Goal: Task Accomplishment & Management: Complete application form

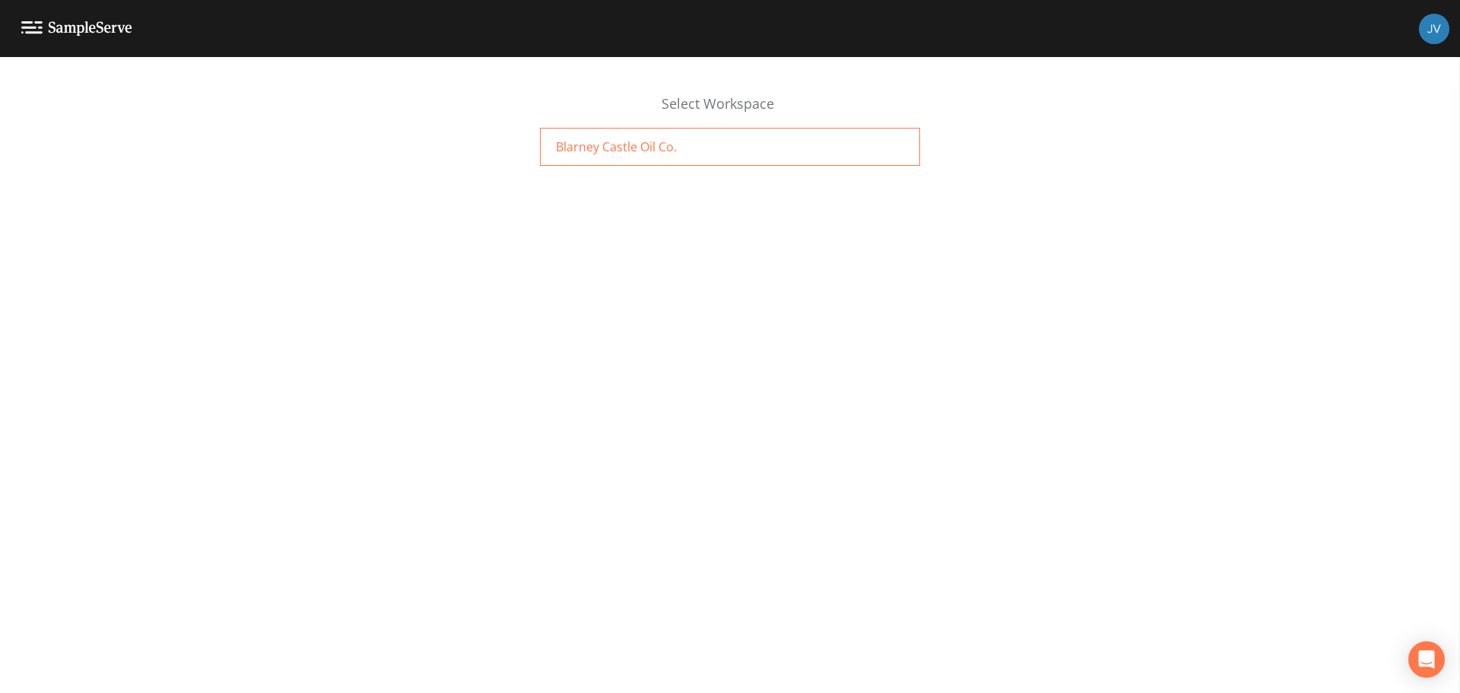
click at [595, 156] on div "Blarney Castle Oil Co." at bounding box center [730, 147] width 380 height 38
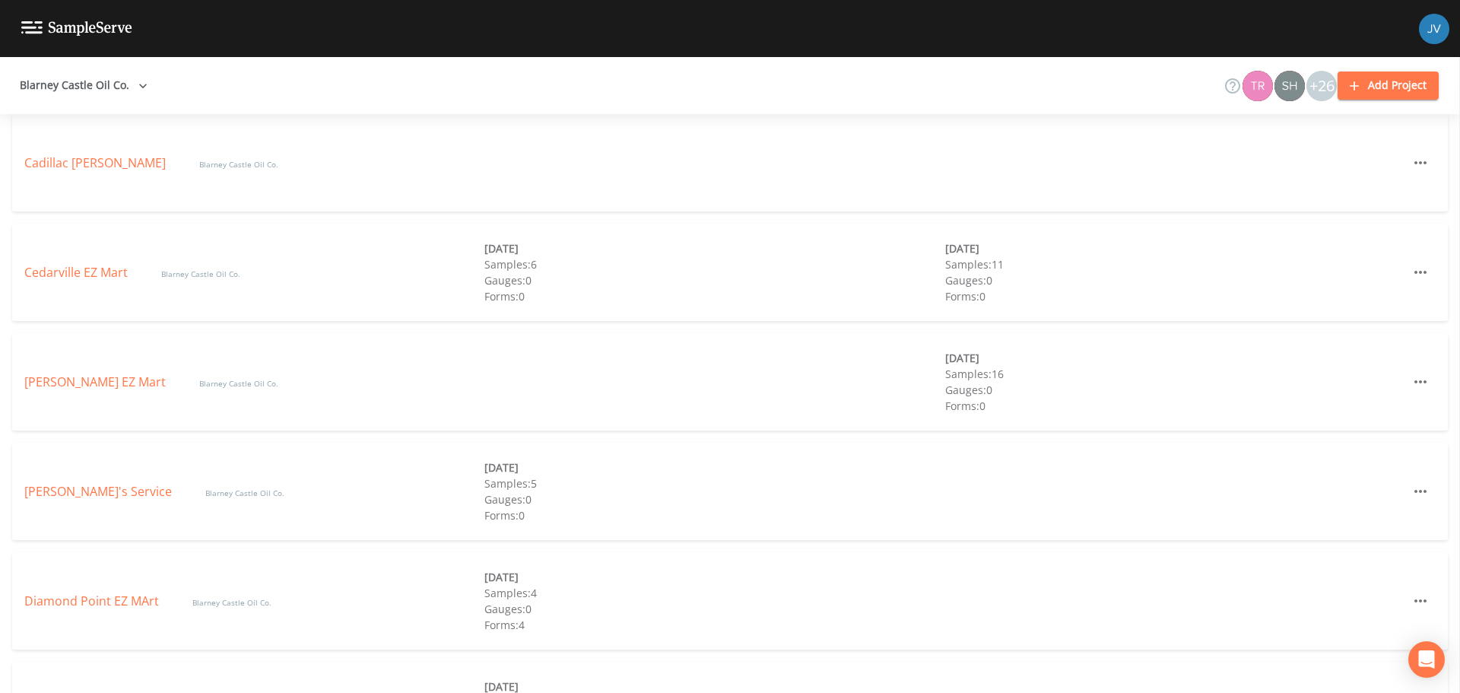
scroll to position [729, 0]
click at [89, 265] on link "Cedarville EZ Mart" at bounding box center [77, 271] width 106 height 17
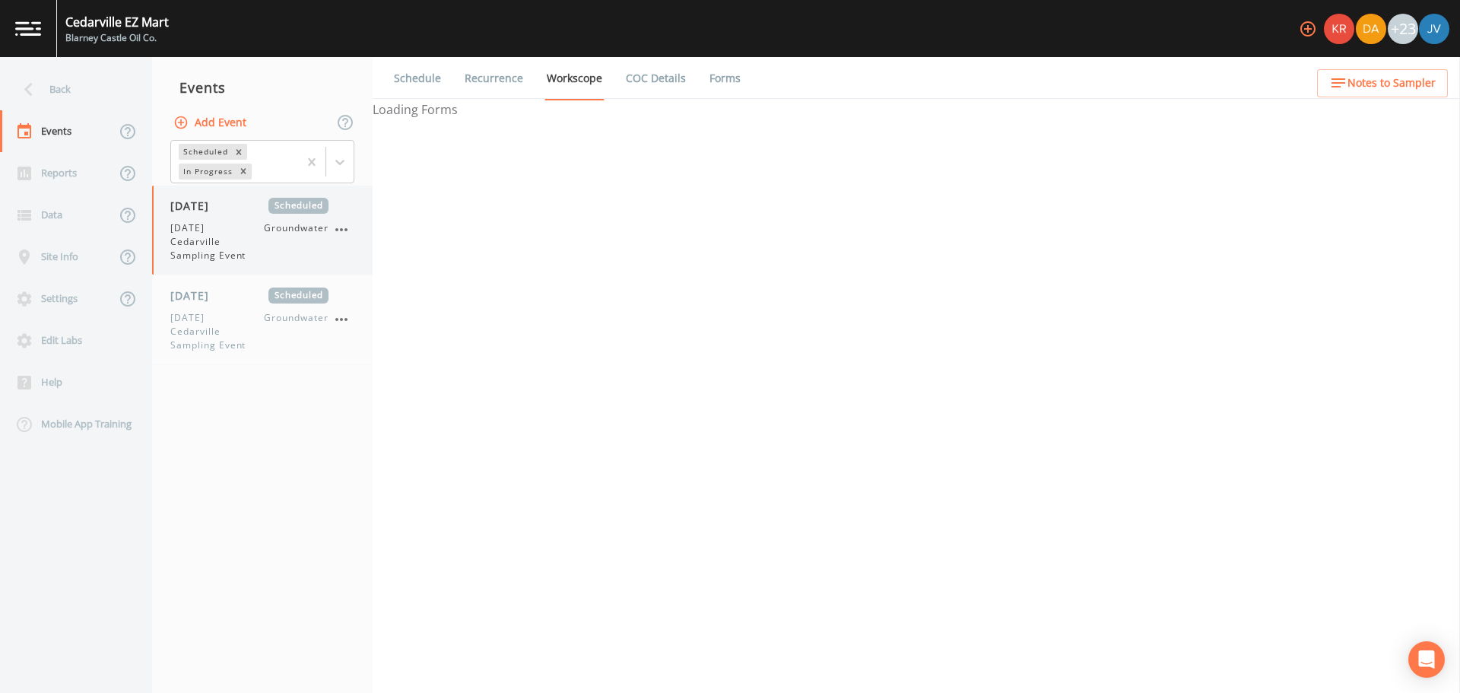
select select "4f082be6-97a7-4f70-a81f-c26a4e896ad7"
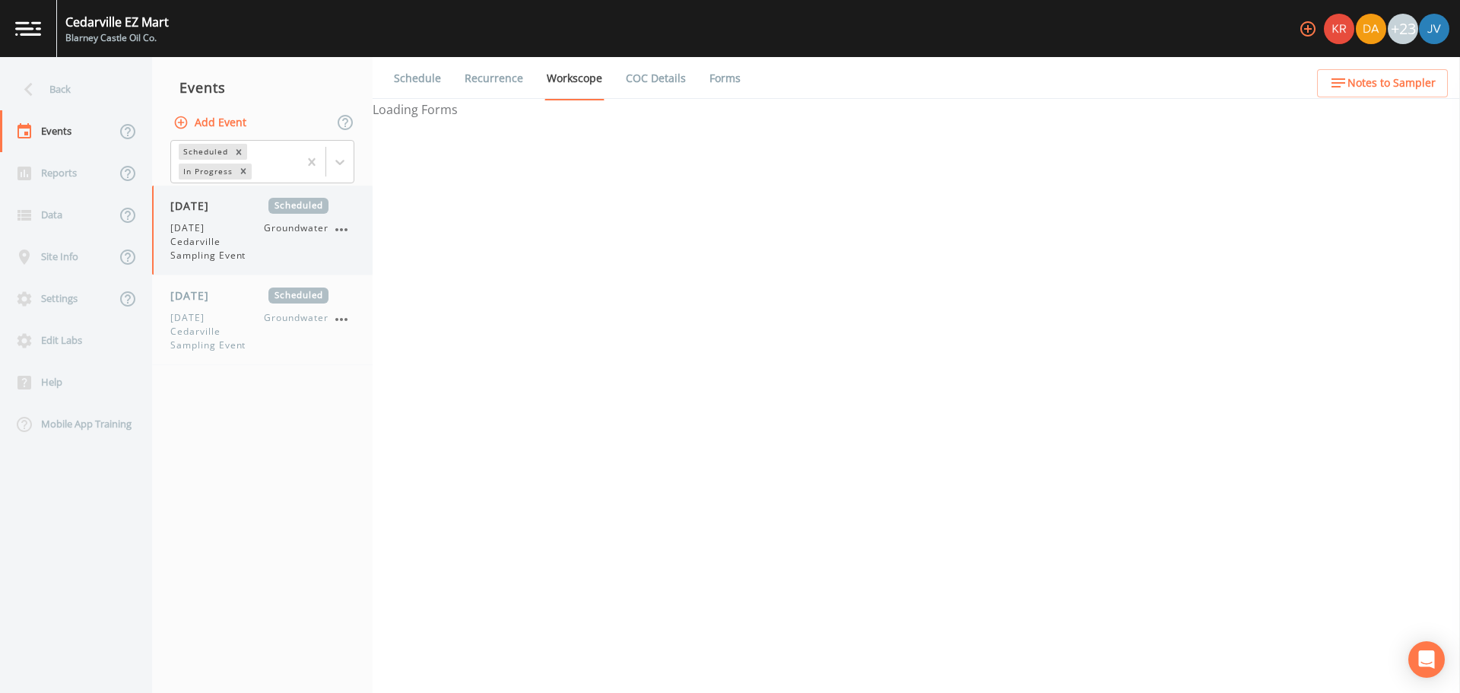
select select "4f082be6-97a7-4f70-a81f-c26a4e896ad7"
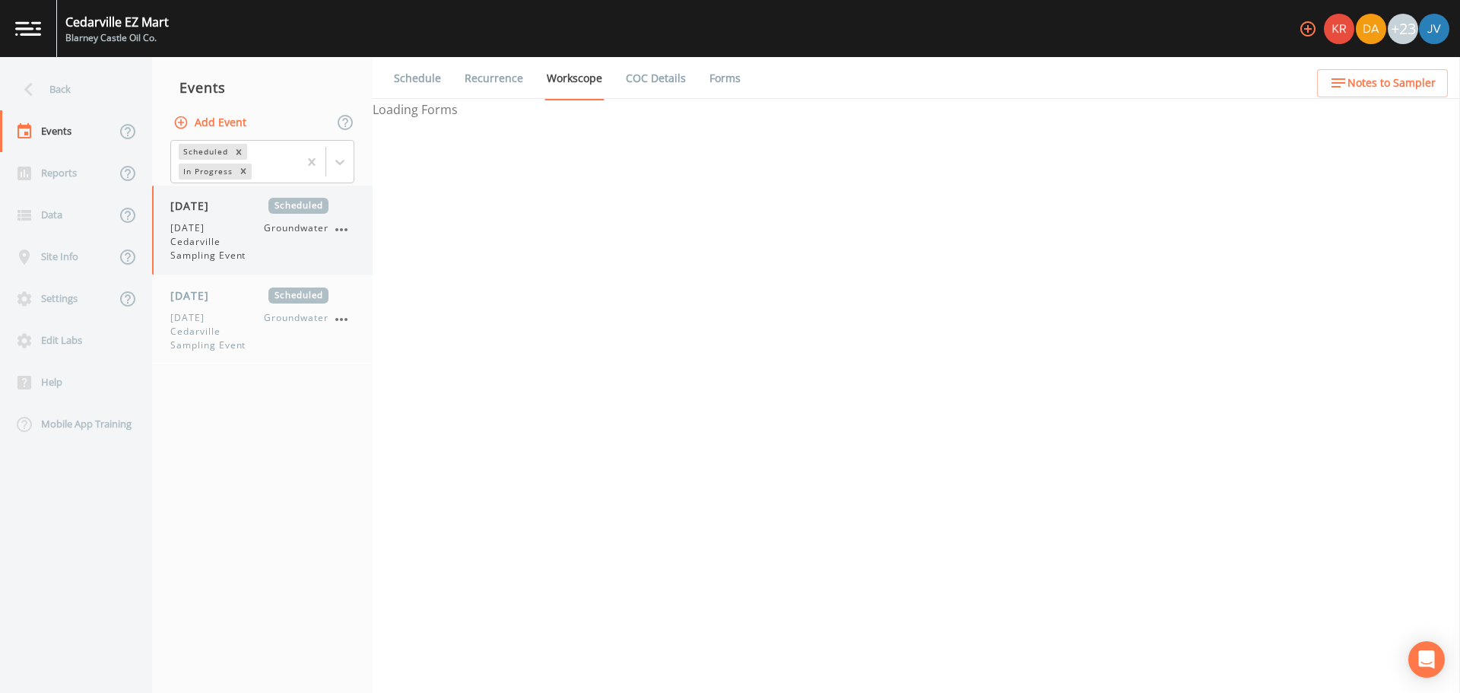
select select "d1353bd6-e69c-47f2-b562-038a0934dacb"
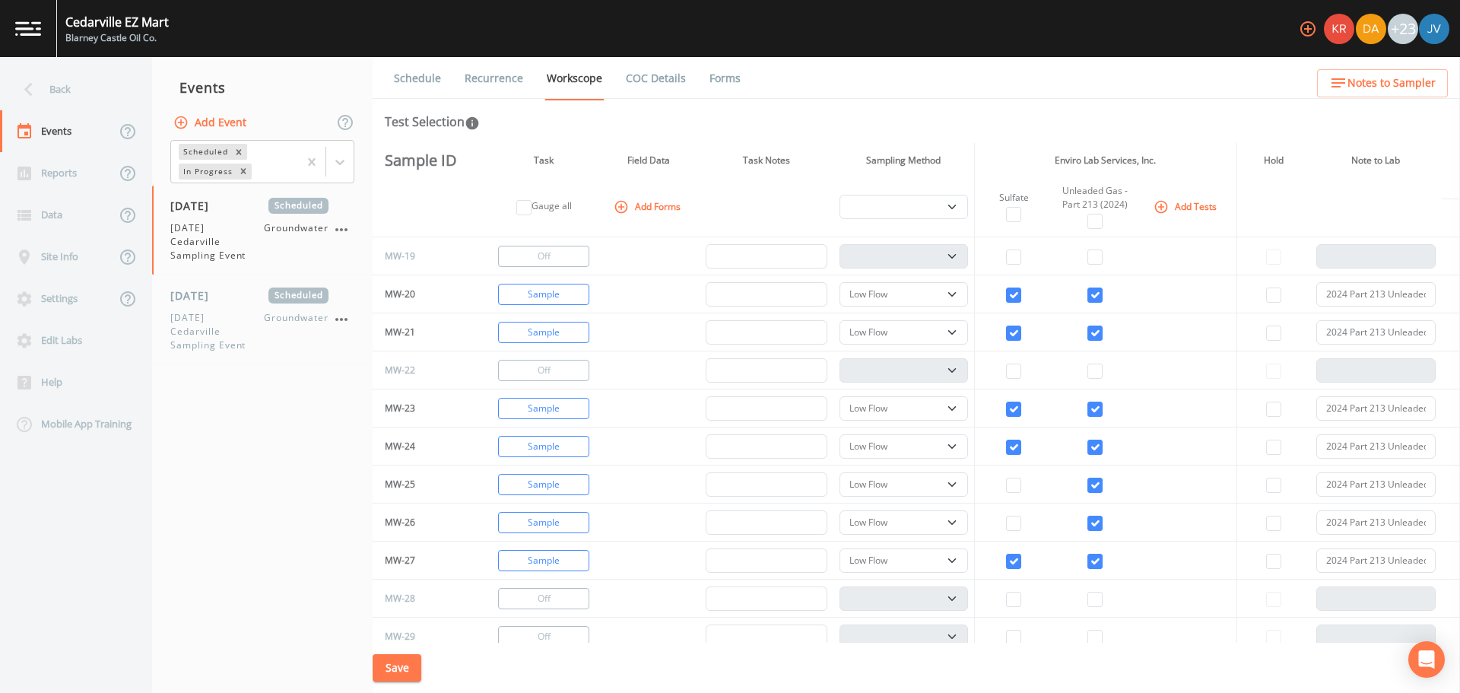
scroll to position [687, 0]
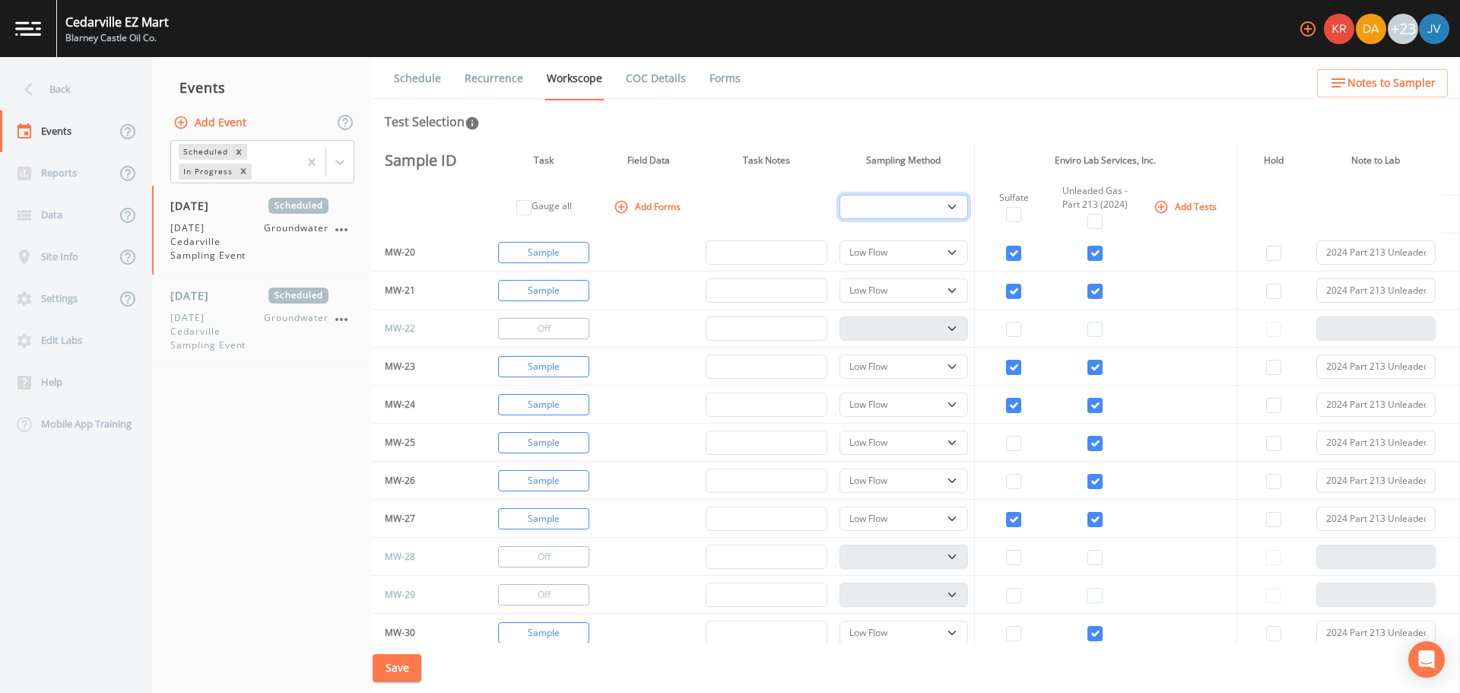
click at [954, 209] on select "PDB Bag Grab Low Flow 3 Vol. Purge" at bounding box center [904, 207] width 129 height 24
select select "0b1af911-289b-4d7b-9fdf-156f6d27a2cf"
click at [840, 195] on select "PDB Bag Grab Low Flow 3 Vol. Purge" at bounding box center [904, 207] width 129 height 24
select select "0b1af911-289b-4d7b-9fdf-156f6d27a2cf"
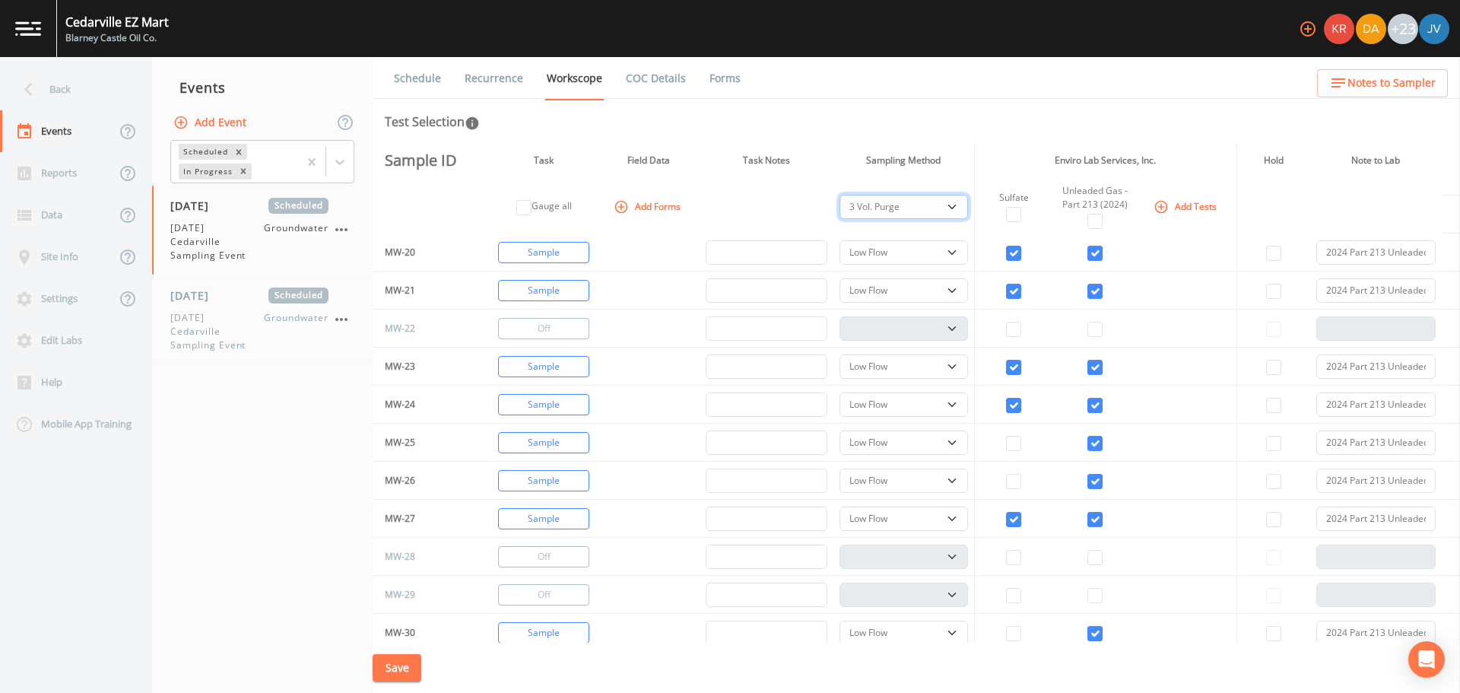
select select "0b1af911-289b-4d7b-9fdf-156f6d27a2cf"
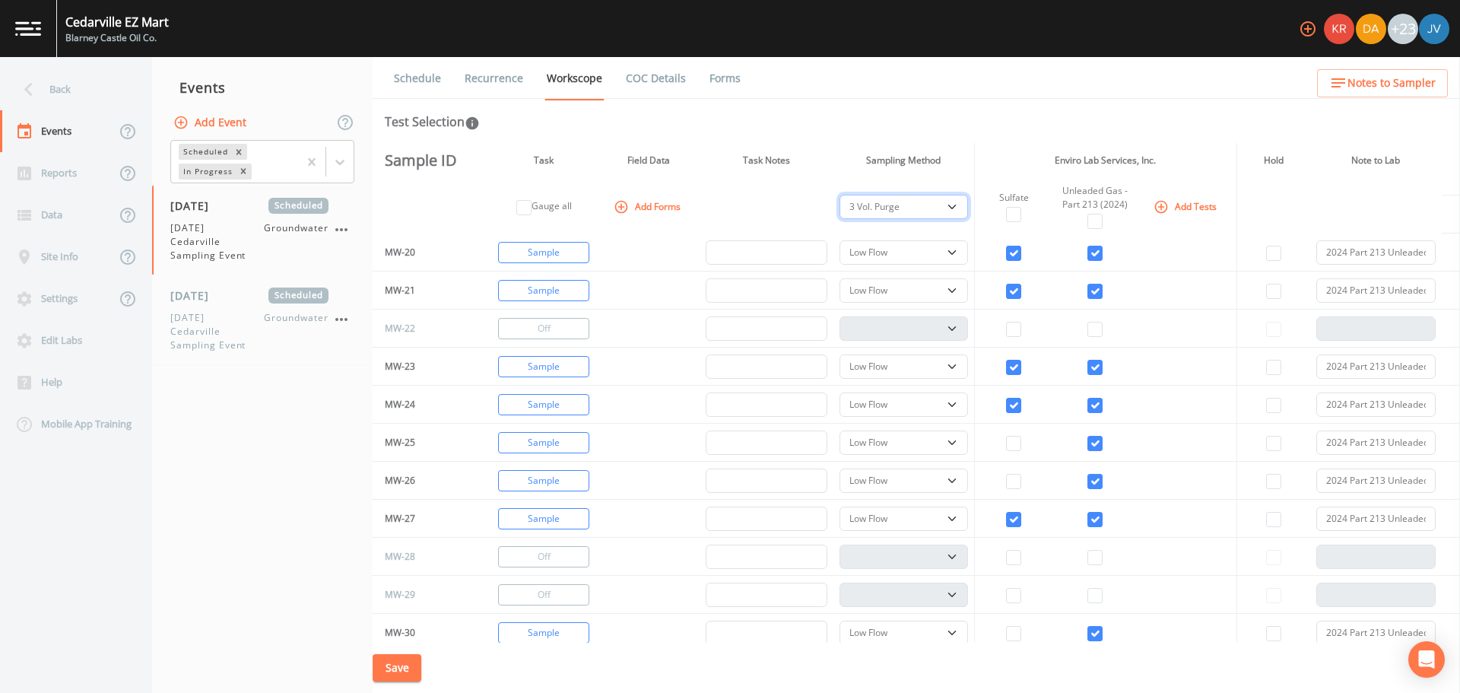
select select "0b1af911-289b-4d7b-9fdf-156f6d27a2cf"
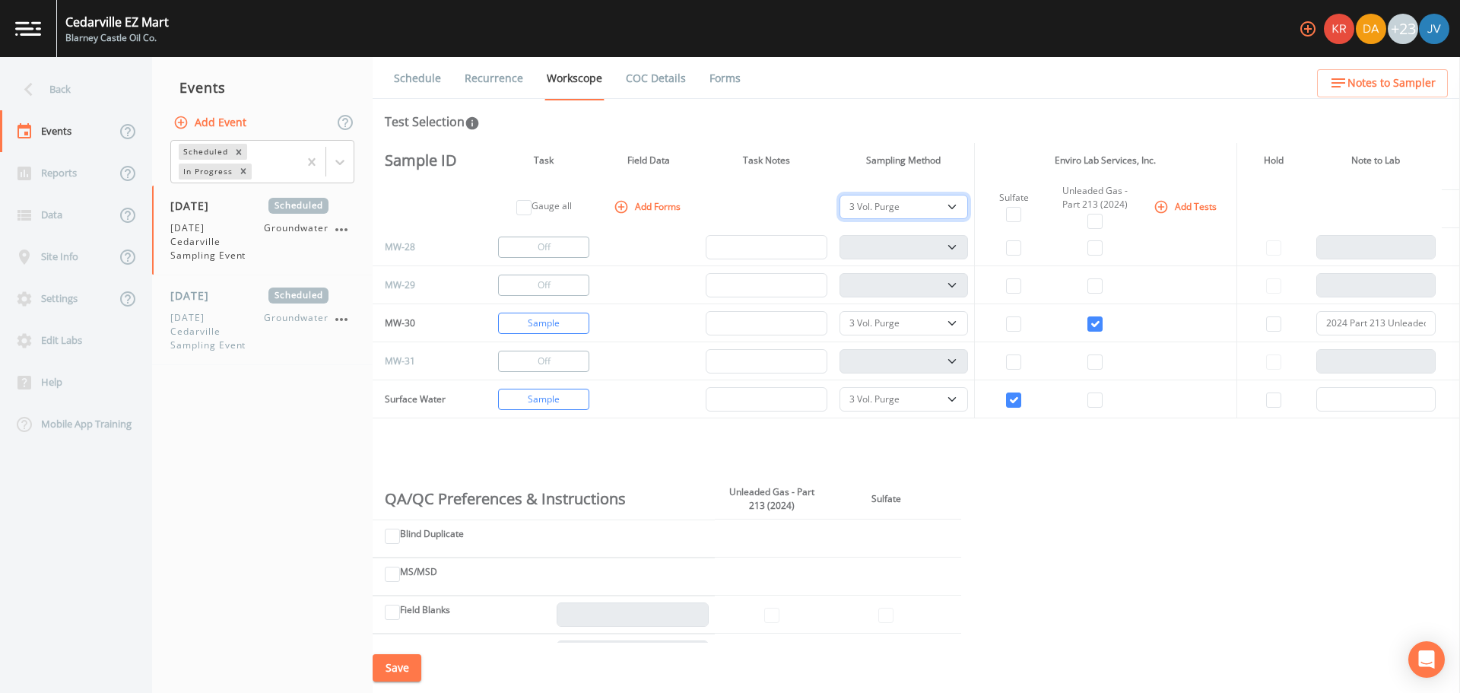
scroll to position [1072, 0]
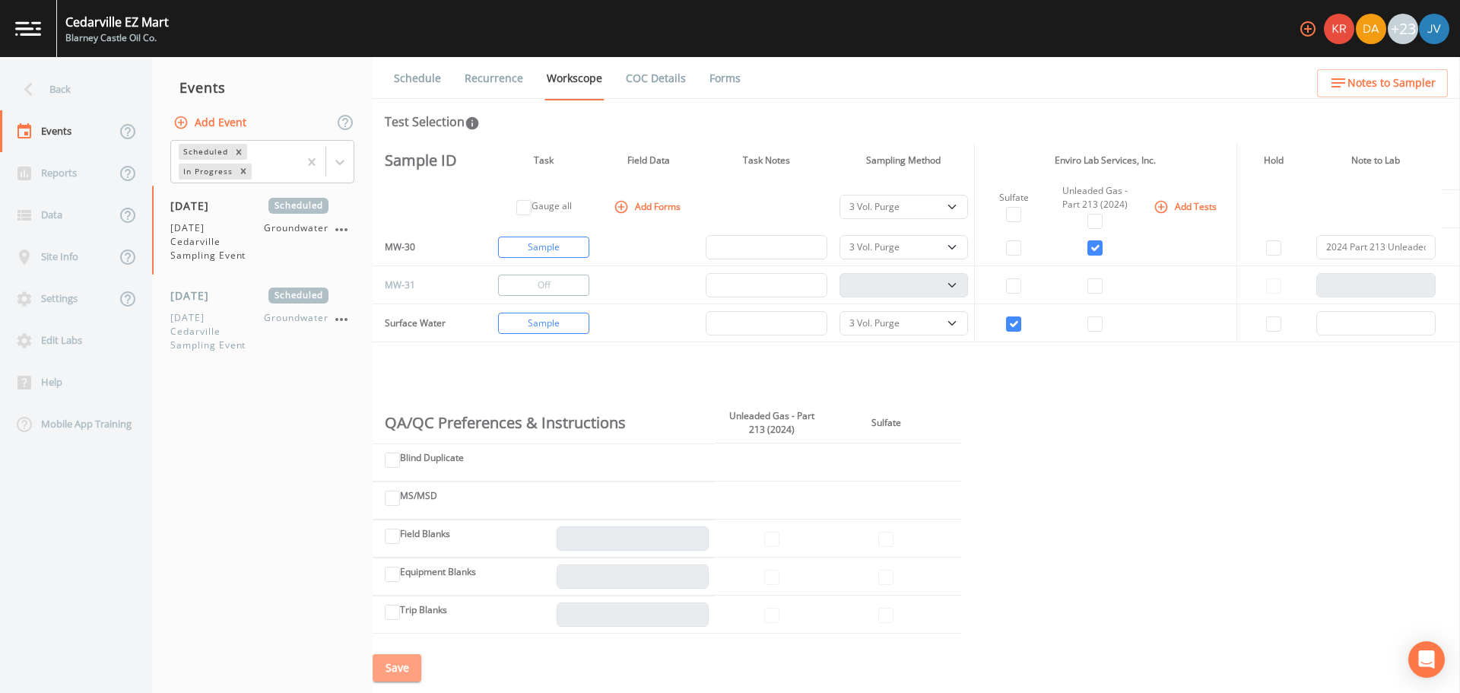
click at [397, 663] on button "Save" at bounding box center [397, 668] width 49 height 28
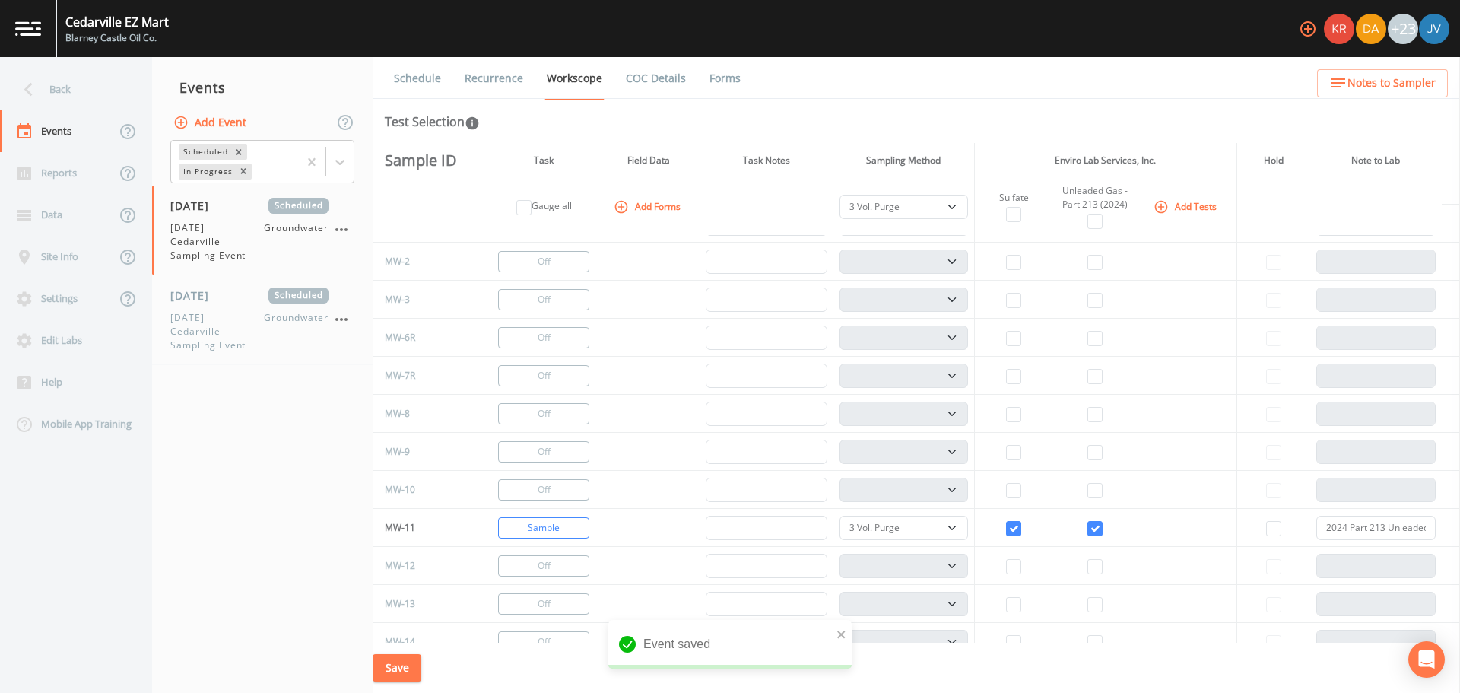
scroll to position [0, 0]
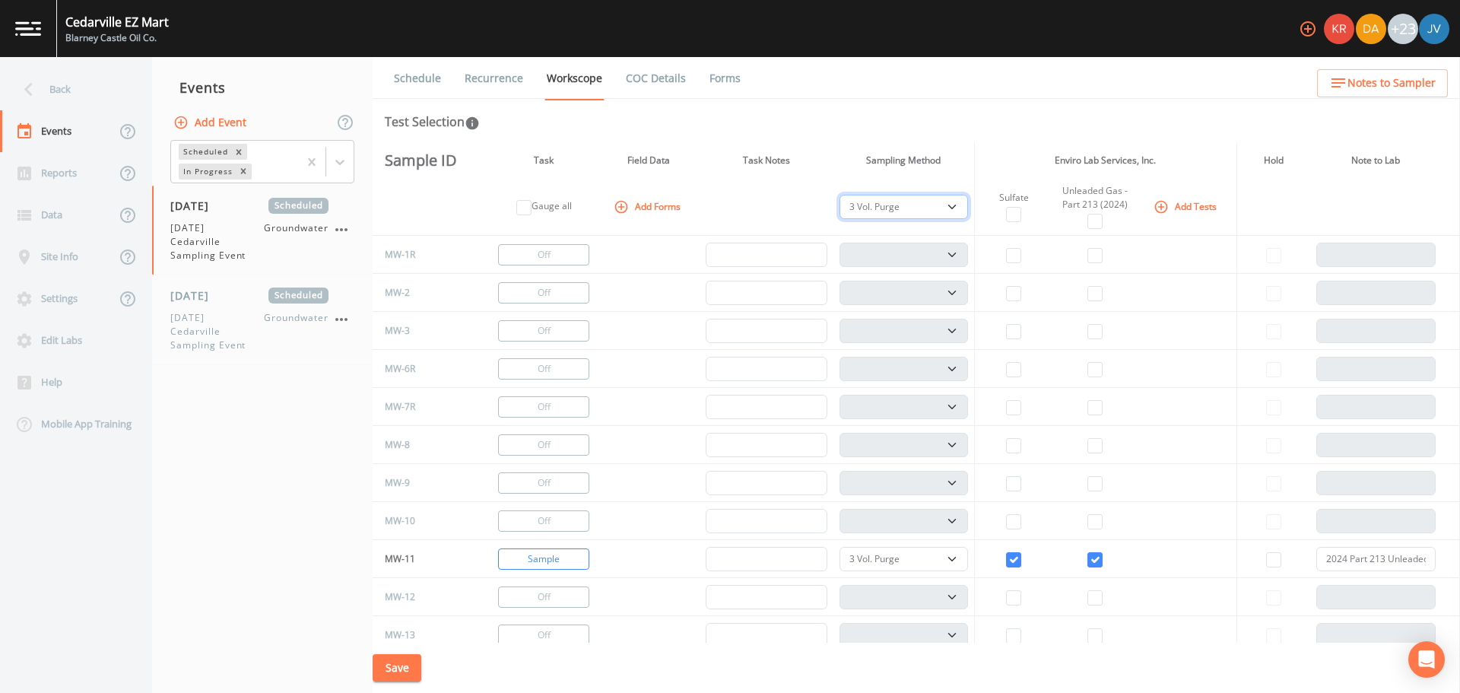
click at [954, 204] on select "PDB Bag Grab Low Flow 3 Vol. Purge" at bounding box center [904, 207] width 129 height 24
select select "4f082be6-97a7-4f70-a81f-c26a4e896ad7"
click at [840, 195] on select "PDB Bag Grab Low Flow 3 Vol. Purge" at bounding box center [904, 207] width 129 height 24
select select "4f082be6-97a7-4f70-a81f-c26a4e896ad7"
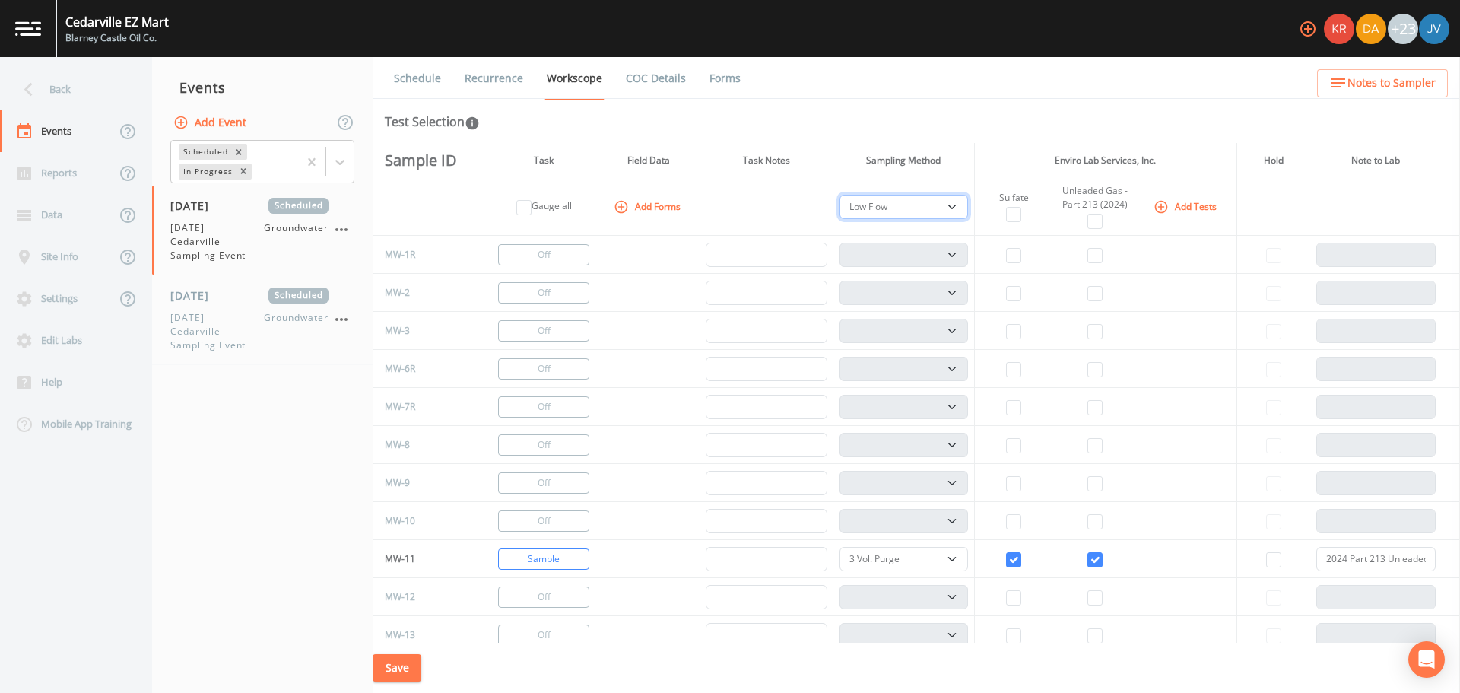
select select "4f082be6-97a7-4f70-a81f-c26a4e896ad7"
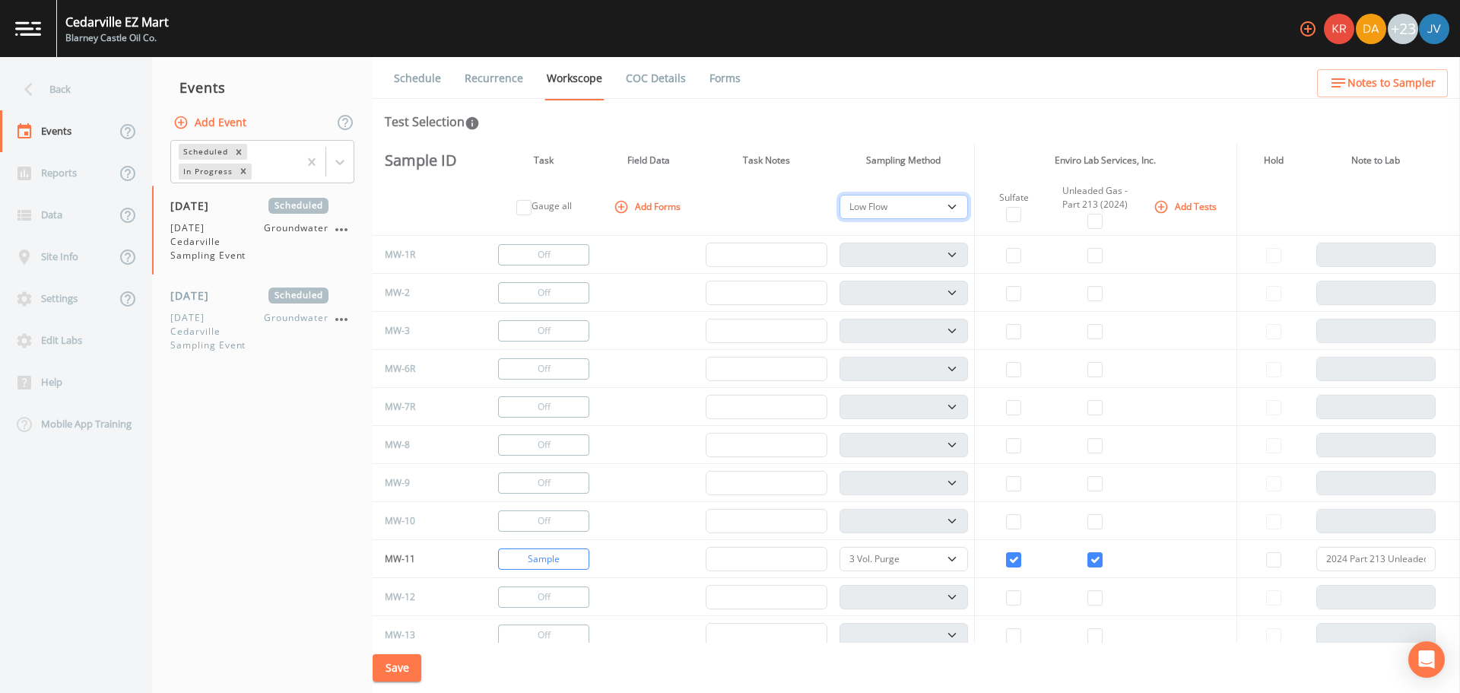
select select "4f082be6-97a7-4f70-a81f-c26a4e896ad7"
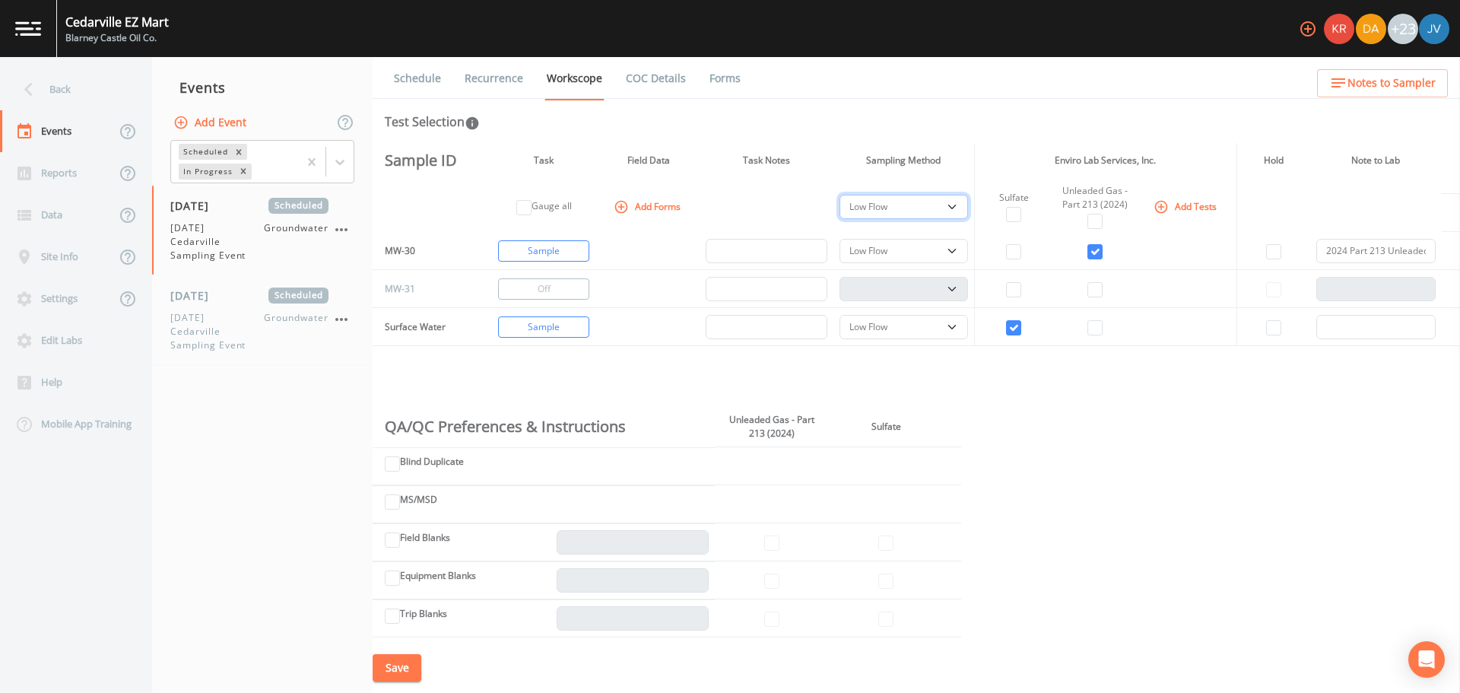
scroll to position [1261, 0]
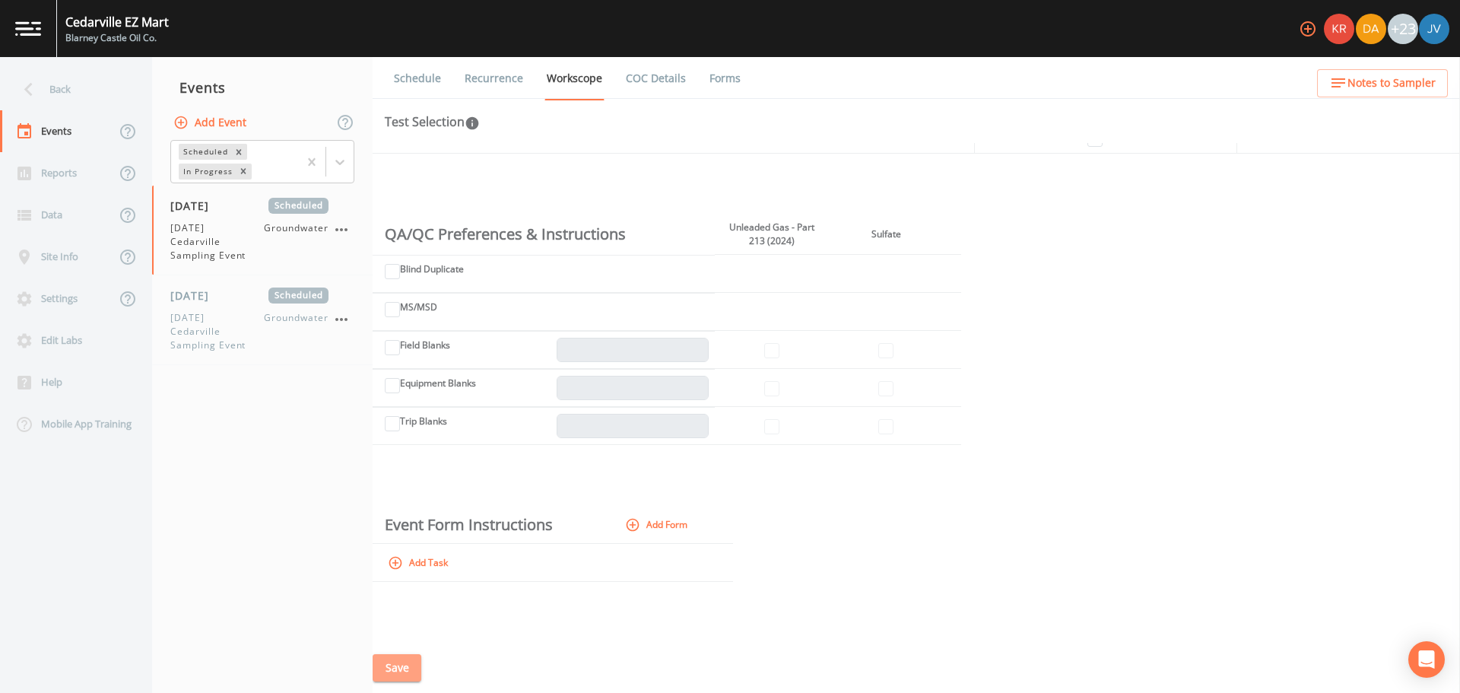
click at [394, 678] on button "Save" at bounding box center [397, 668] width 49 height 28
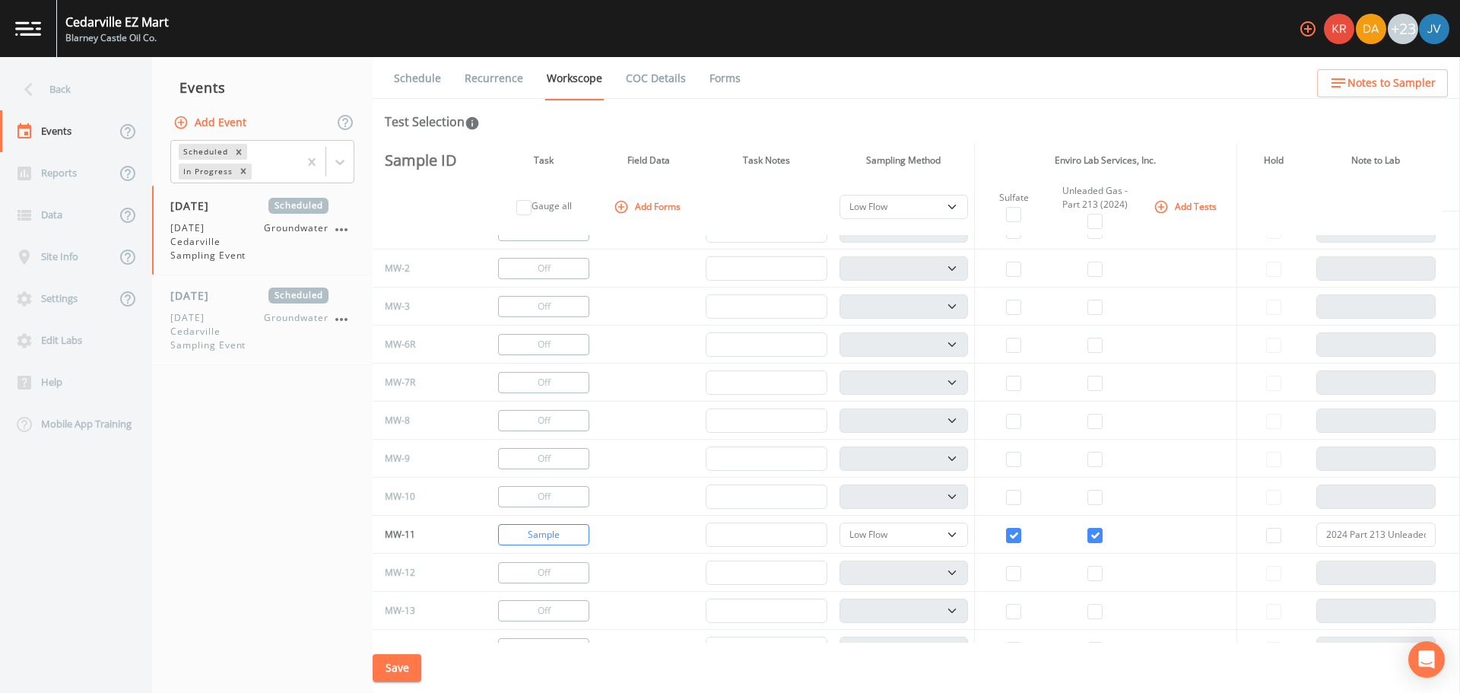
scroll to position [0, 0]
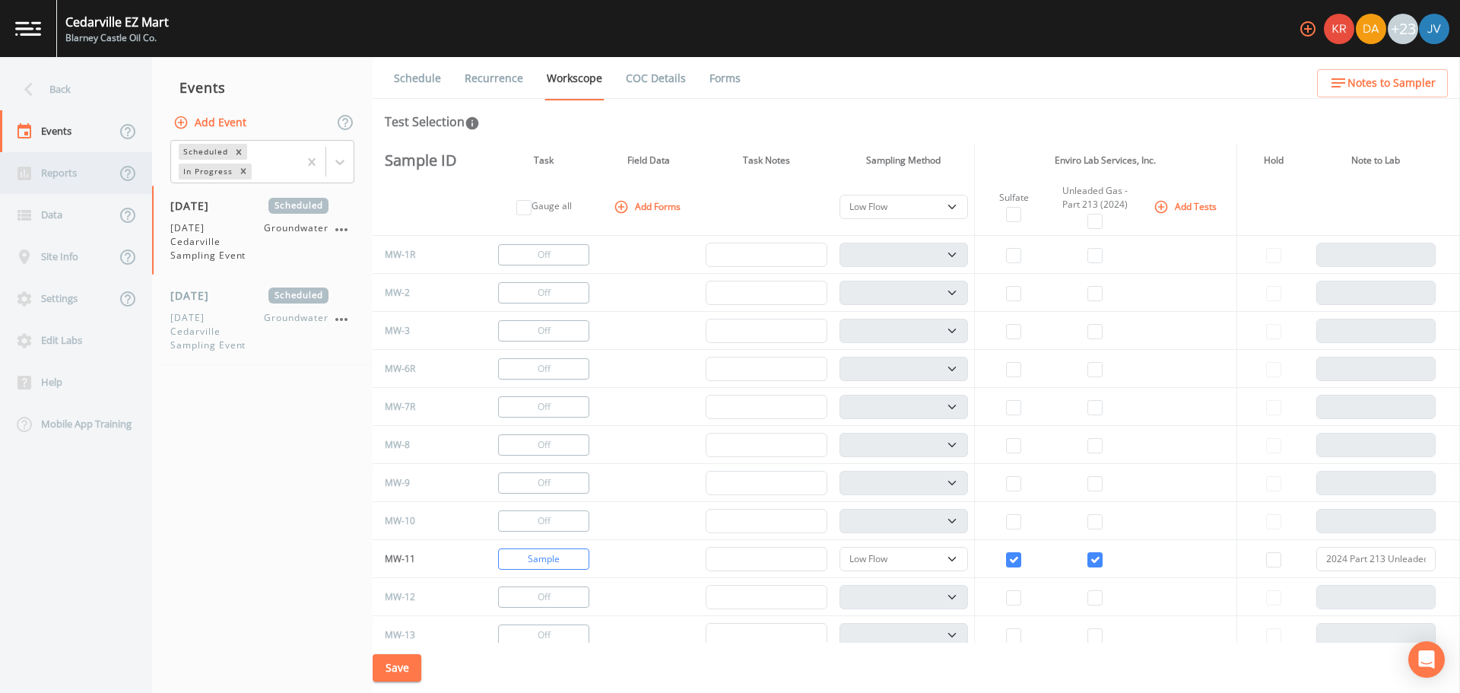
click at [63, 180] on div "Reports" at bounding box center [58, 173] width 116 height 42
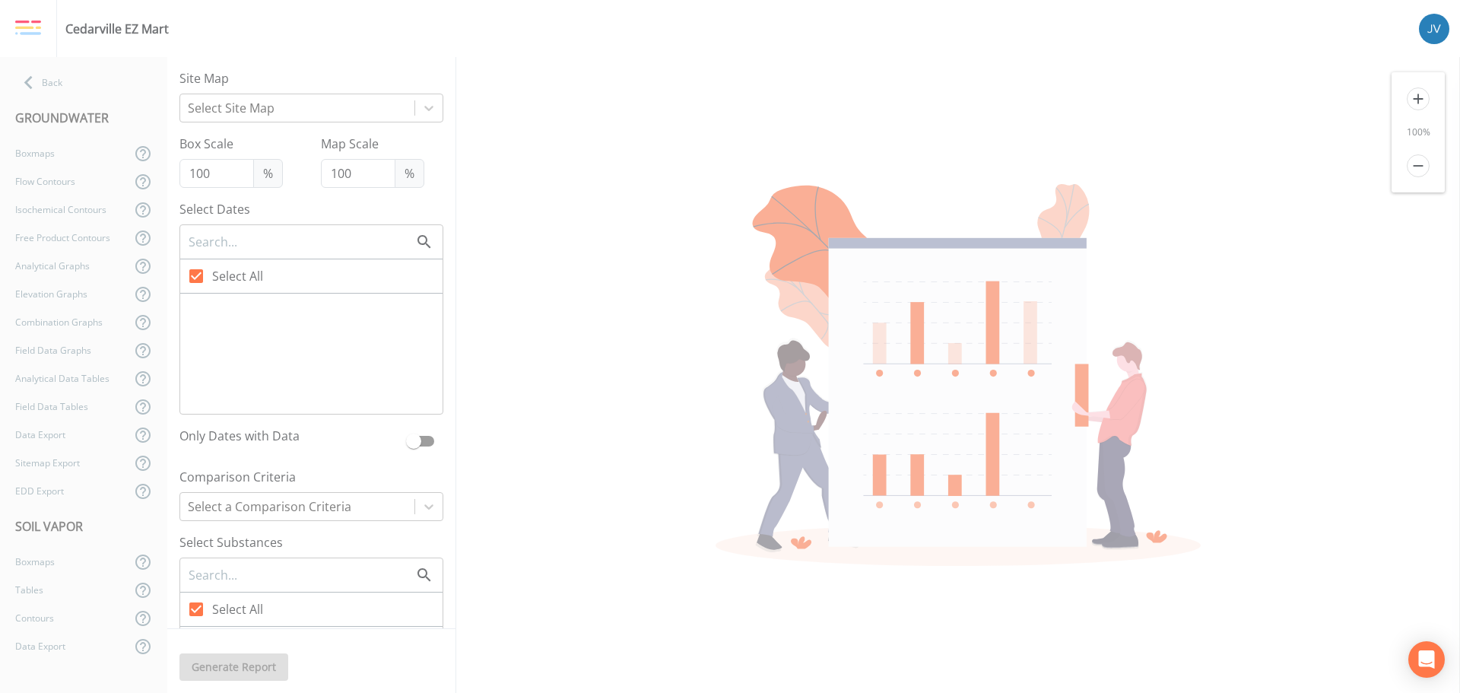
type input "75"
checkbox input "false"
checkbox input "true"
checkbox input "false"
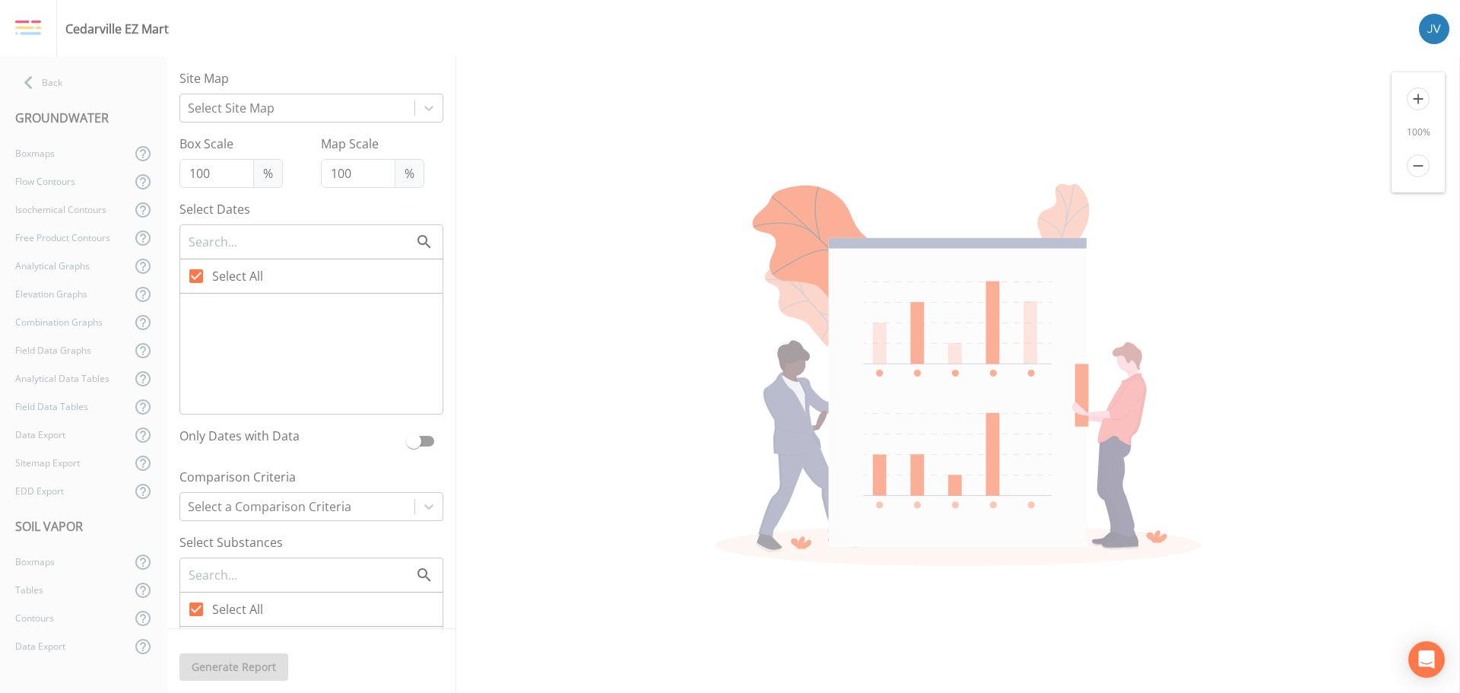
checkbox input "false"
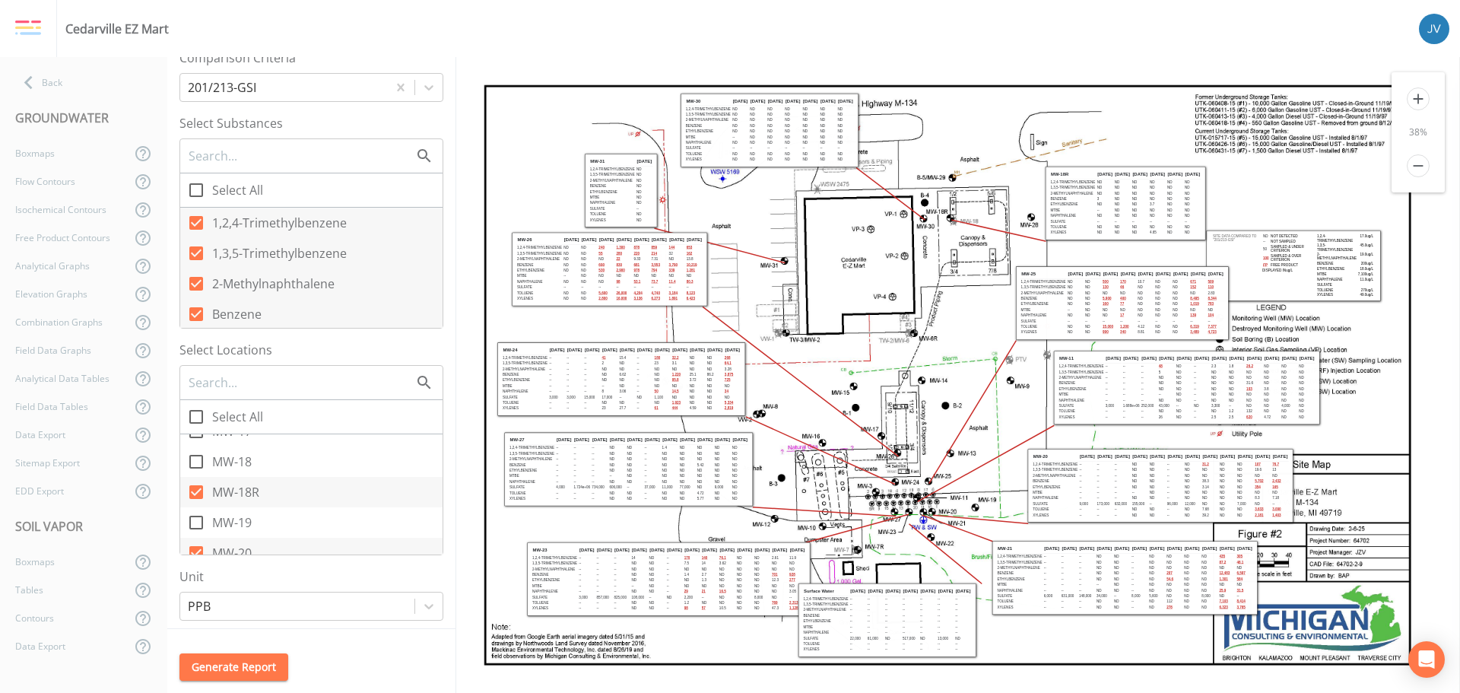
scroll to position [445, 0]
click at [198, 518] on icon at bounding box center [196, 522] width 18 height 18
click at [195, 518] on input "MW-19" at bounding box center [187, 513] width 15 height 15
checkbox input "true"
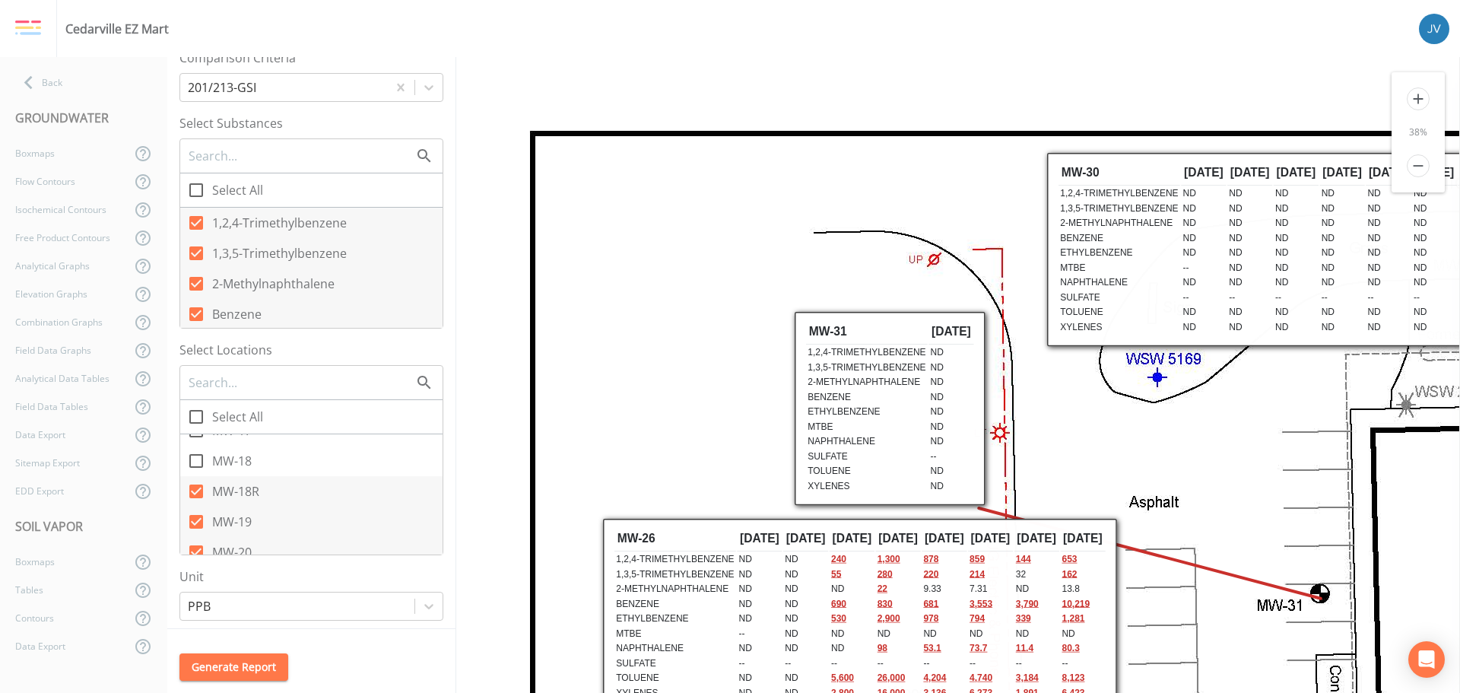
scroll to position [0, 0]
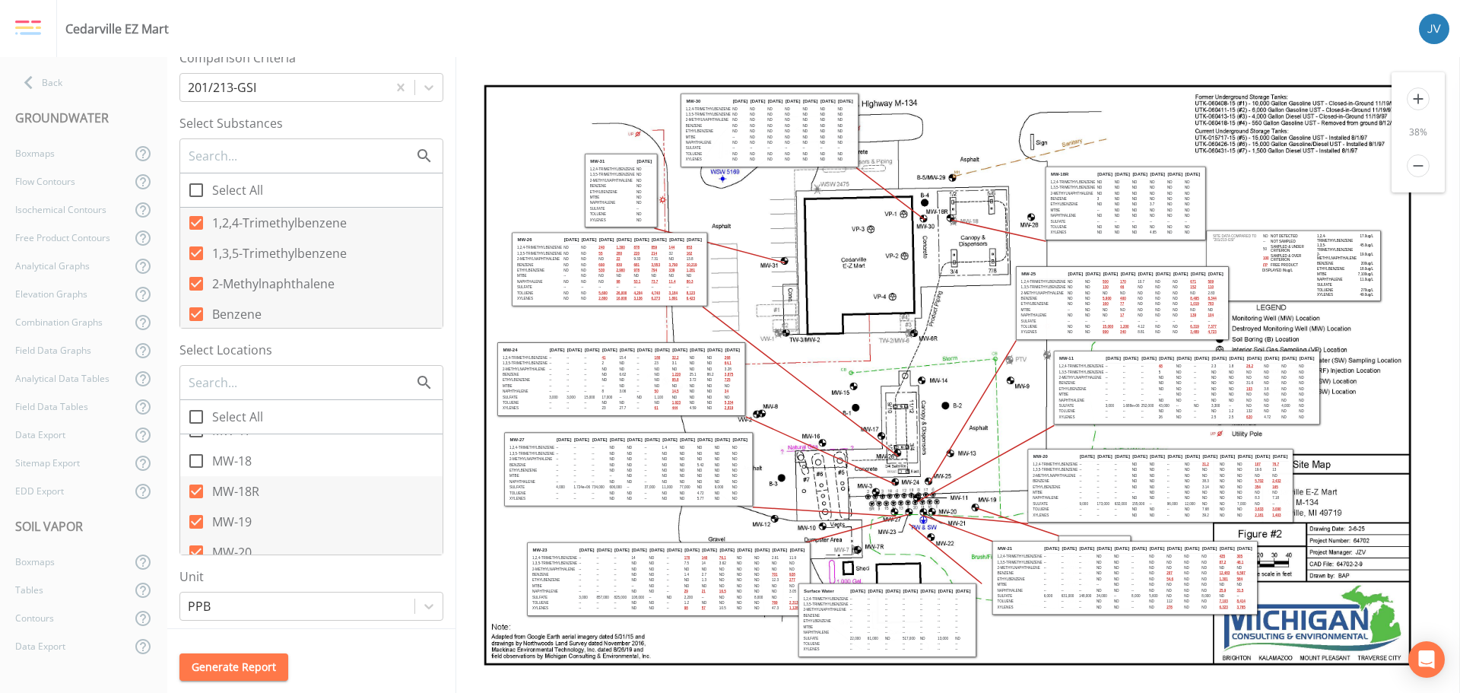
drag, startPoint x: 999, startPoint y: 533, endPoint x: 1080, endPoint y: 561, distance: 85.9
click at [1080, 561] on div "Site Data Compared to "201/213-GSI" ND Not Detected -- Not Sampled 50 Sampled &…" at bounding box center [947, 375] width 983 height 636
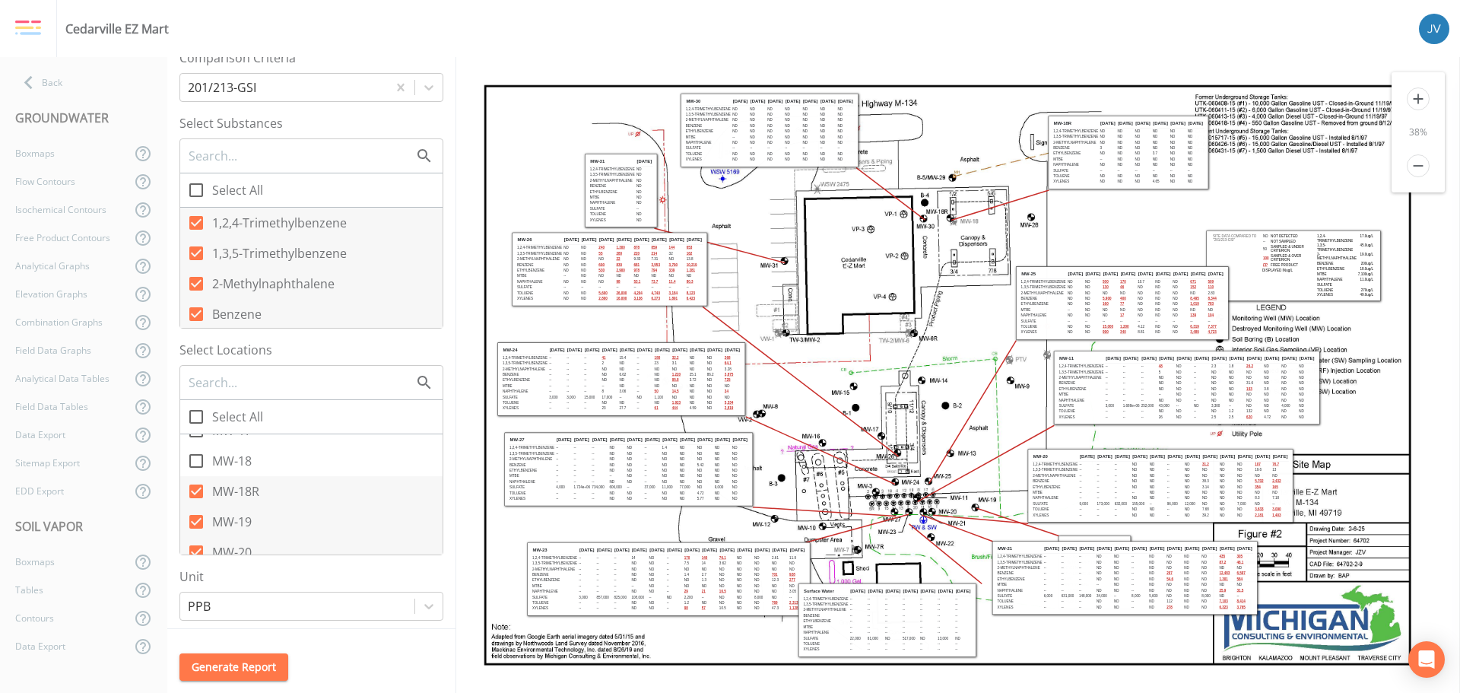
drag, startPoint x: 1081, startPoint y: 198, endPoint x: 1085, endPoint y: 148, distance: 51.0
click at [1085, 148] on td "Benzene" at bounding box center [1076, 147] width 46 height 5
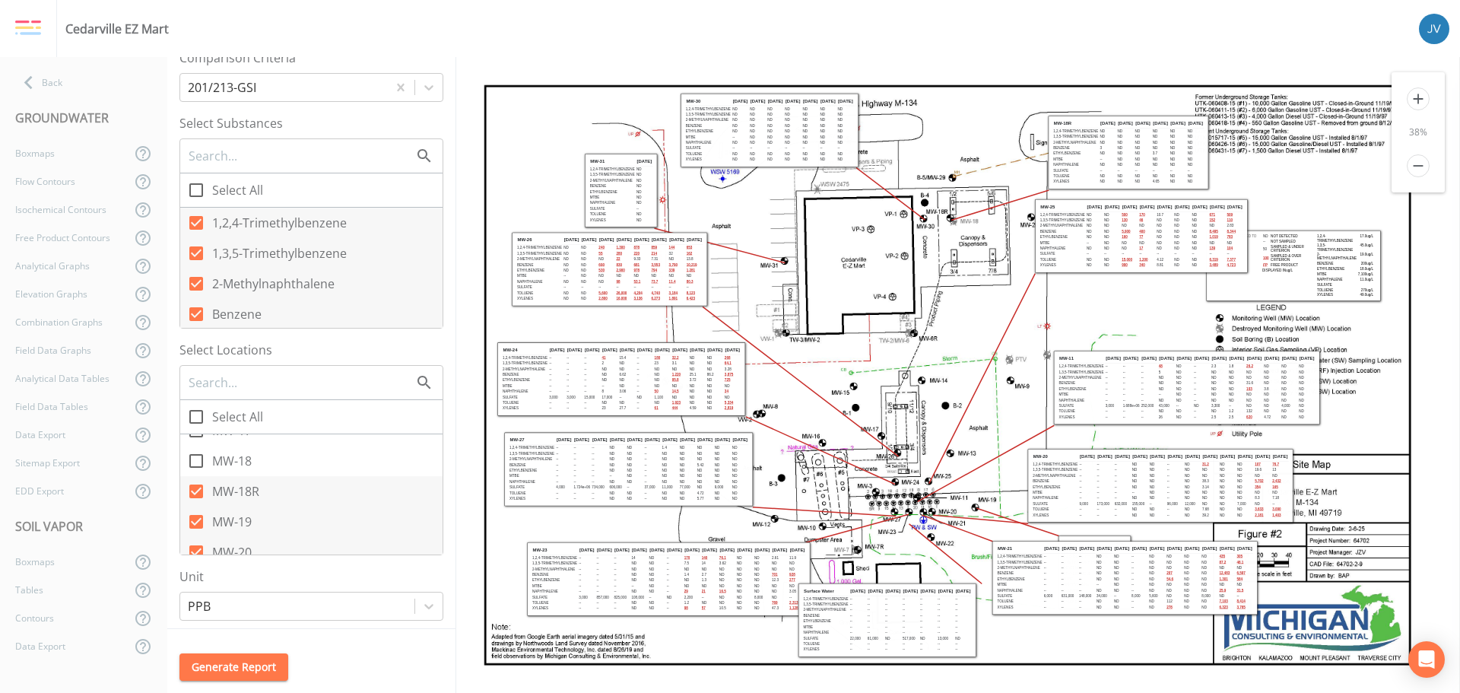
drag, startPoint x: 1099, startPoint y: 291, endPoint x: 1117, endPoint y: 224, distance: 69.4
click at [1117, 224] on td "ND" at bounding box center [1112, 226] width 17 height 5
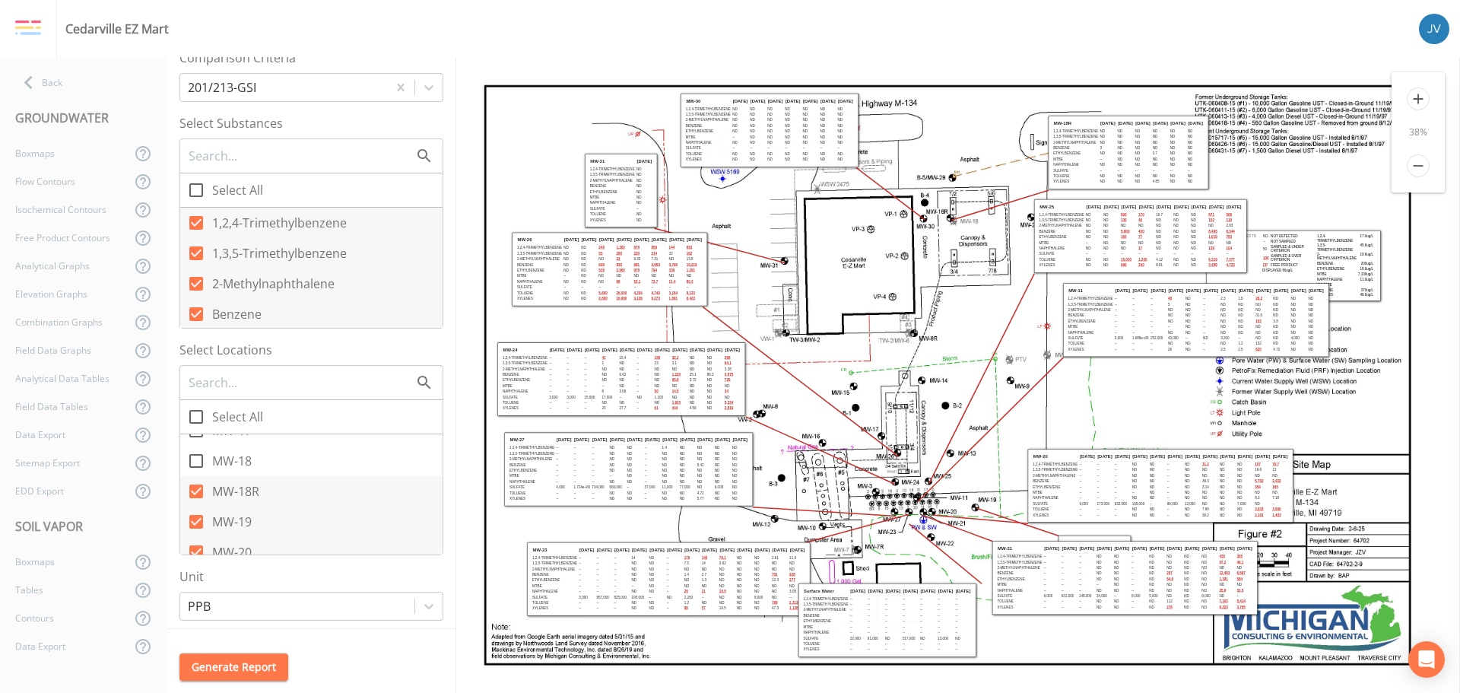
drag, startPoint x: 1129, startPoint y: 392, endPoint x: 1138, endPoint y: 325, distance: 68.3
click at [1138, 325] on td "--" at bounding box center [1140, 326] width 17 height 5
drag, startPoint x: 1107, startPoint y: 538, endPoint x: 1102, endPoint y: 368, distance: 169.7
click at [1102, 368] on table "MW-19 8/8/25 1,2,4-Trimethylbenzene ND 1,3,5-Trimethylbenzene ND 2-Methylnaphth…" at bounding box center [1090, 402] width 65 height 69
click at [256, 663] on button "Generate Report" at bounding box center [233, 667] width 109 height 28
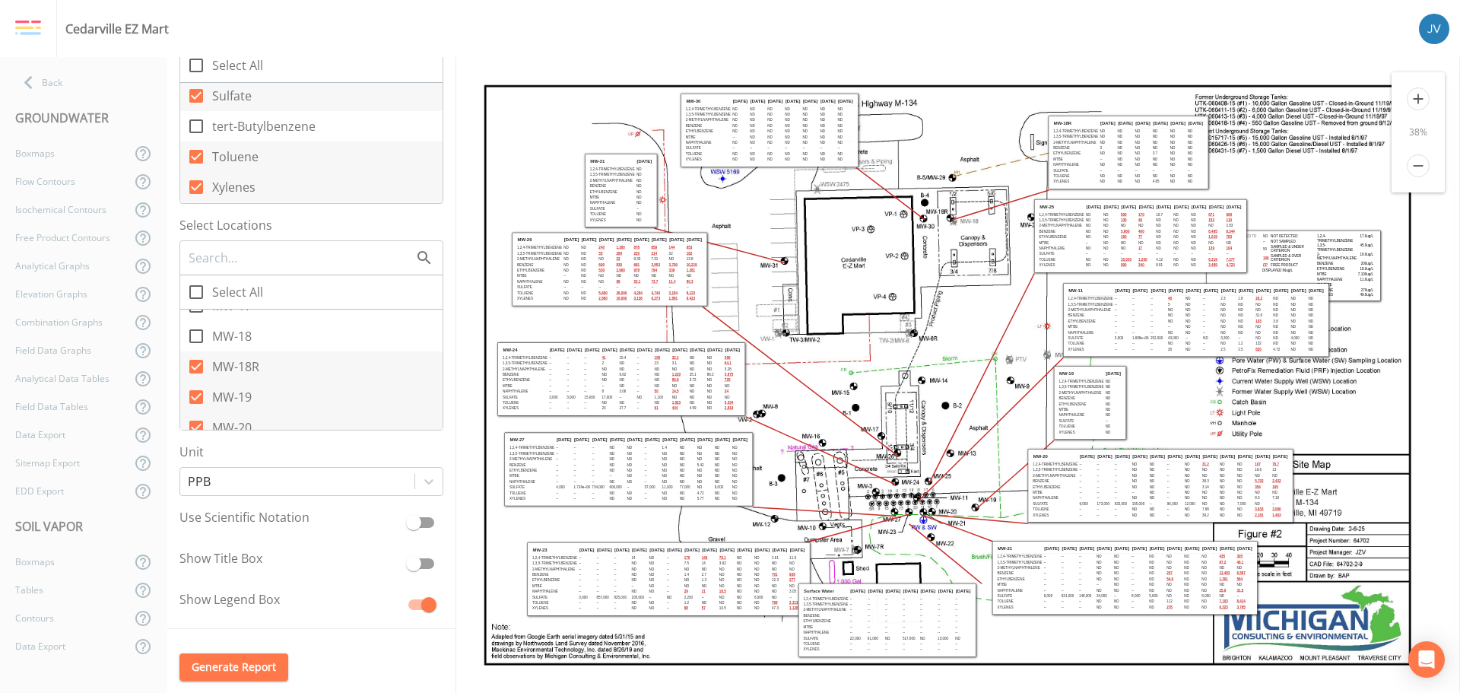
scroll to position [611, 0]
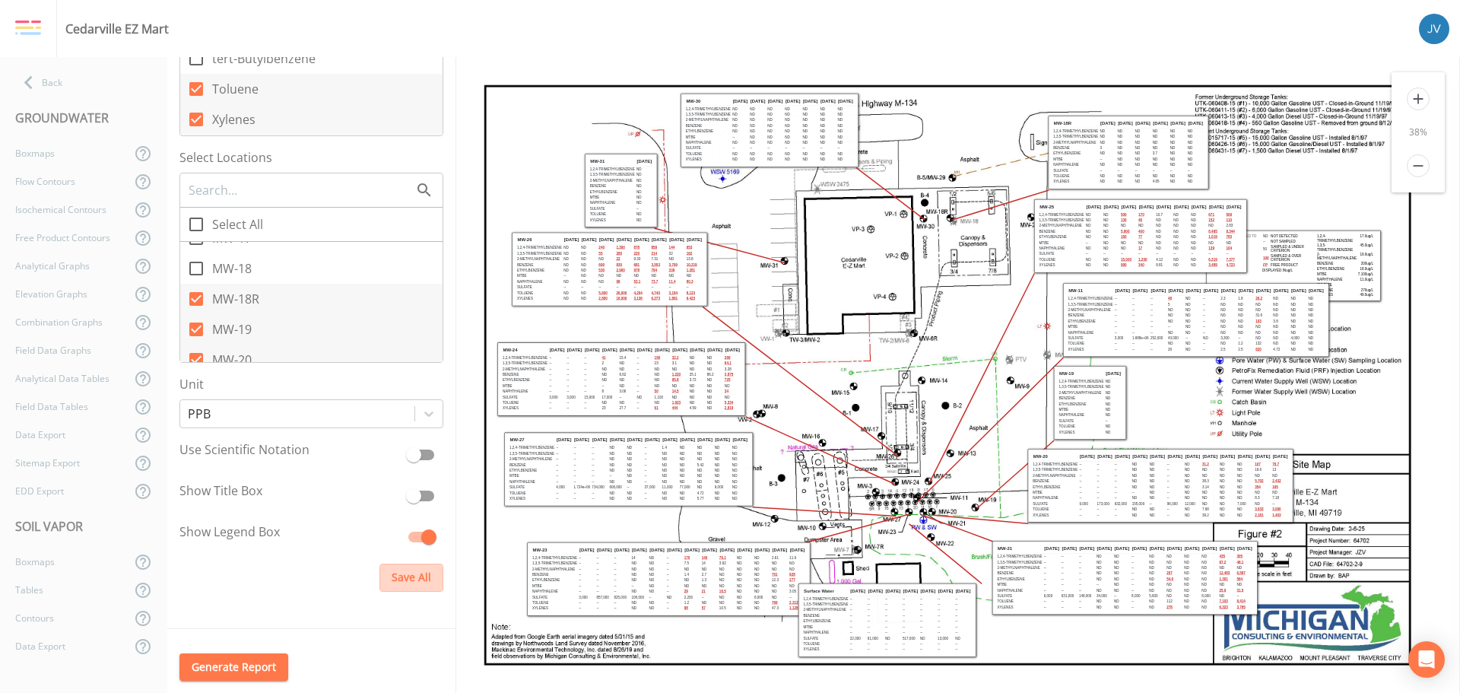
click at [396, 578] on button "Save All" at bounding box center [412, 578] width 64 height 28
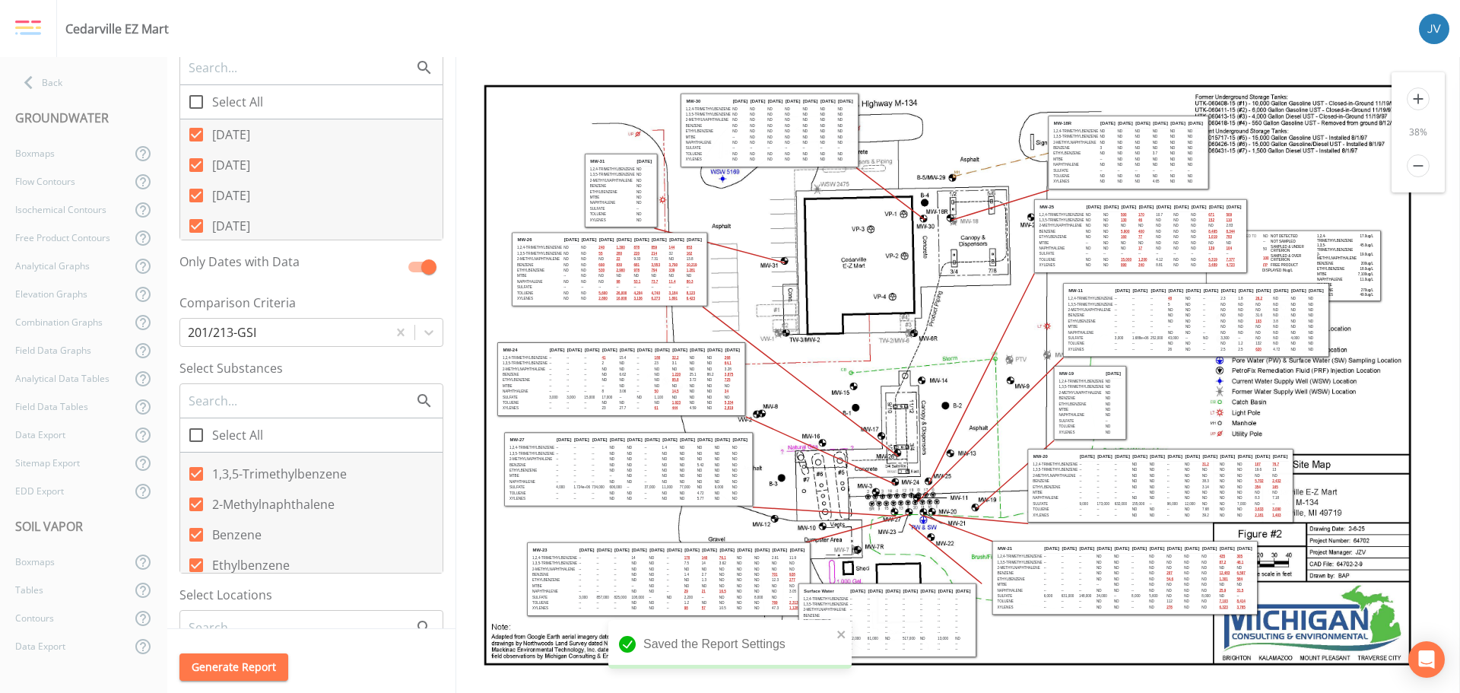
scroll to position [0, 0]
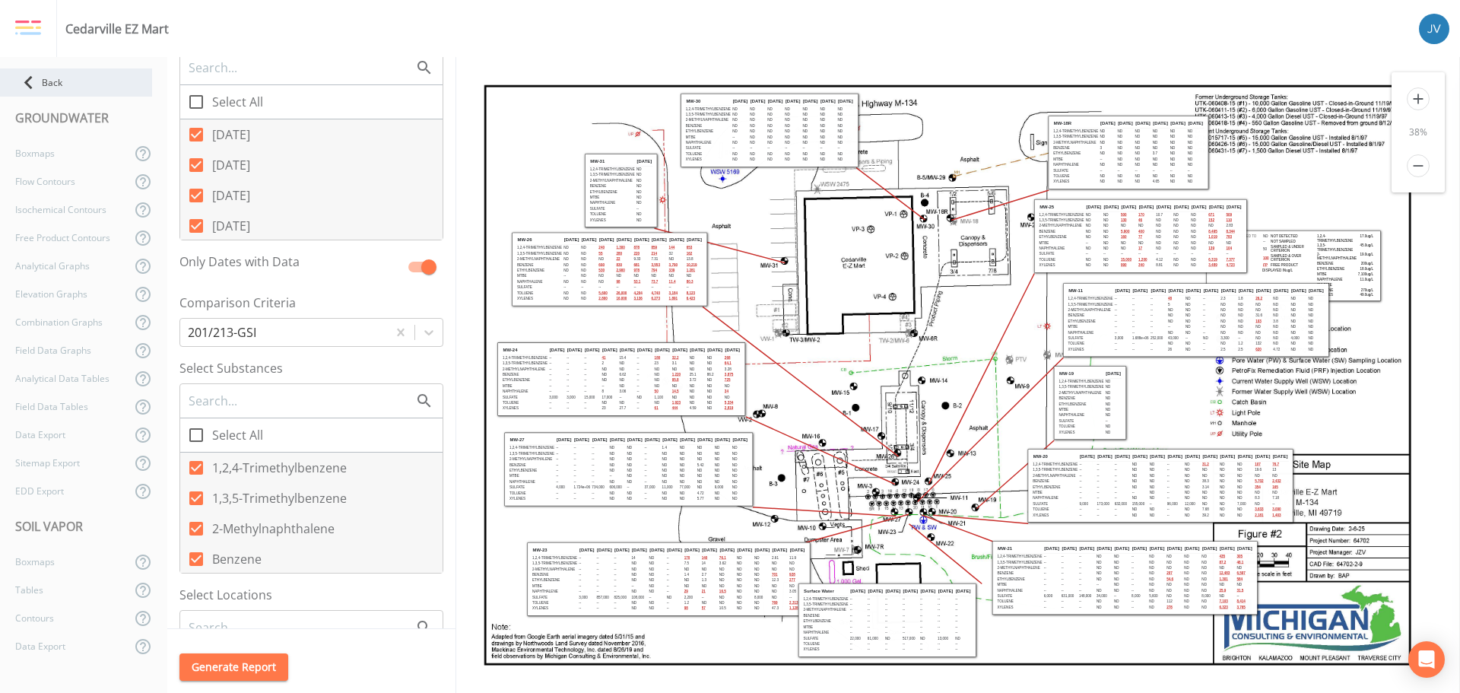
click at [49, 75] on div "Back" at bounding box center [76, 82] width 152 height 28
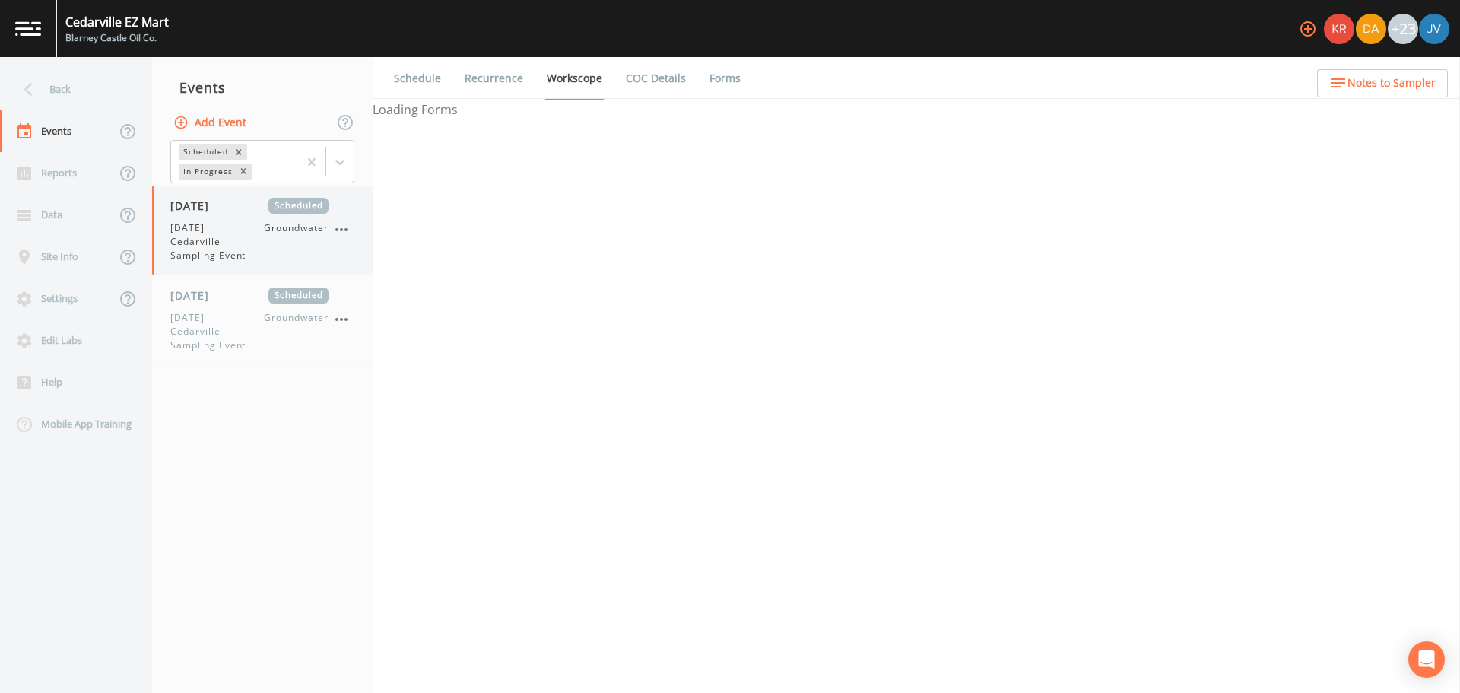
select select "4f082be6-97a7-4f70-a81f-c26a4e896ad7"
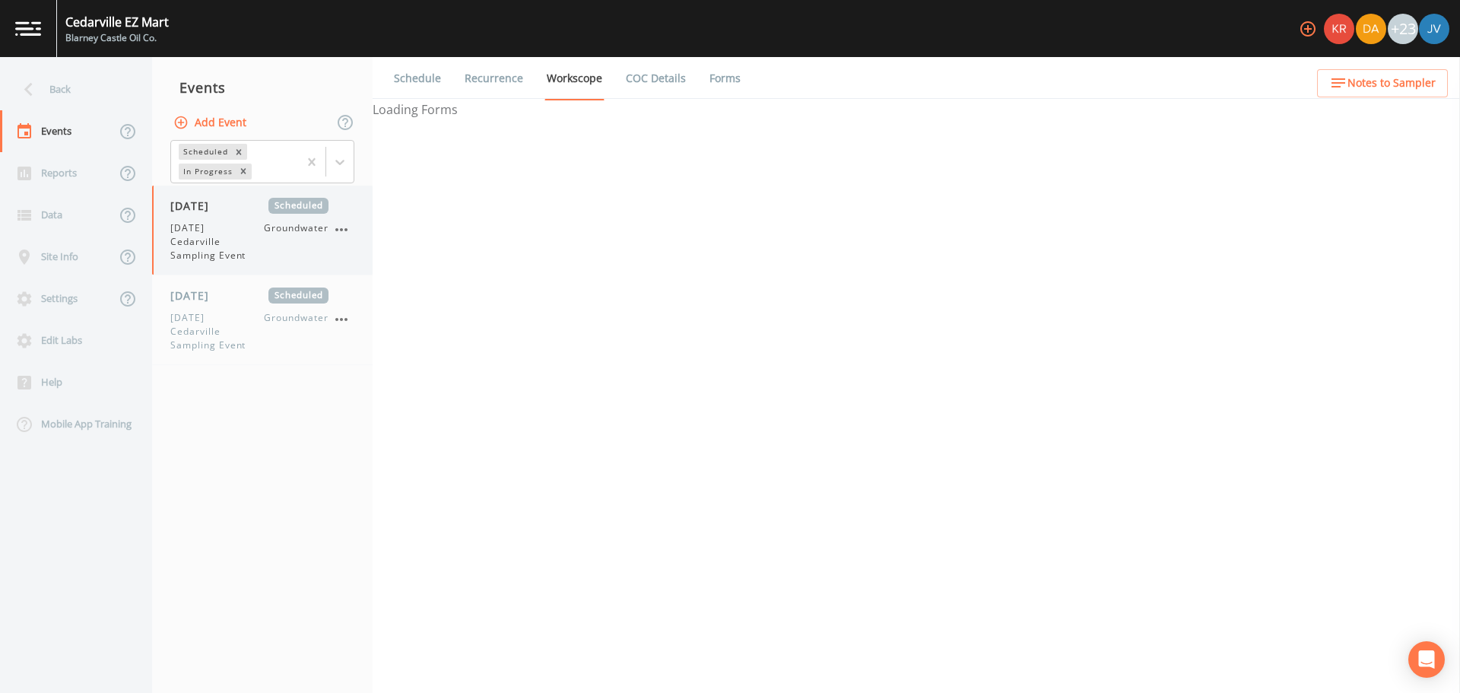
select select "4f082be6-97a7-4f70-a81f-c26a4e896ad7"
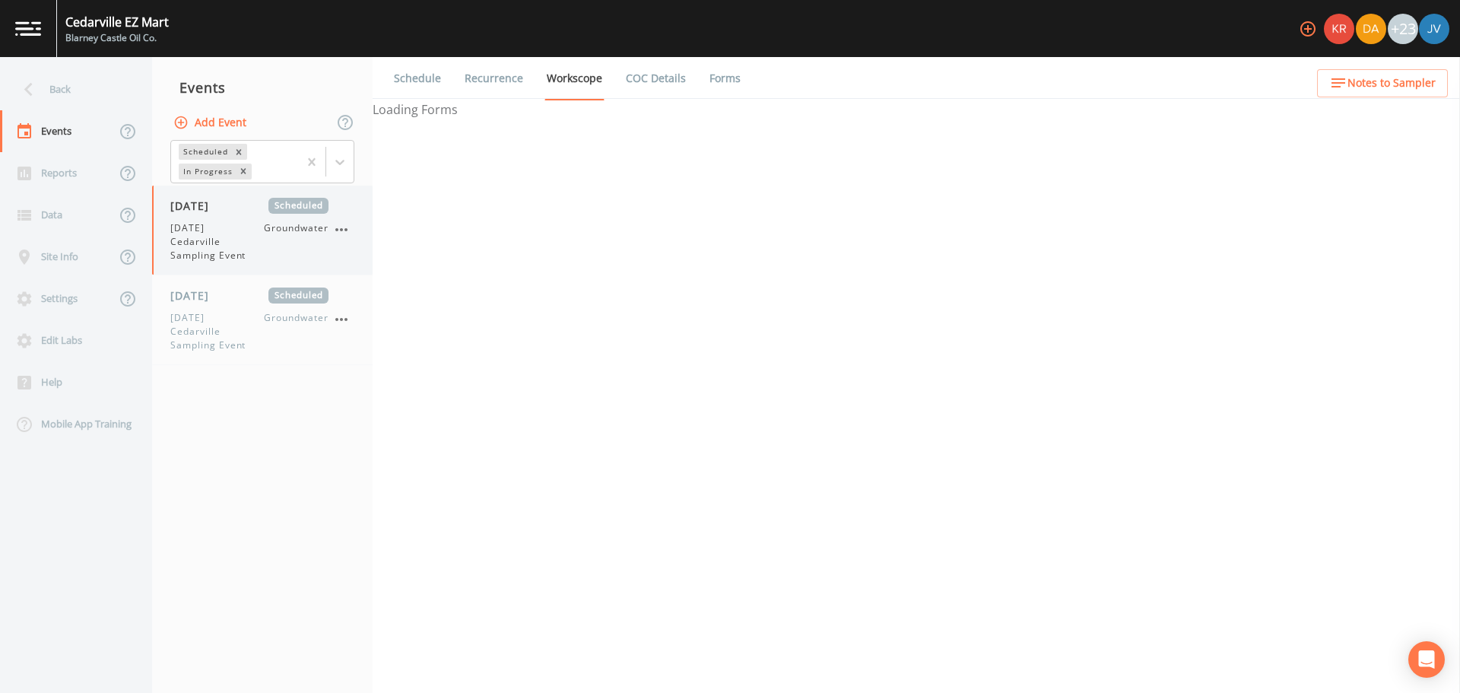
select select "4f082be6-97a7-4f70-a81f-c26a4e896ad7"
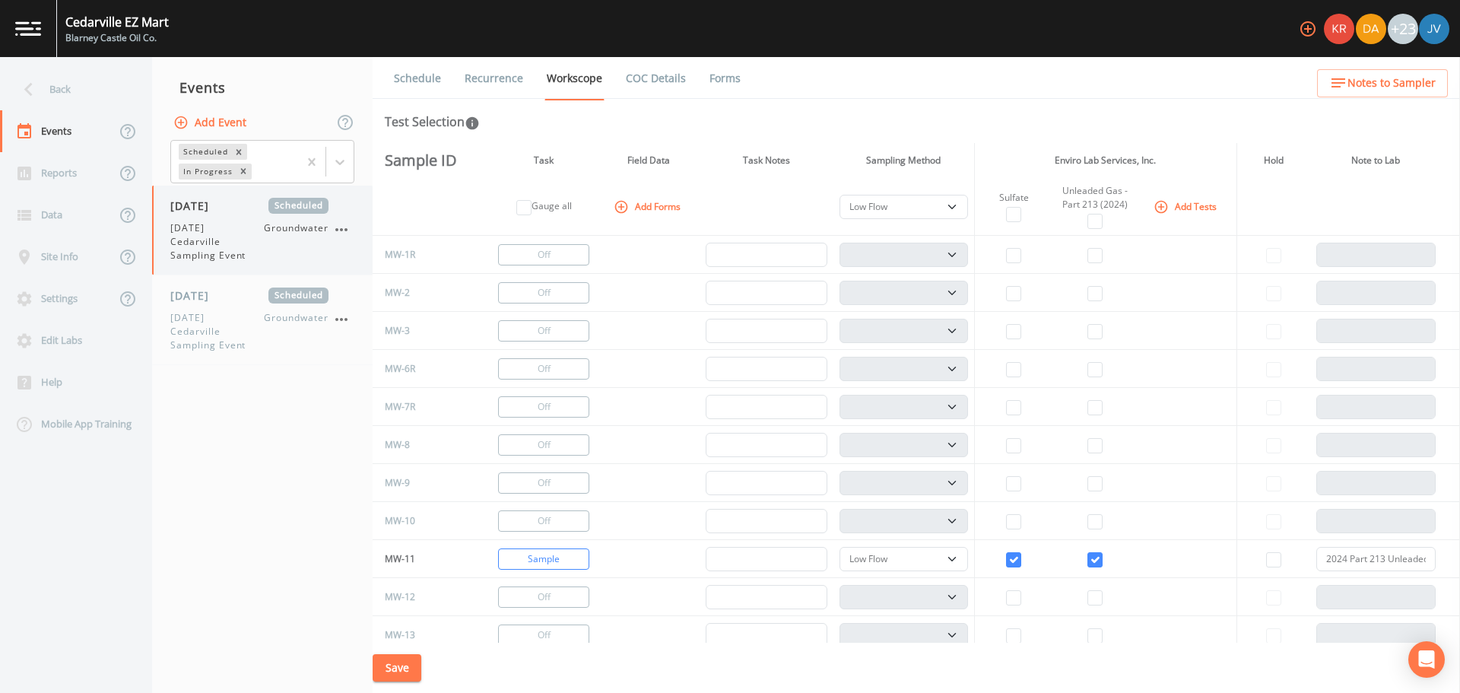
click at [261, 240] on span "September 2025 Cedarville Sampling Event" at bounding box center [217, 241] width 94 height 41
select select "4f082be6-97a7-4f70-a81f-c26a4e896ad7"
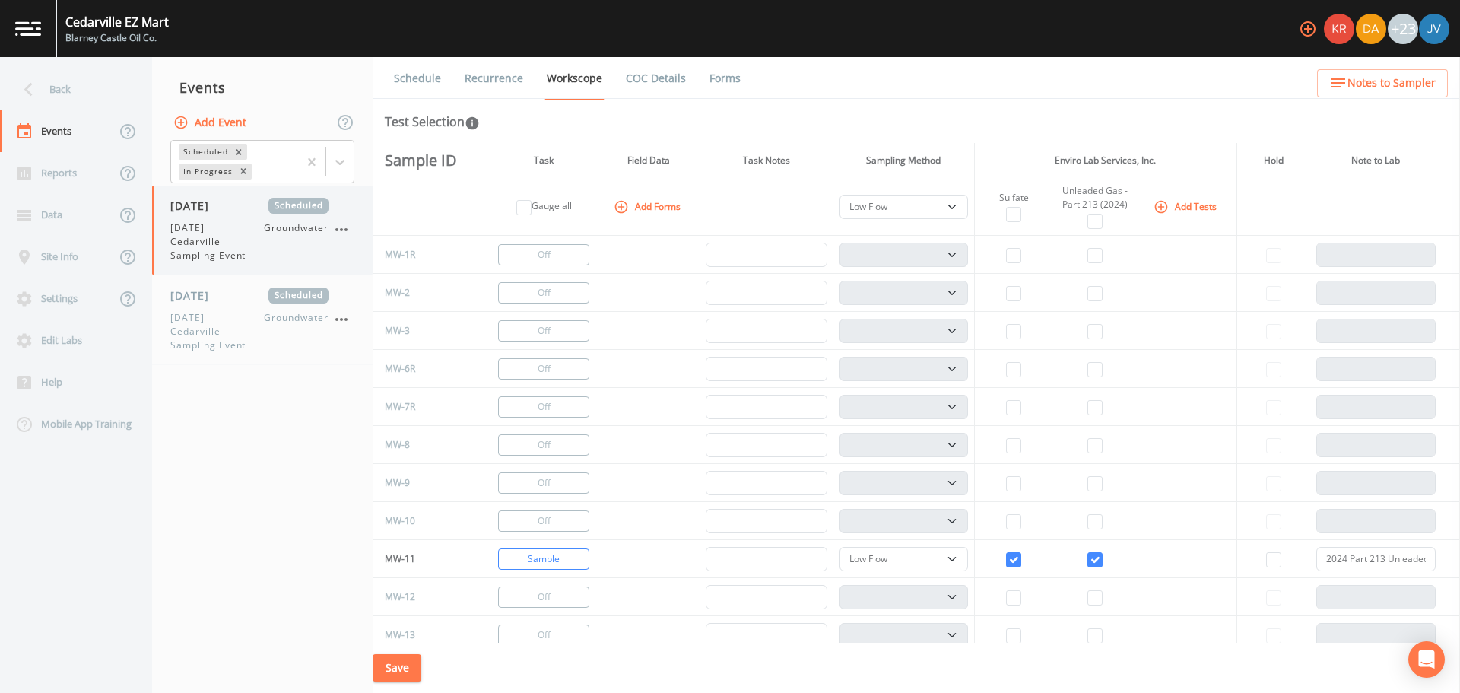
select select "4f082be6-97a7-4f70-a81f-c26a4e896ad7"
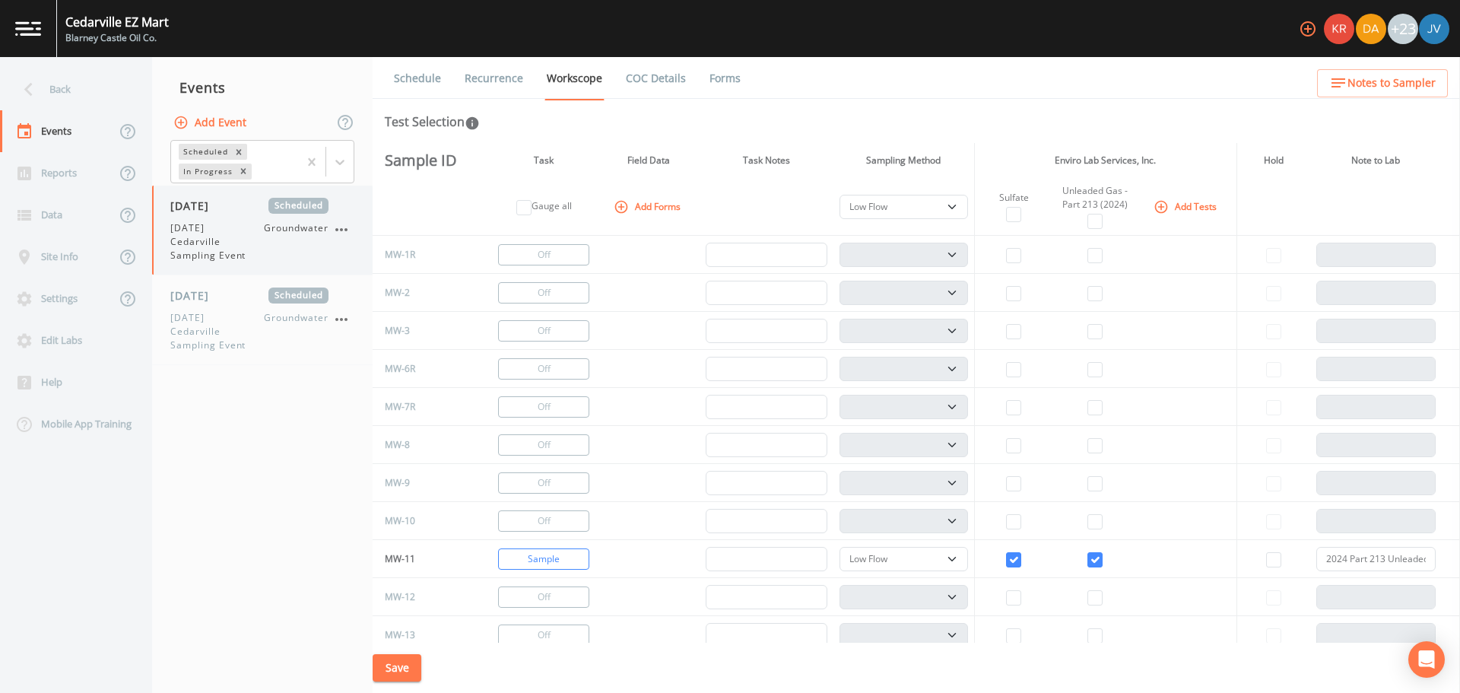
select select "4f082be6-97a7-4f70-a81f-c26a4e896ad7"
click at [1357, 564] on input "2024 Part 213 Unleaded Gasoline Scan" at bounding box center [1375, 559] width 119 height 24
type input "n"
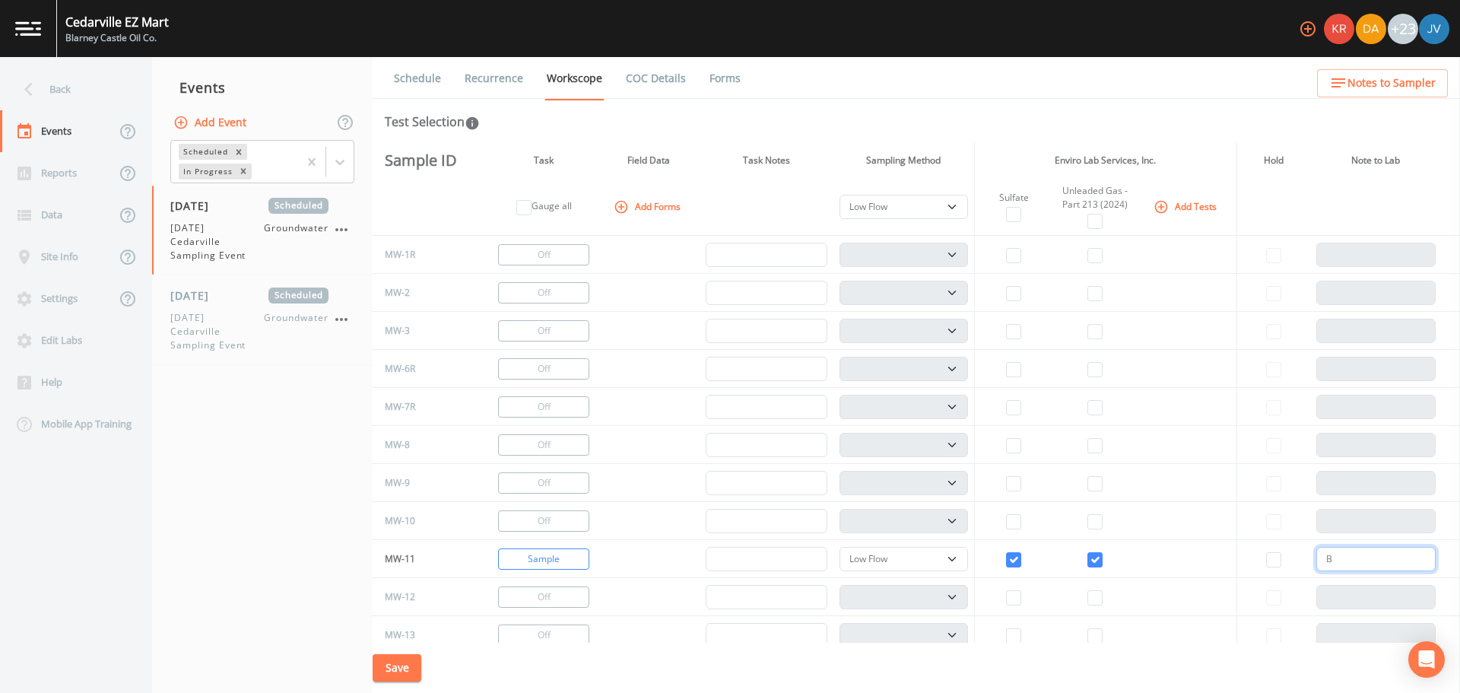
type input "B"
drag, startPoint x: 1420, startPoint y: 557, endPoint x: 1269, endPoint y: 565, distance: 150.8
click at [1269, 565] on tr "MW-11 Sample PDB Bag Grab Low Flow 3 Vol. Purge BTEX, 1,2,4-TMB, 1,3,5-TMB, sec…" at bounding box center [917, 559] width 1088 height 38
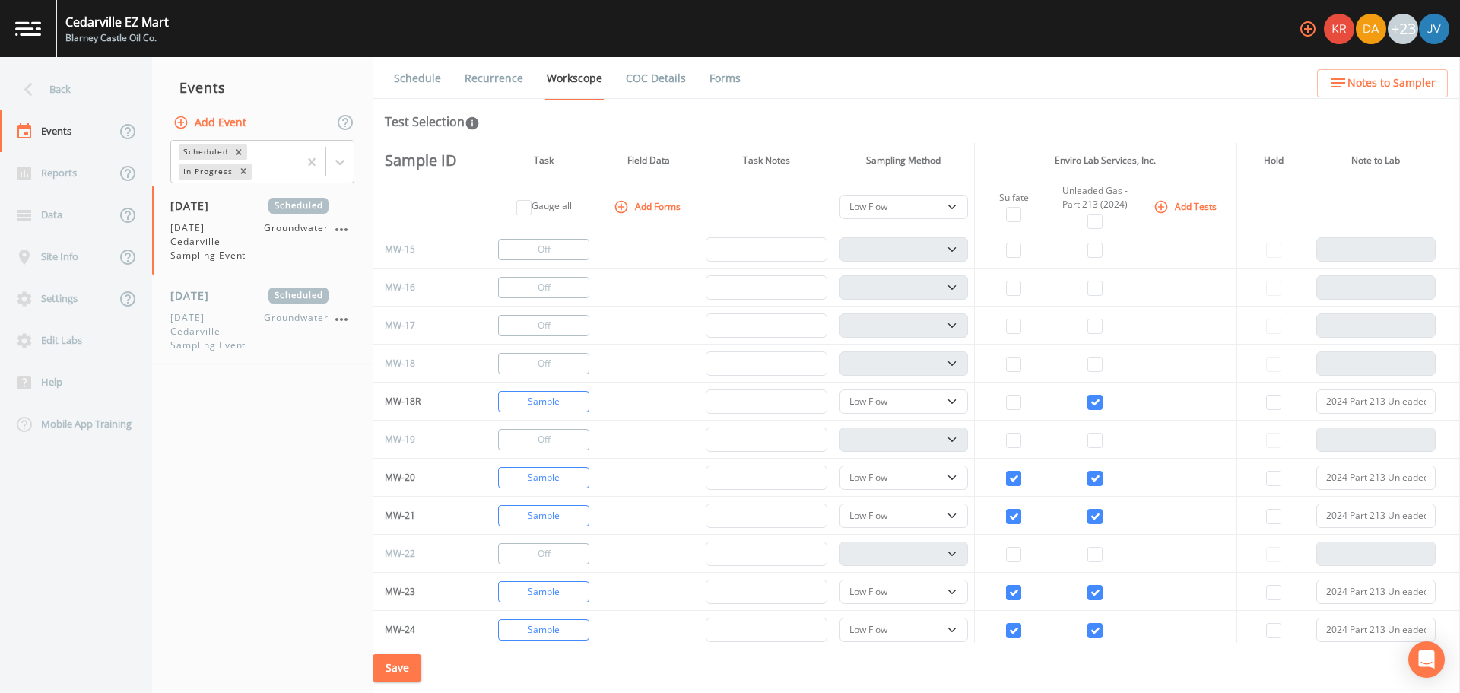
scroll to position [462, 0]
type input "BTEX, 1,2,4-TMB, 1,3,5-TMB, sec-butylbenzene, tert-butylbenzene, n-propylbenzen…"
drag, startPoint x: 1318, startPoint y: 401, endPoint x: 1422, endPoint y: 405, distance: 104.3
click at [1422, 405] on input "2024 Part 213 Unleaded Gasoline Scan" at bounding box center [1375, 401] width 119 height 24
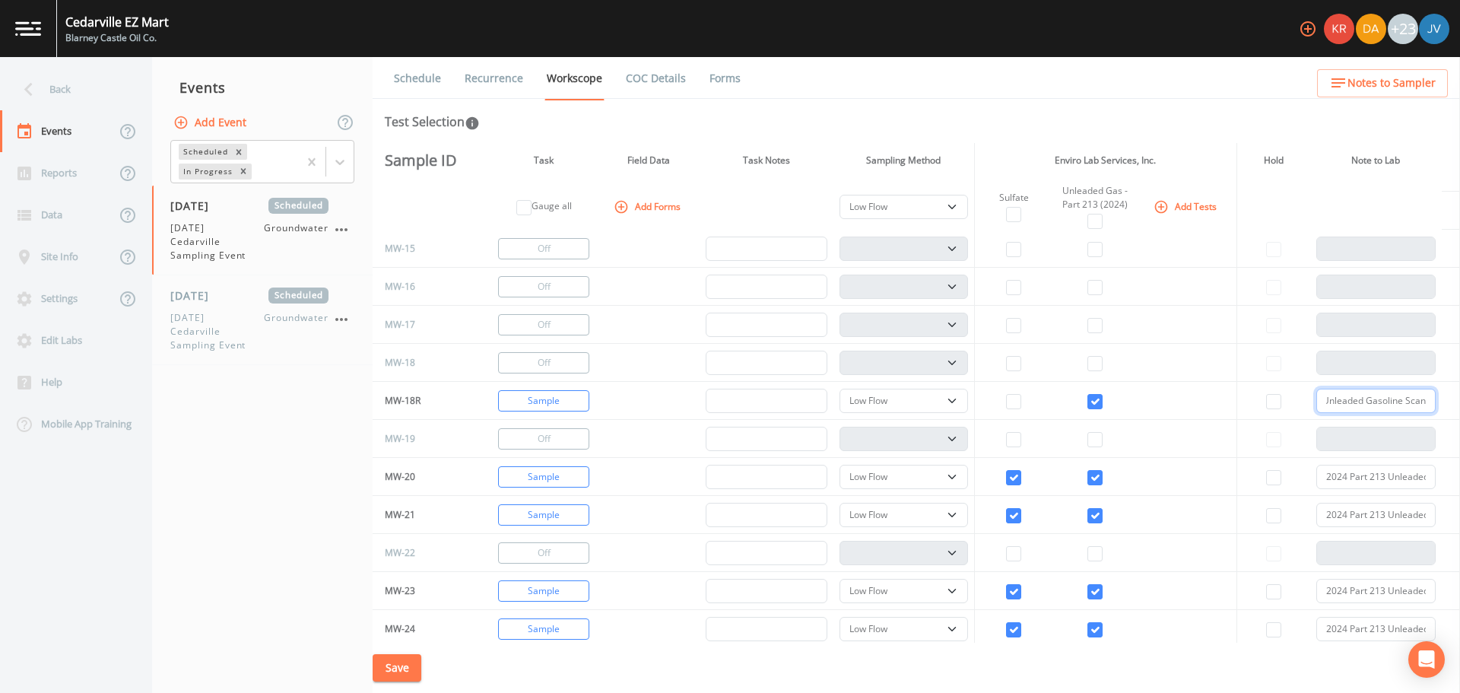
paste input "BTEX, 1,2,4-TMB, 1,3,5-TMB, sec-butylbenzene, tert-butylbenzene, n-propylbenzen…"
type input "BTEX, 1,2,4-TMB, 1,3,5-TMB, sec-butylbenzene, tert-butylbenzene, n-propylbenzen…"
drag, startPoint x: 1316, startPoint y: 475, endPoint x: 1440, endPoint y: 484, distance: 125.1
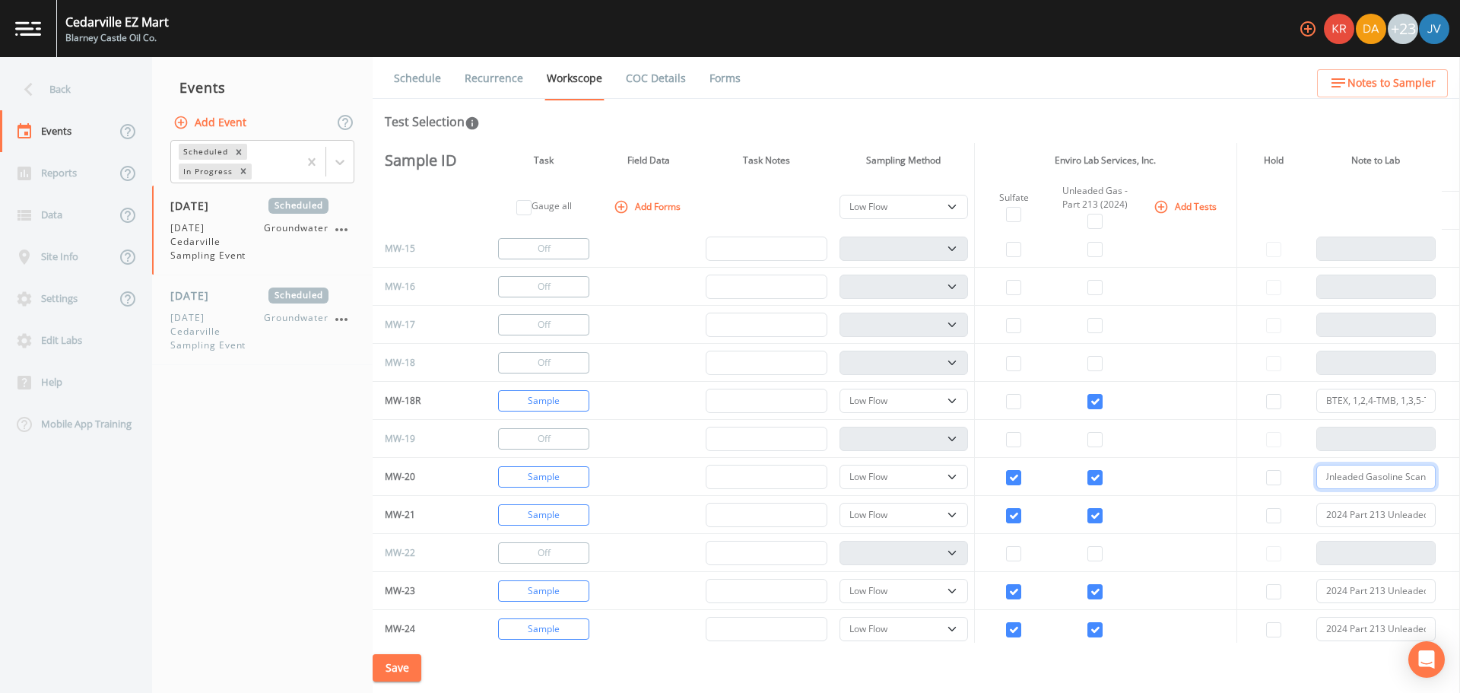
click at [1440, 484] on tr "MW-20 Sample PDB Bag Grab Low Flow 3 Vol. Purge 2024 Part 213 Unleaded Gasoline…" at bounding box center [917, 477] width 1088 height 38
paste input "BTEX, 1,2,4-TMB, 1,3,5-TMB, sec-butylbenzene, tert-butylbenzene, n-propylbenzen…"
type input "BTEX, 1,2,4-TMB, 1,3,5-TMB, sec-butylbenzene, tert-butylbenzene, n-propylbenzen…"
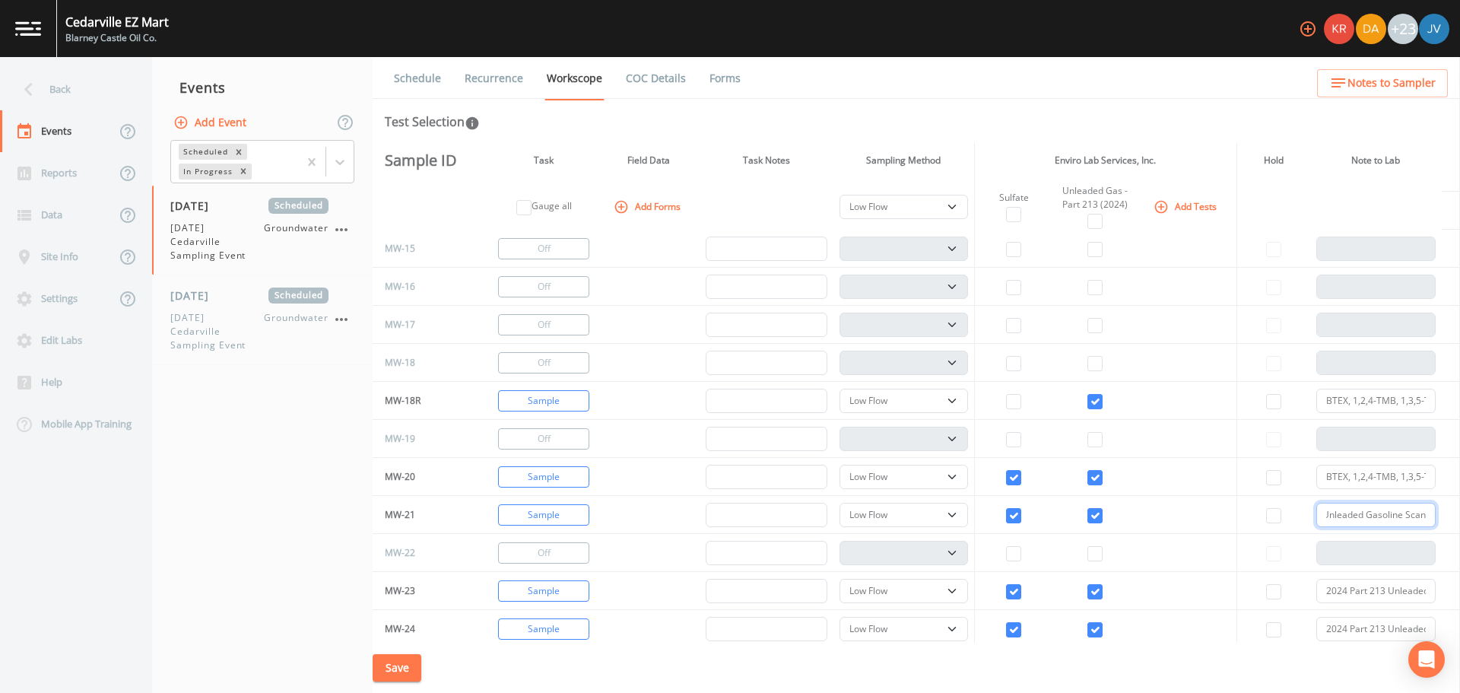
drag, startPoint x: 1319, startPoint y: 514, endPoint x: 1459, endPoint y: 523, distance: 141.0
click at [1459, 523] on div "Back Events Reports Data Site Info Settings Edit Labs Help Mobile App Training …" at bounding box center [730, 375] width 1460 height 636
paste input "BTEX, 1,2,4-TMB, 1,3,5-TMB, sec-butylbenzene, tert-butylbenzene, n-propylbenzen…"
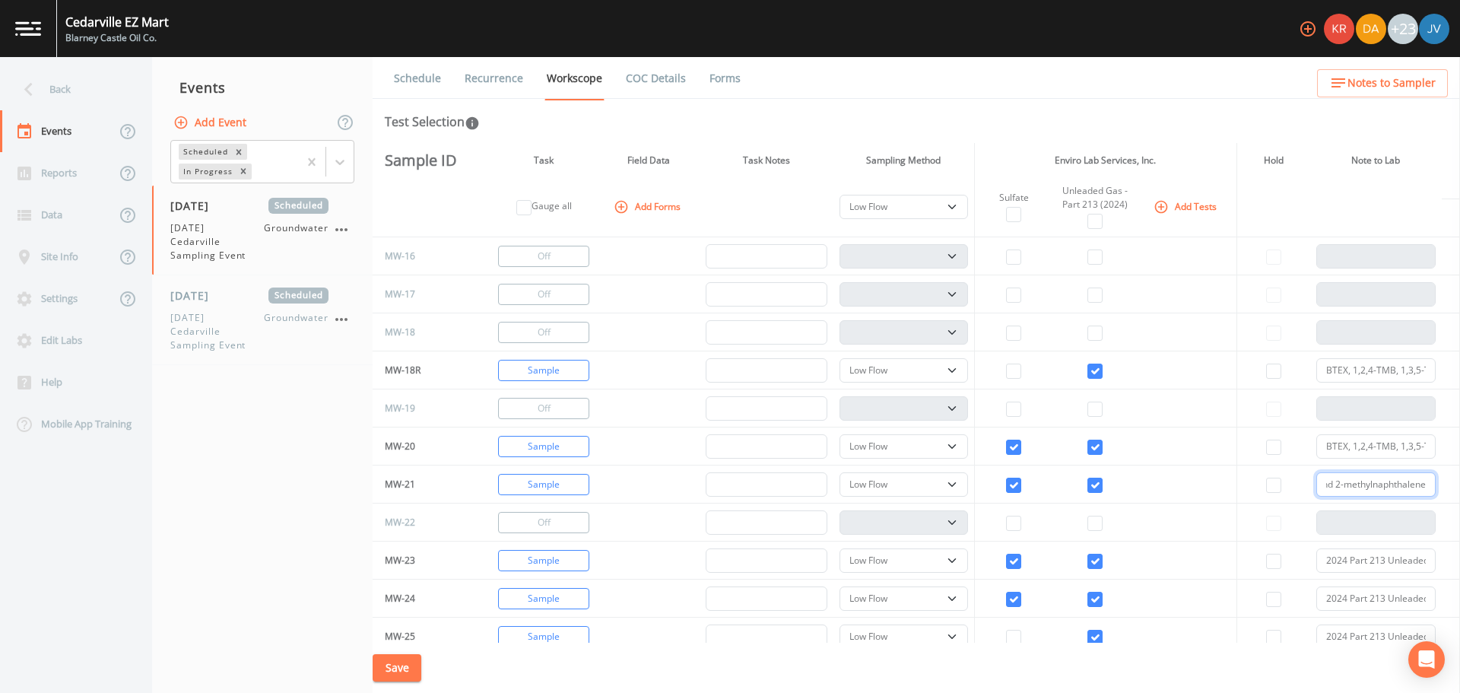
scroll to position [494, 0]
type input "BTEX, 1,2,4-TMB, 1,3,5-TMB, sec-butylbenzene, tert-butylbenzene, n-propylbenzen…"
click at [1346, 447] on input "BTEX, 1,2,4-TMB, 1,3,5-TMB, sec-butylbenzene, tert-butylbenzene, n-propylbenzen…" at bounding box center [1375, 445] width 119 height 24
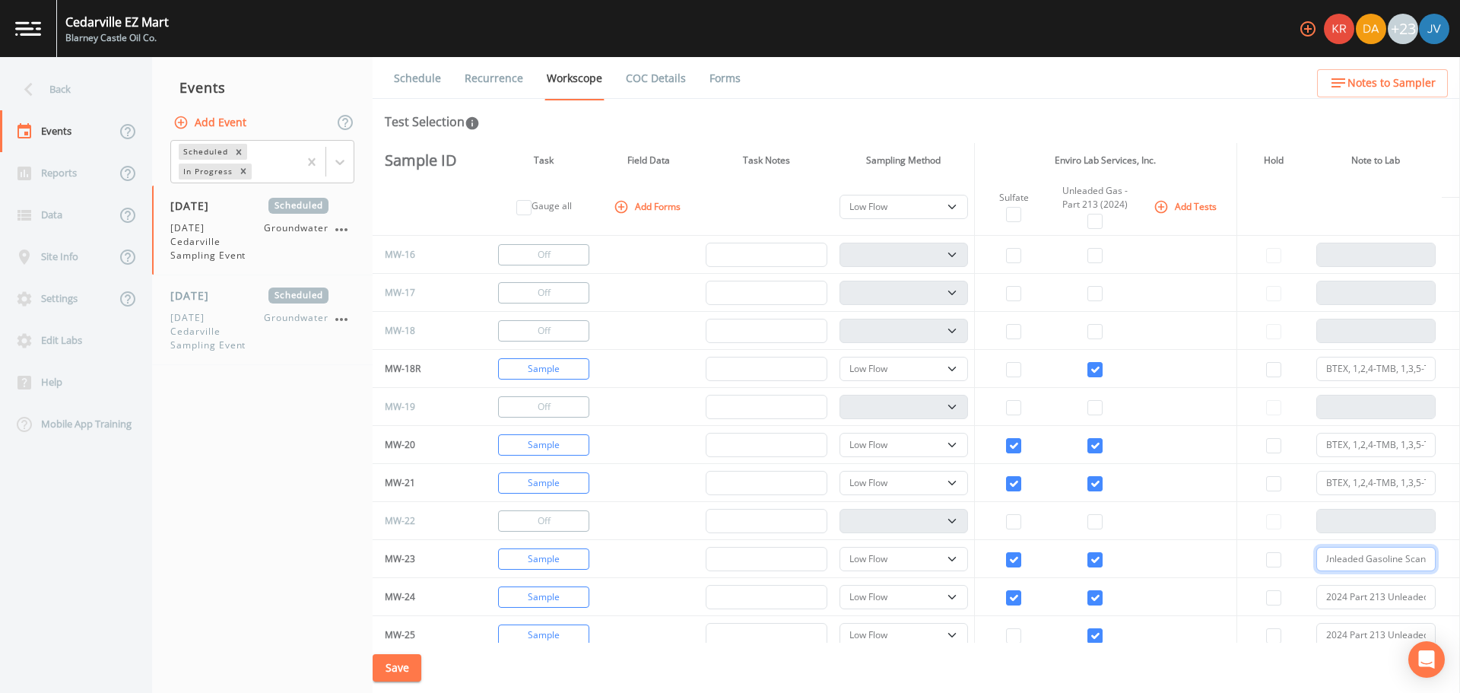
drag, startPoint x: 1320, startPoint y: 560, endPoint x: 1459, endPoint y: 589, distance: 142.9
click at [1459, 589] on div "Back Events Reports Data Site Info Settings Edit Labs Help Mobile App Training …" at bounding box center [730, 375] width 1460 height 636
paste input "BTEX, 1,2,4-TMB, 1,3,5-TMB, sec-butylbenzene, tert-butylbenzene, n-propylbenzen…"
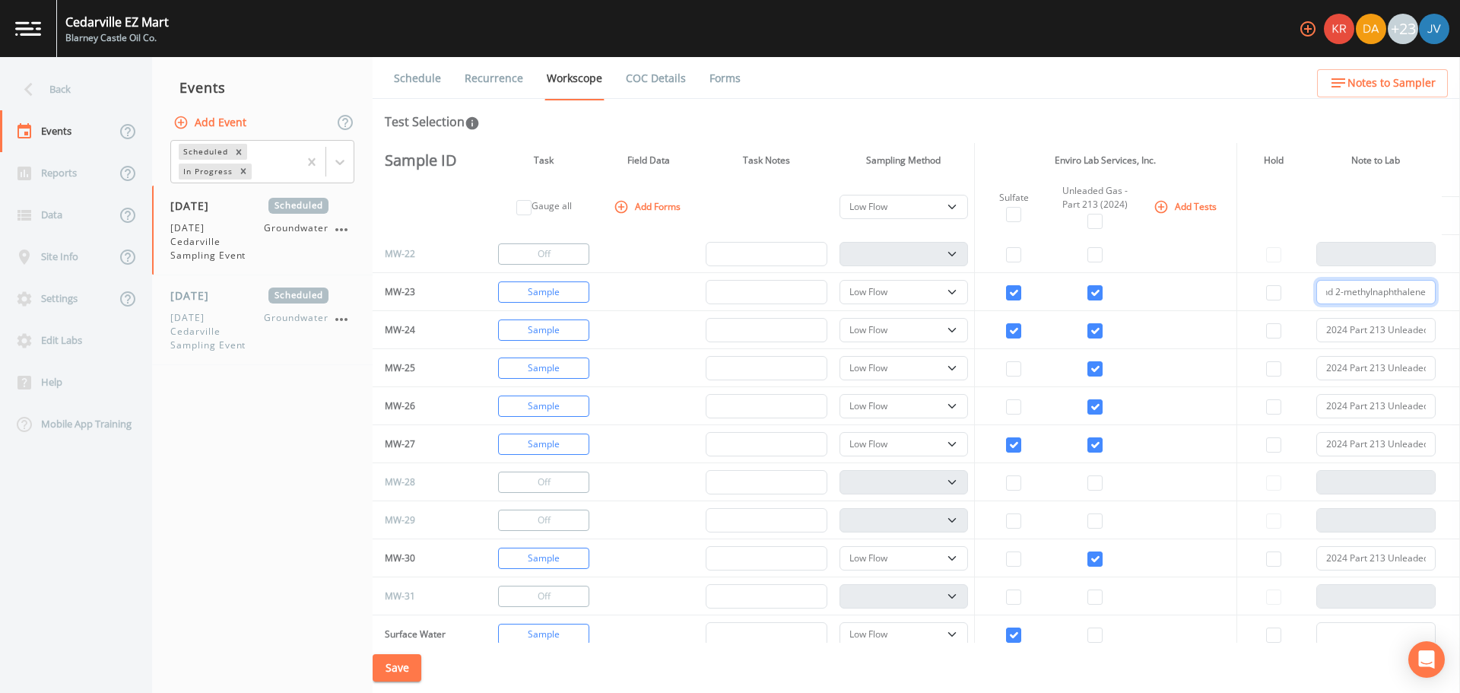
scroll to position [761, 0]
type input "BTEX, 1,2,4-TMB, 1,3,5-TMB, sec-butylbenzene, tert-butylbenzene, n-propylbenzen…"
drag, startPoint x: 1317, startPoint y: 327, endPoint x: 1448, endPoint y: 346, distance: 132.2
click at [1448, 346] on tr "MW-24 Sample PDB Bag Grab Low Flow 3 Vol. Purge 2024 Part 213 Unleaded Gasoline…" at bounding box center [917, 331] width 1088 height 38
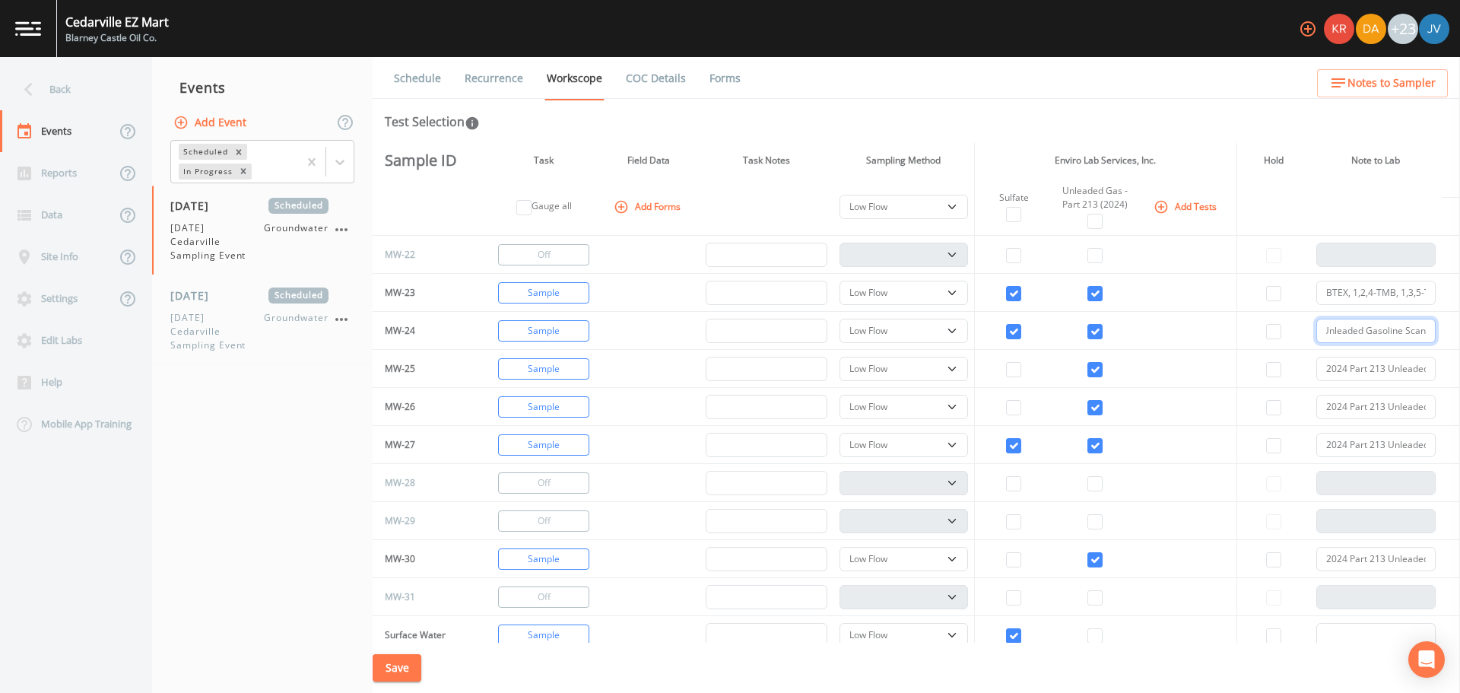
paste input "BTEX, 1,2,4-TMB, 1,3,5-TMB, sec-butylbenzene, tert-butylbenzene, n-propylbenzen…"
type input "BTEX, 1,2,4-TMB, 1,3,5-TMB, sec-butylbenzene, tert-butylbenzene, n-propylbenzen…"
drag, startPoint x: 1320, startPoint y: 368, endPoint x: 1434, endPoint y: 376, distance: 114.3
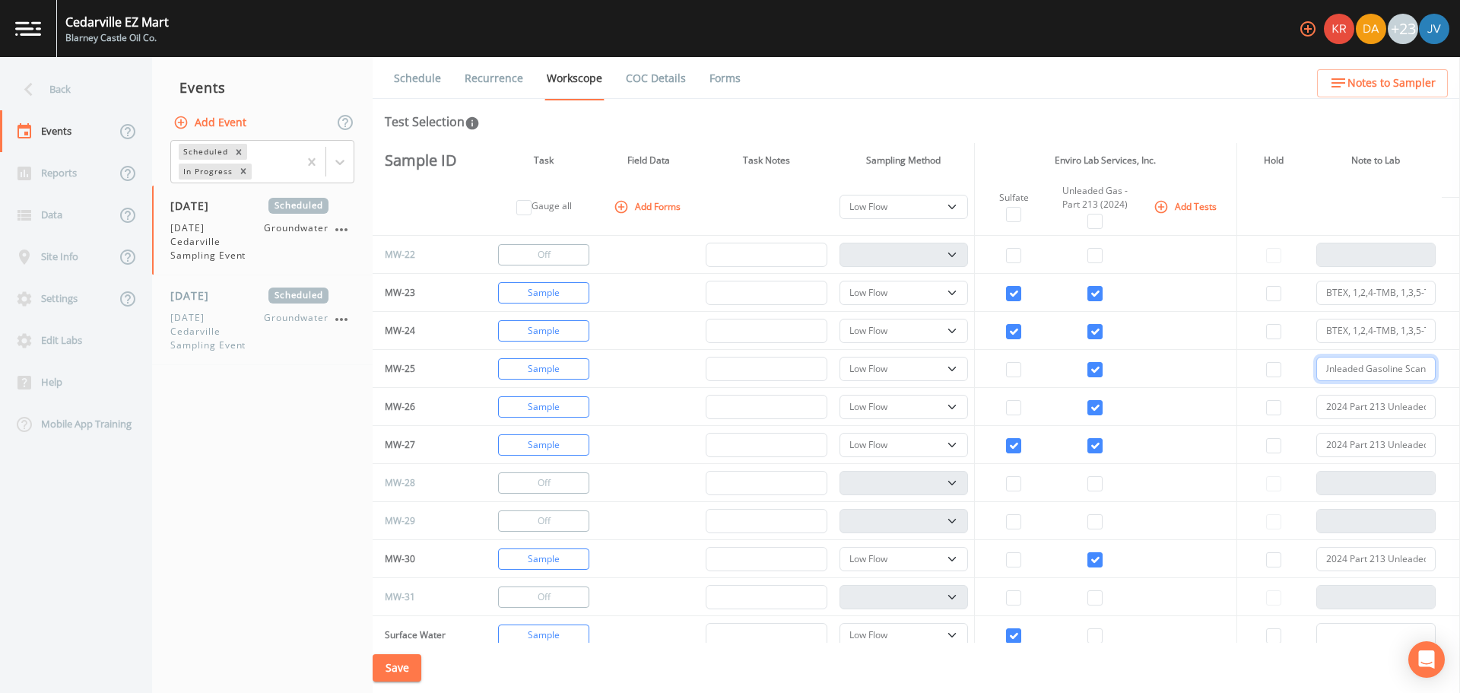
click at [1434, 376] on td "2024 Part 213 Unleaded Gasoline Scan" at bounding box center [1376, 369] width 132 height 38
paste input "BTEX, 1,2,4-TMB, 1,3,5-TMB, sec-butylbenzene, tert-butylbenzene, n-propylbenzen…"
type input "BTEX, 1,2,4-TMB, 1,3,5-TMB, sec-butylbenzene, tert-butylbenzene, n-propylbenzen…"
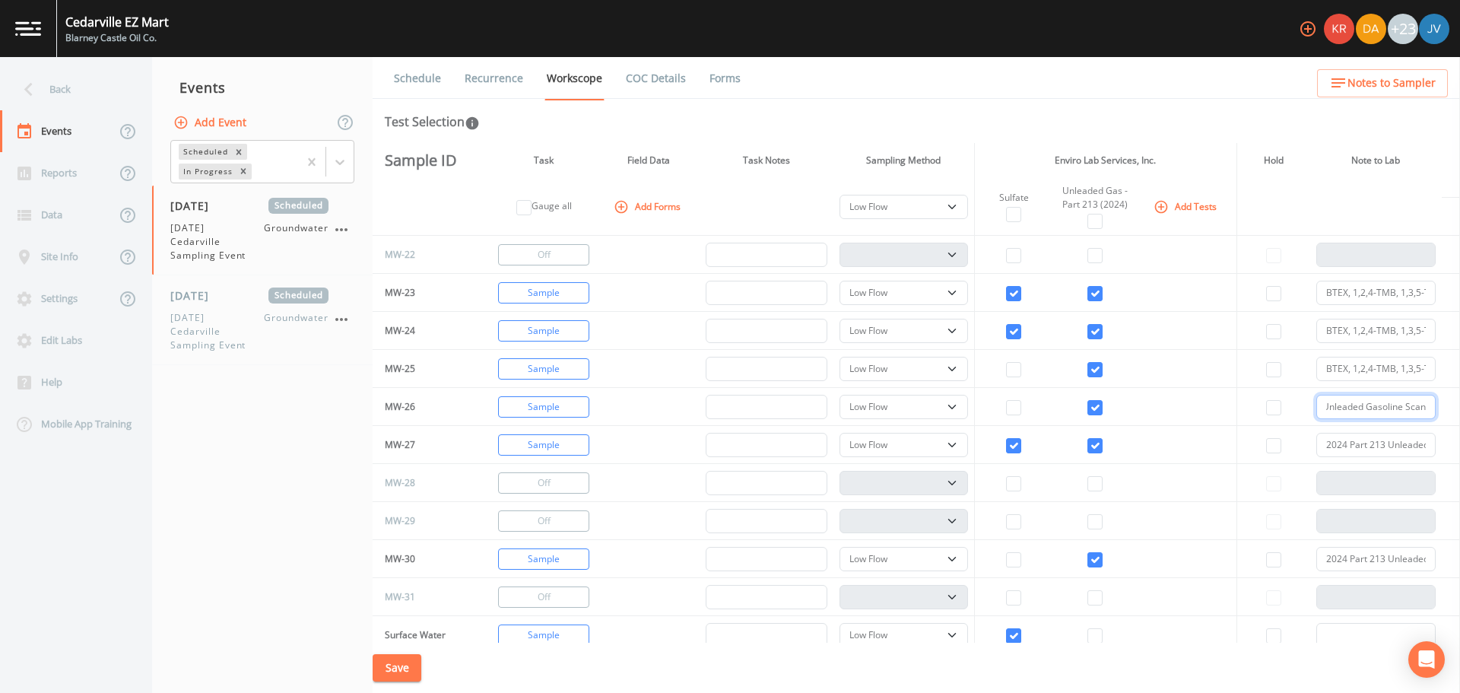
drag, startPoint x: 1319, startPoint y: 402, endPoint x: 1415, endPoint y: 408, distance: 96.1
click at [1415, 408] on input "2024 Part 213 Unleaded Gasoline Scan" at bounding box center [1375, 407] width 119 height 24
type input "n"
paste input "BTEX, 1,2,4-TMB, 1,3,5-TMB, sec-butylbenzene, tert-butylbenzene, n-propylbenzen…"
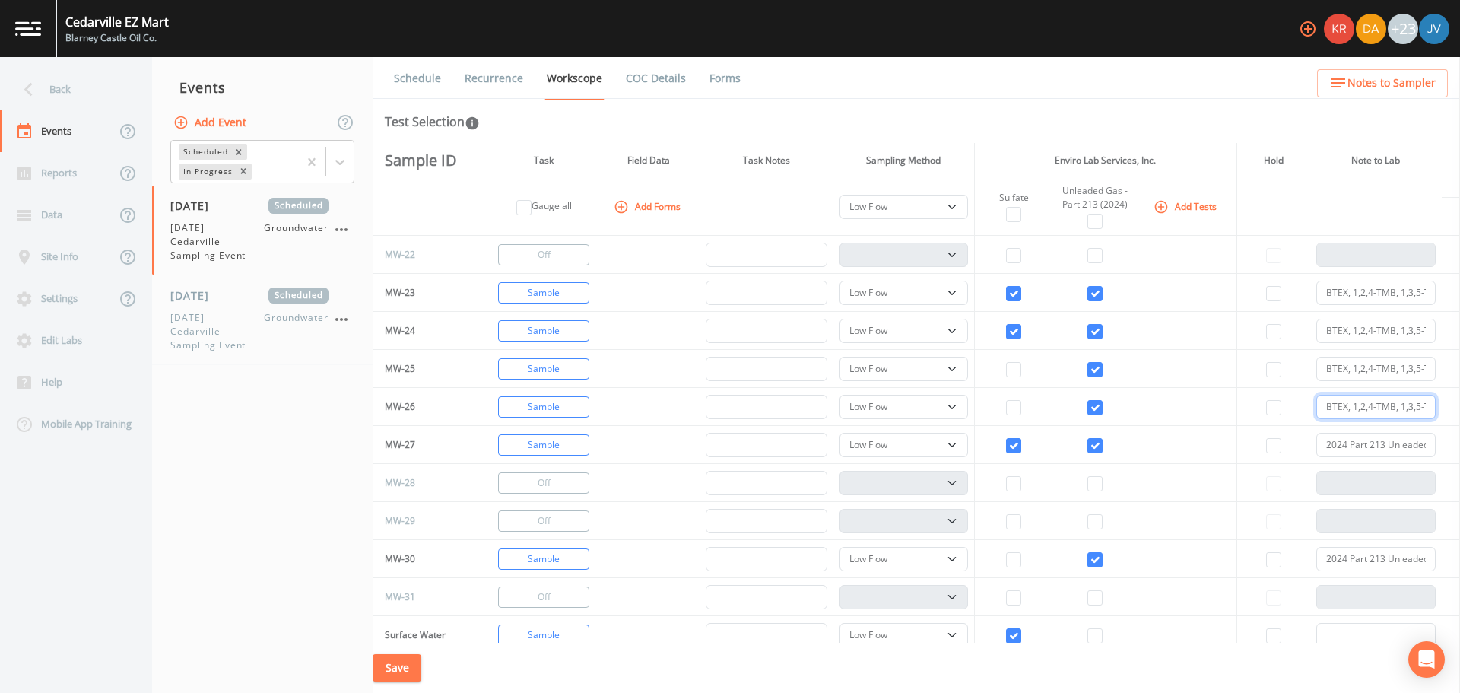
scroll to position [0, 614]
type input "BTEX, 1,2,4-TMB, 1,3,5-TMB, sec-butylbenzene, tert-butylbenzene, n-propylbenzen…"
drag, startPoint x: 1322, startPoint y: 448, endPoint x: 1450, endPoint y: 464, distance: 129.5
click at [1450, 464] on tbody "MW-1R Off PDB Bag Grab Low Flow 3 Vol. Purge MW-2 Off PDB Bag Grab Low Flow 3 V…" at bounding box center [917, 64] width 1088 height 1179
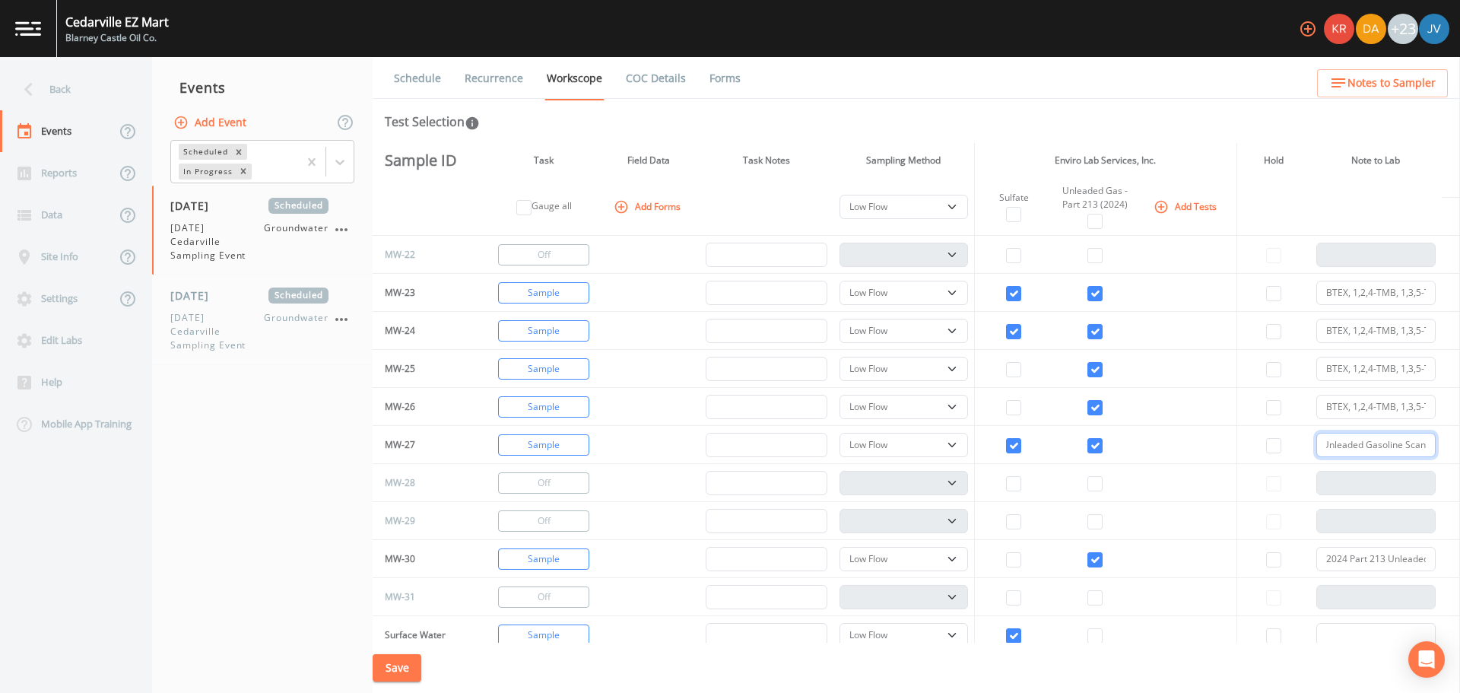
paste input "BTEX, 1,2,4-TMB, 1,3,5-TMB, sec-butylbenzene, tert-butylbenzene, n-propylbenzen…"
type input "BTEX, 1,2,4-TMB, 1,3,5-TMB, sec-butylbenzene, tert-butylbenzene, n-propylbenzen…"
drag, startPoint x: 1319, startPoint y: 558, endPoint x: 1450, endPoint y: 575, distance: 132.6
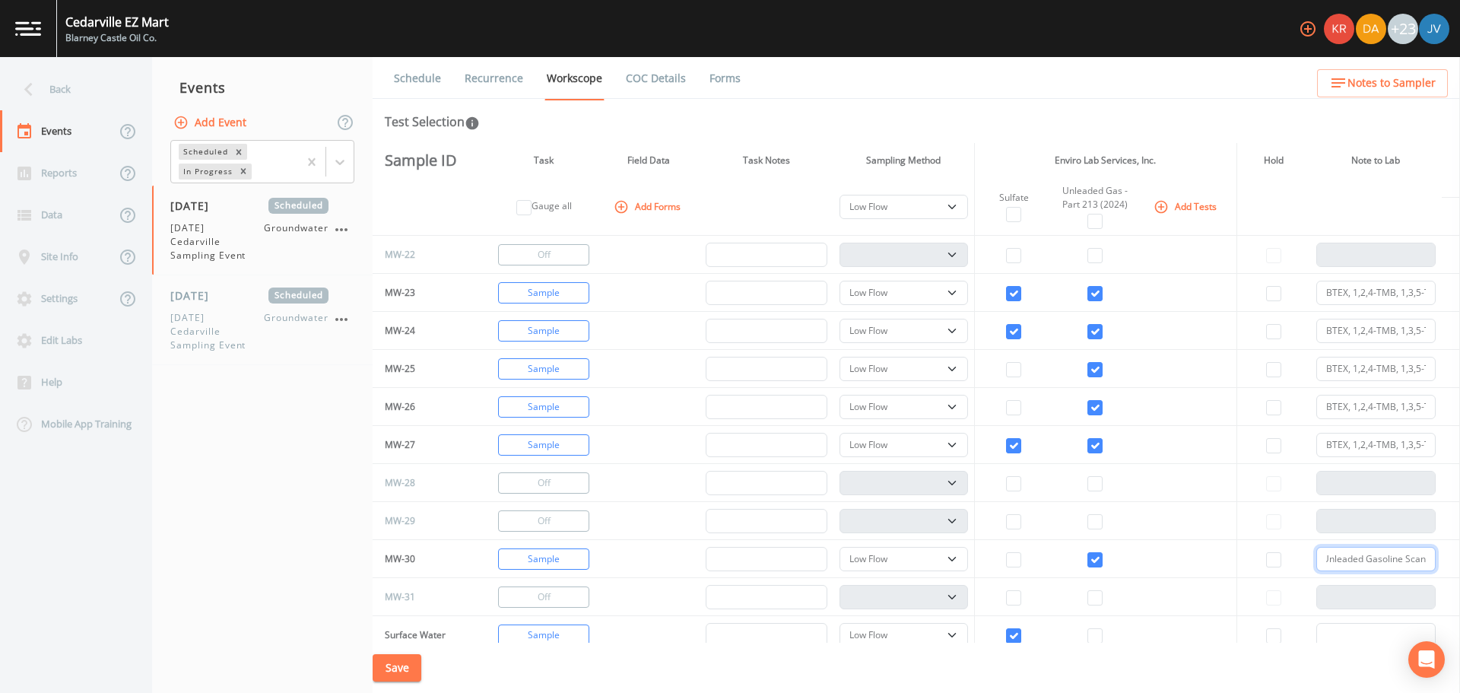
click at [1450, 575] on tr "MW-30 Sample PDB Bag Grab Low Flow 3 Vol. Purge 2024 Part 213 Unleaded Gasoline…" at bounding box center [917, 559] width 1088 height 38
paste input "BTEX, 1,2,4-TMB, 1,3,5-TMB, sec-butylbenzene, tert-butylbenzene, n-propylbenzen…"
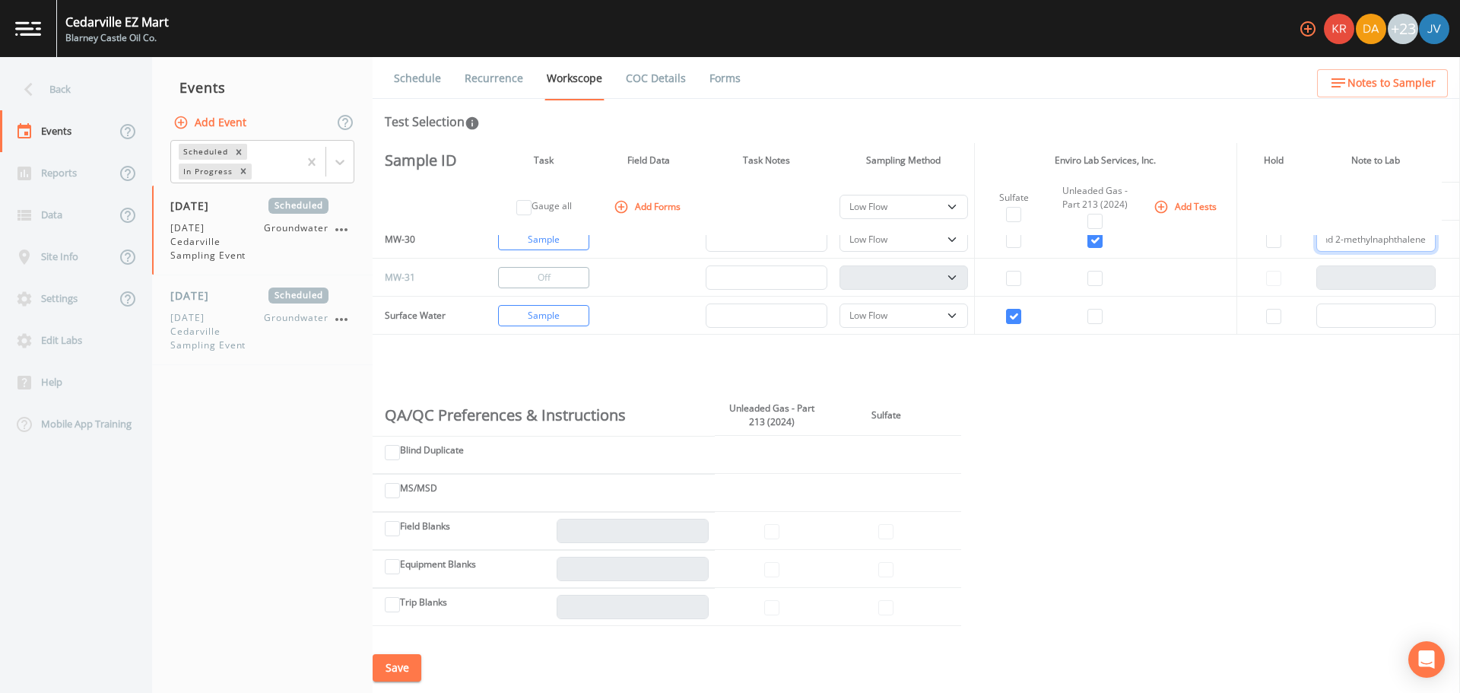
scroll to position [1081, 0]
type input "BTEX, 1,2,4-TMB, 1,3,5-TMB, sec-butylbenzene, tert-butylbenzene, n-propylbenzen…"
click at [1300, 431] on div "Sample ID Task Field Data Task Notes Sampling Method Enviro Lab Services, Inc. …" at bounding box center [917, 393] width 1088 height 500
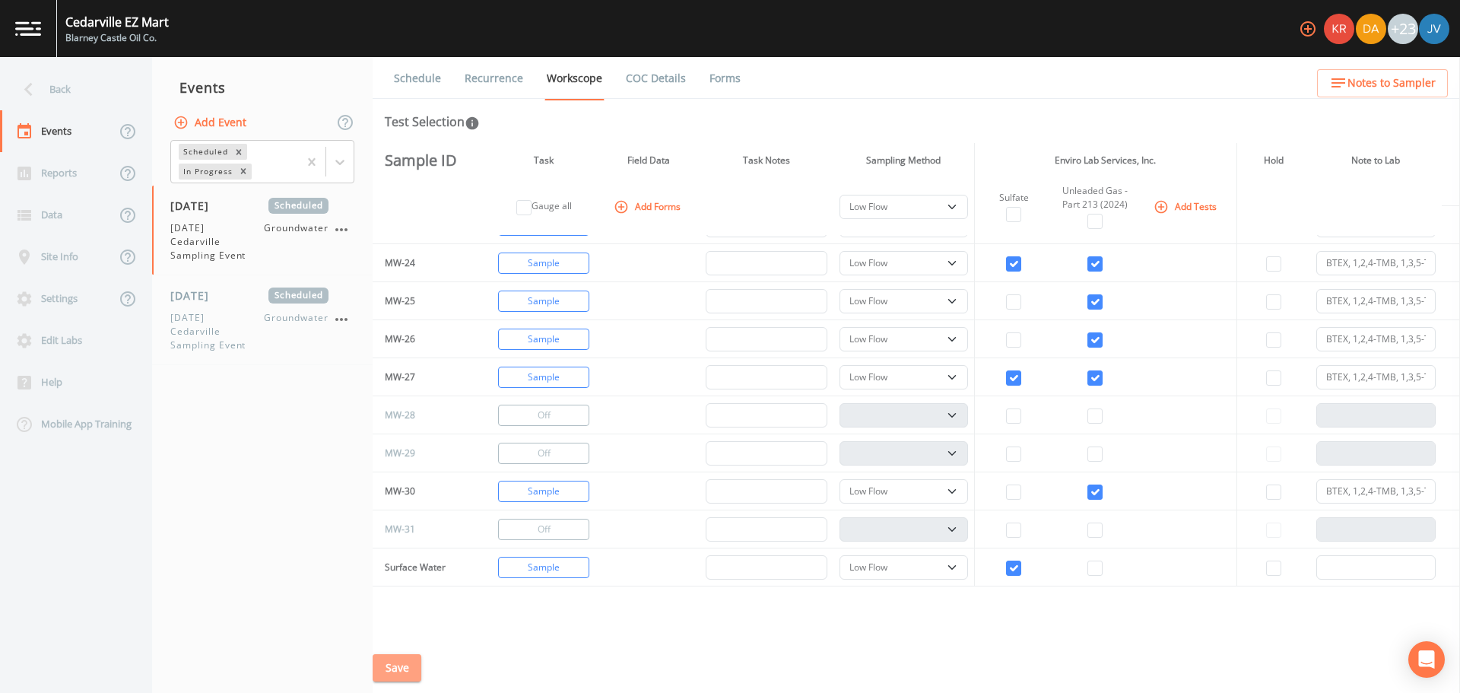
click at [393, 672] on button "Save" at bounding box center [397, 668] width 49 height 28
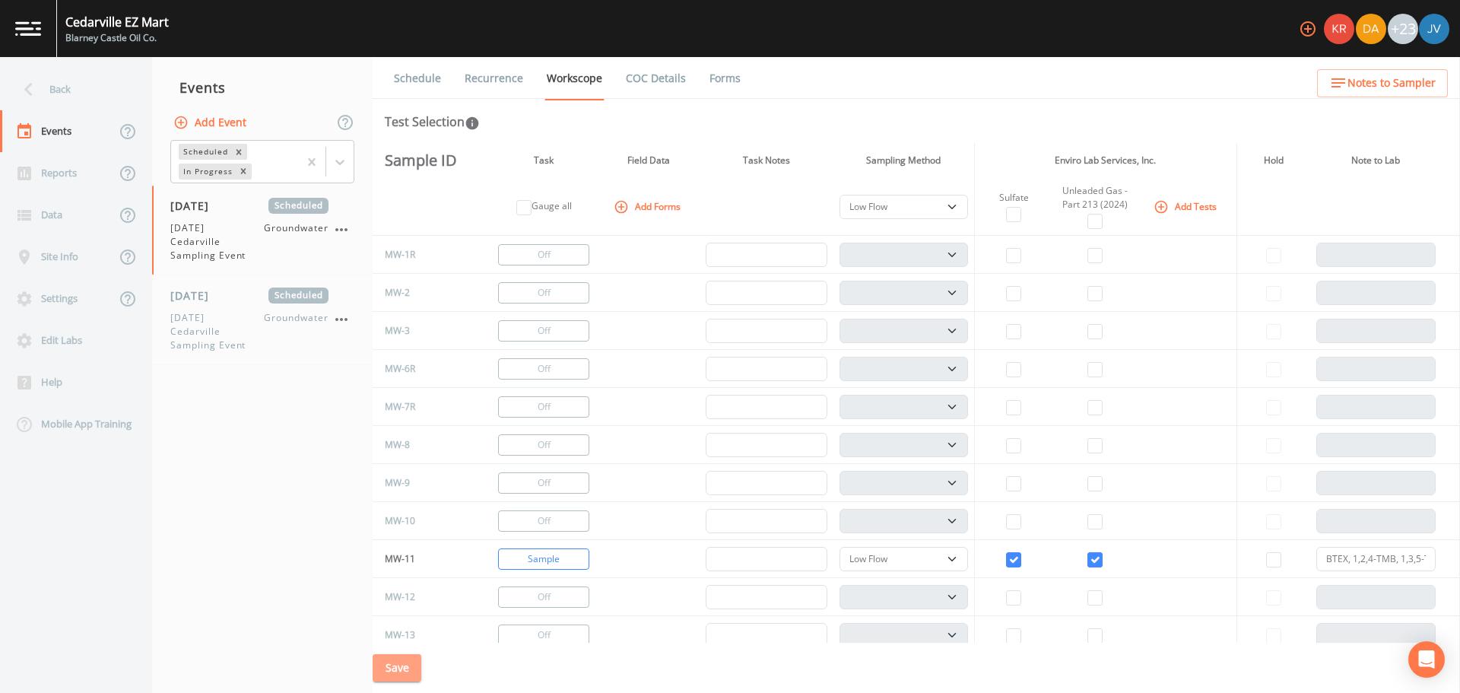
click at [392, 668] on button "Save" at bounding box center [397, 668] width 49 height 28
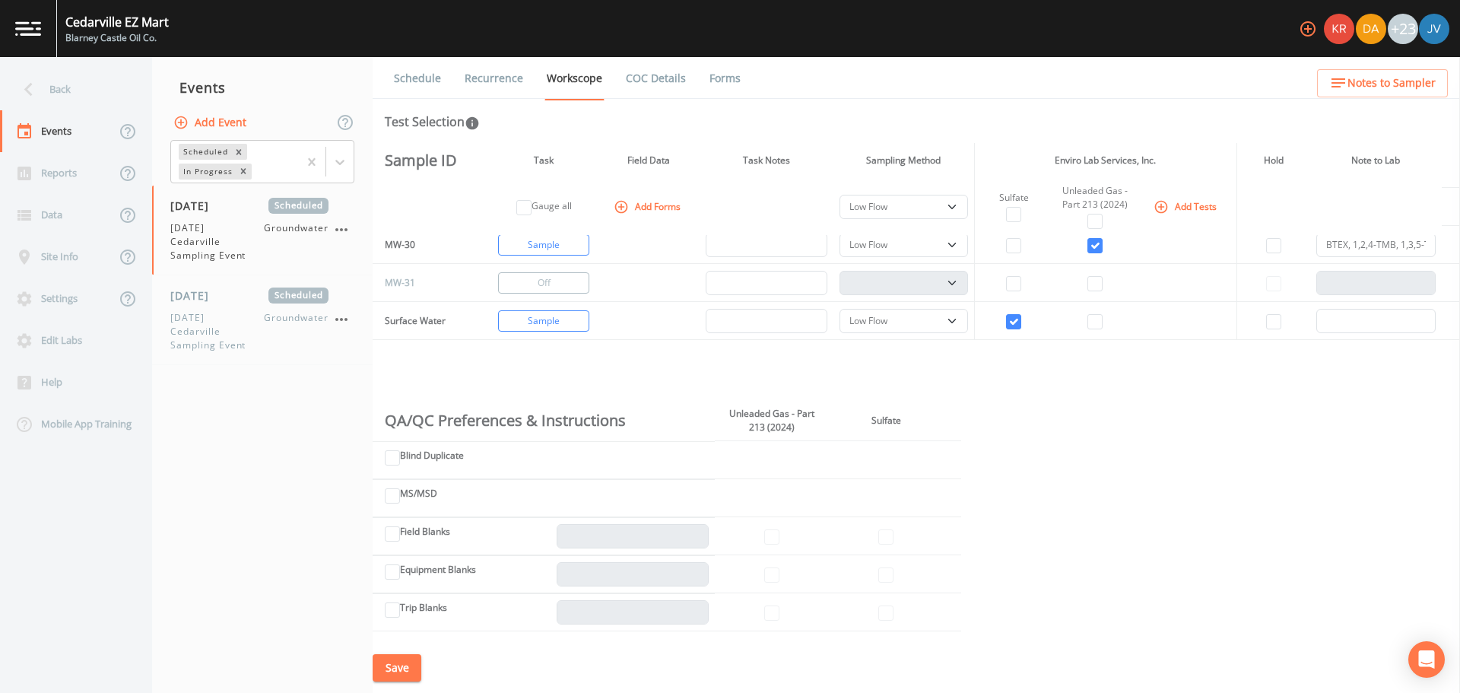
scroll to position [1261, 0]
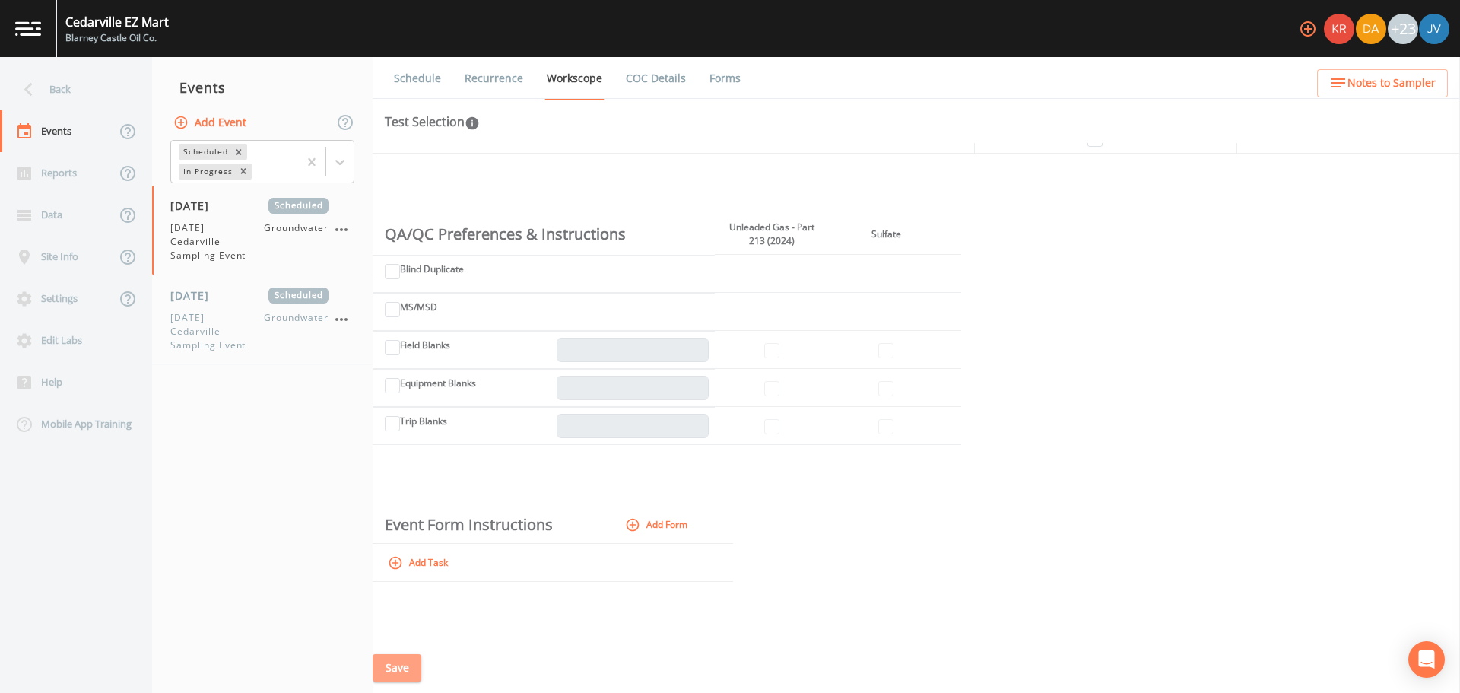
click at [395, 672] on button "Save" at bounding box center [397, 668] width 49 height 28
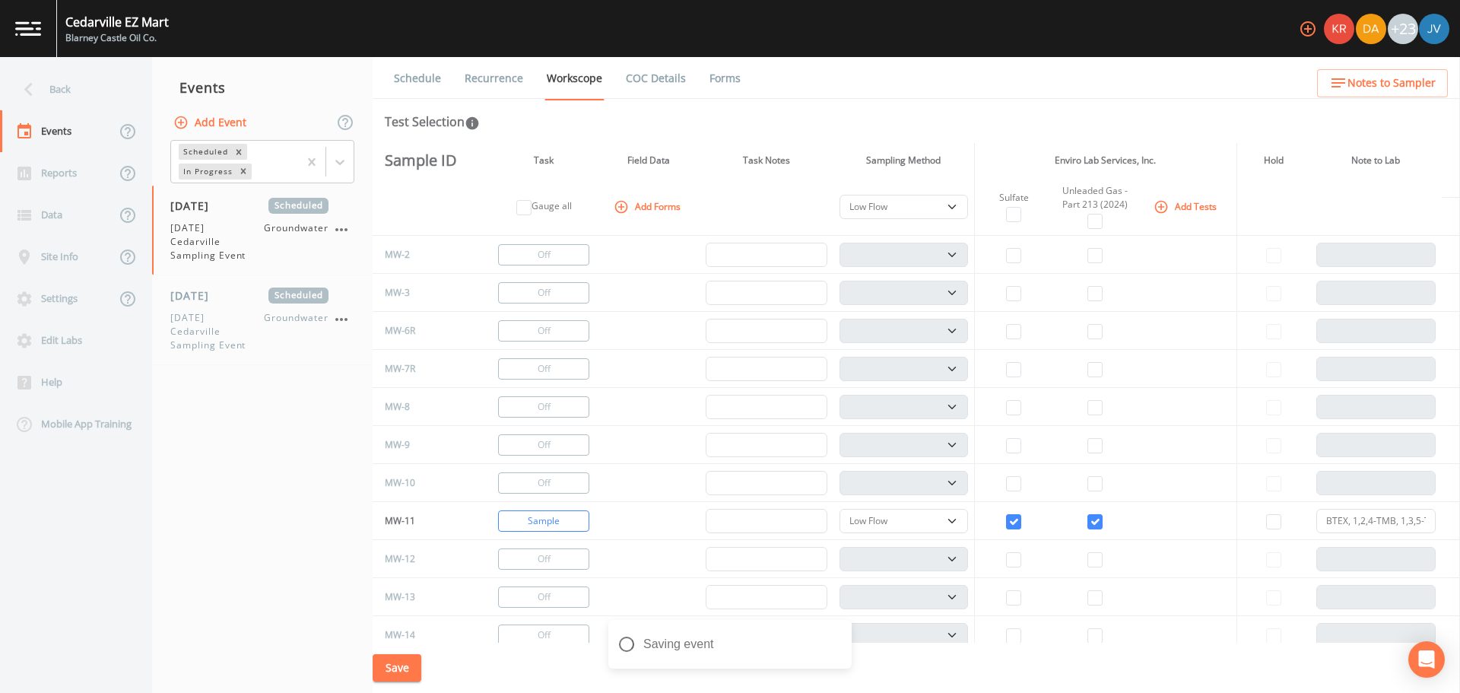
scroll to position [0, 0]
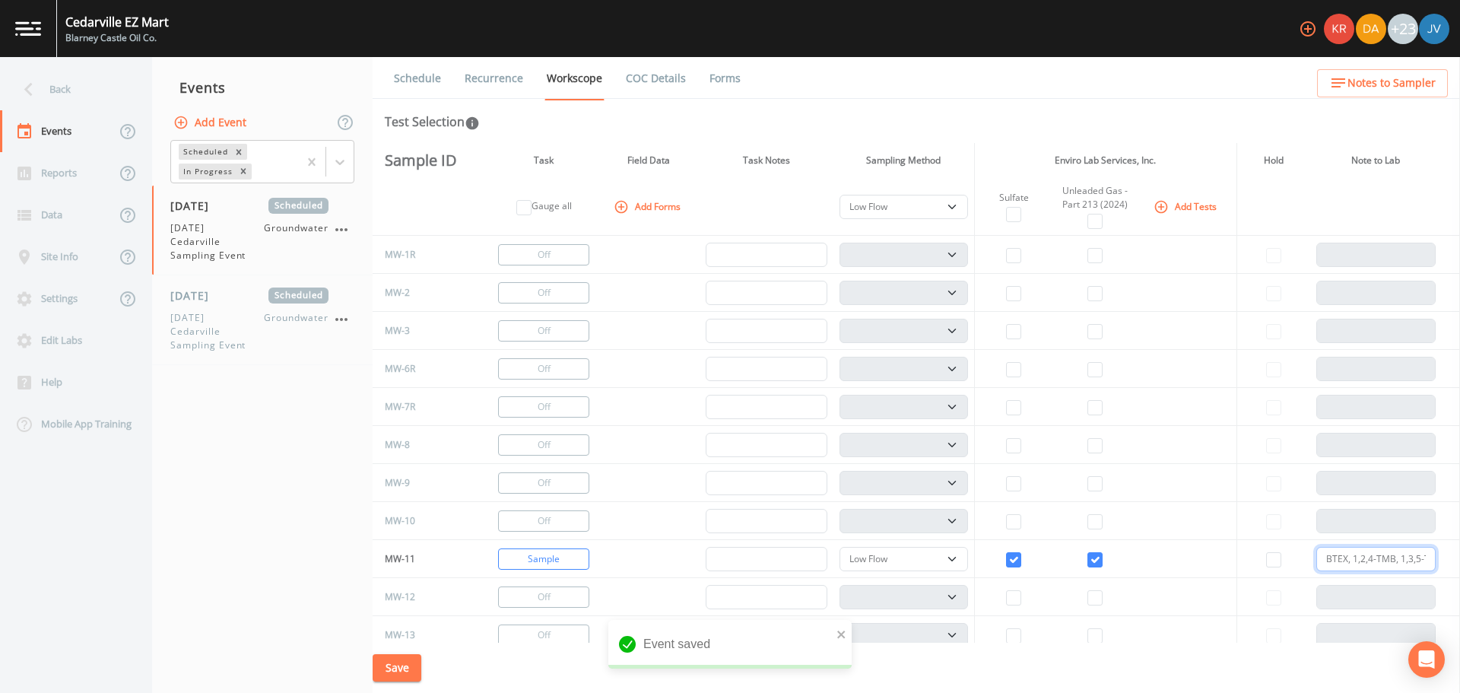
click at [1343, 557] on input "BTEX, 1,2,4-TMB, 1,3,5-TMB, sec-butylbenzene, tert-butylbenzene, n-propylbenzen…" at bounding box center [1375, 559] width 119 height 24
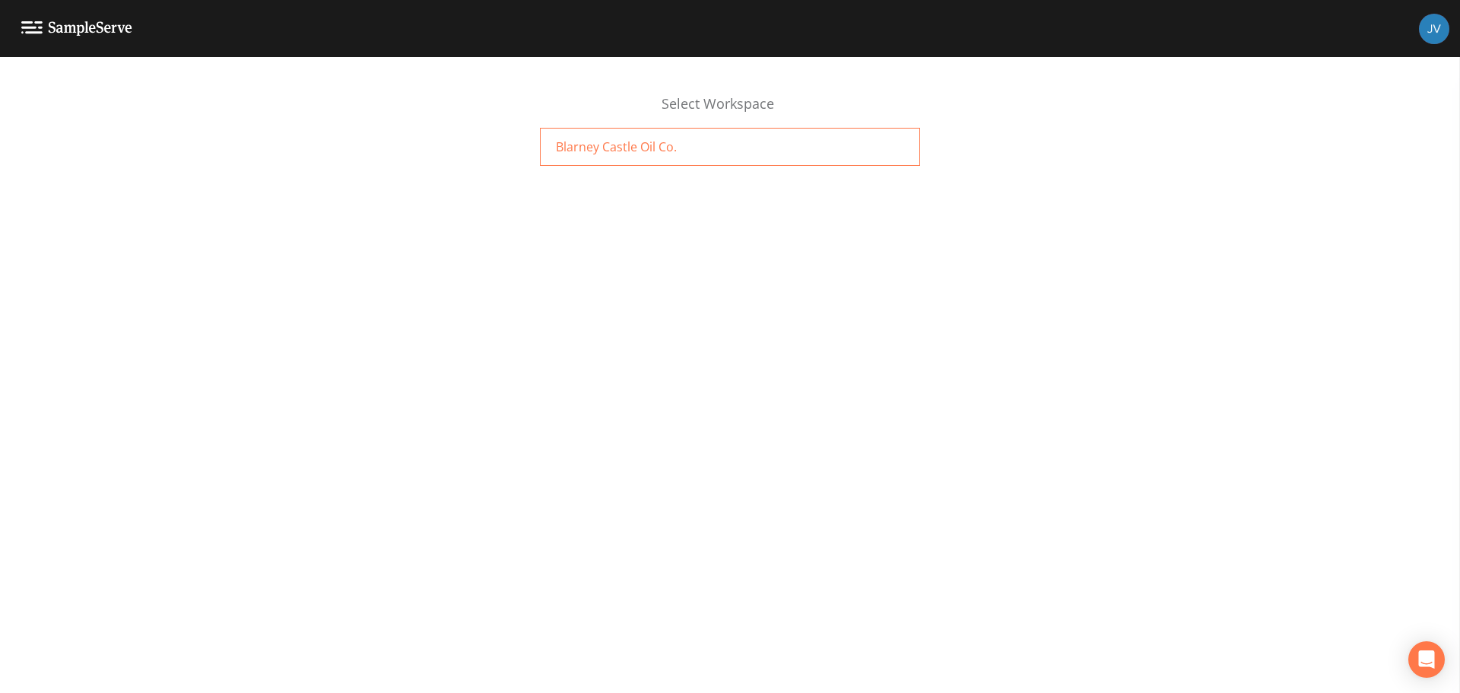
click at [556, 135] on div "Blarney Castle Oil Co." at bounding box center [730, 147] width 380 height 38
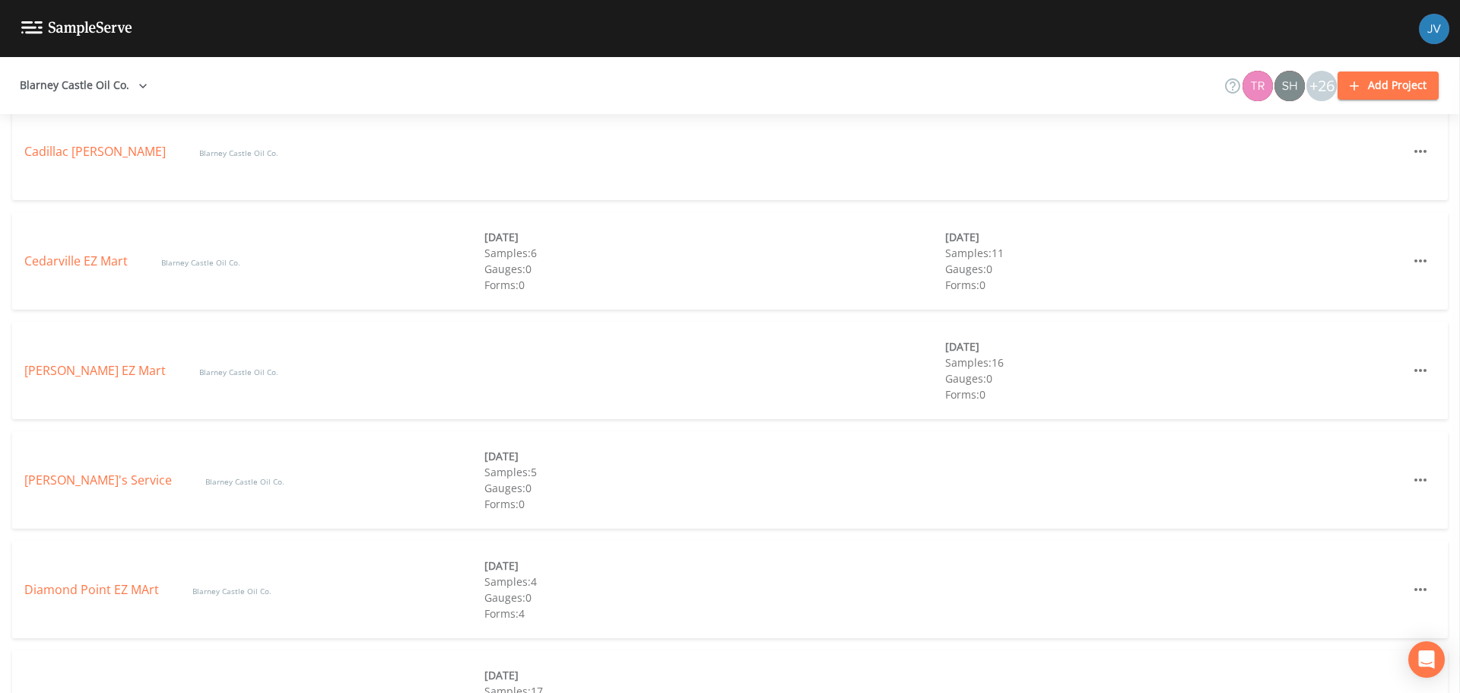
scroll to position [740, 0]
click at [81, 367] on link "Coleman EZ Mart" at bounding box center [96, 369] width 145 height 17
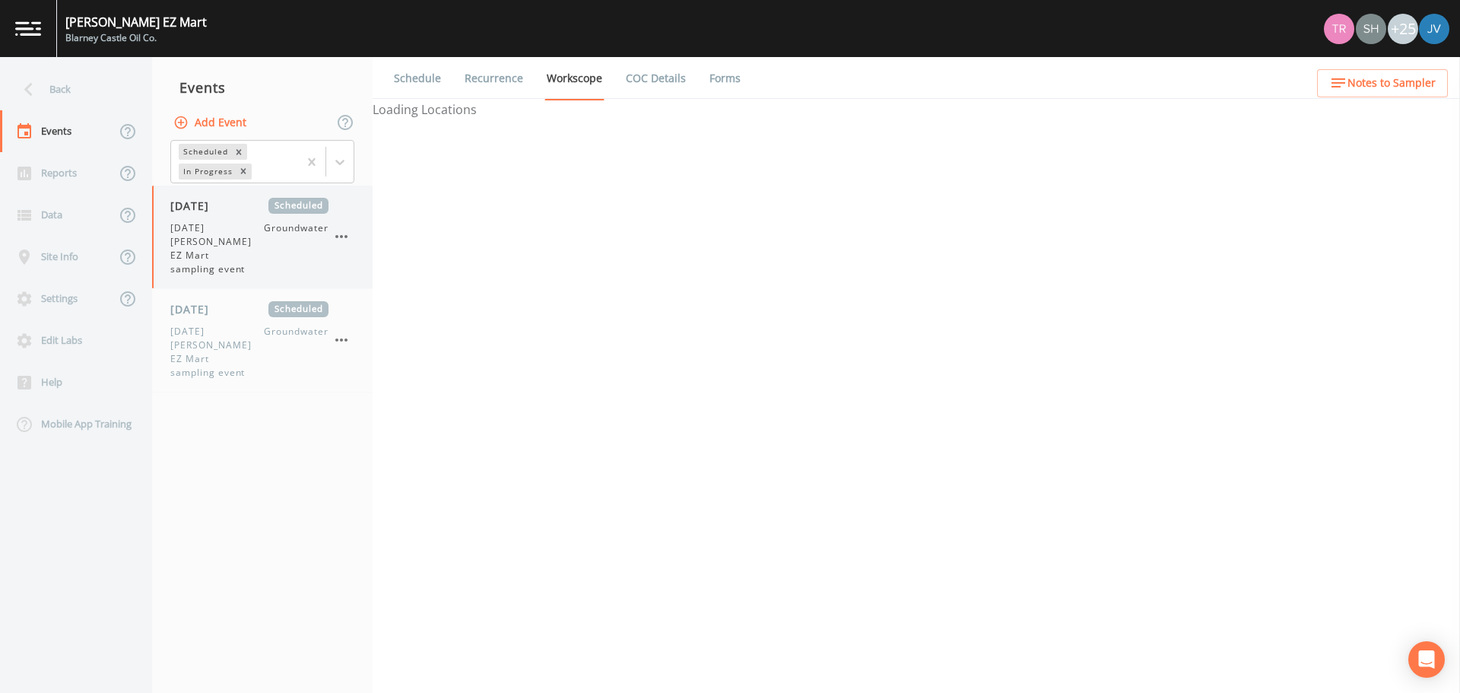
select select "0b1af911-289b-4d7b-9fdf-156f6d27a2cf"
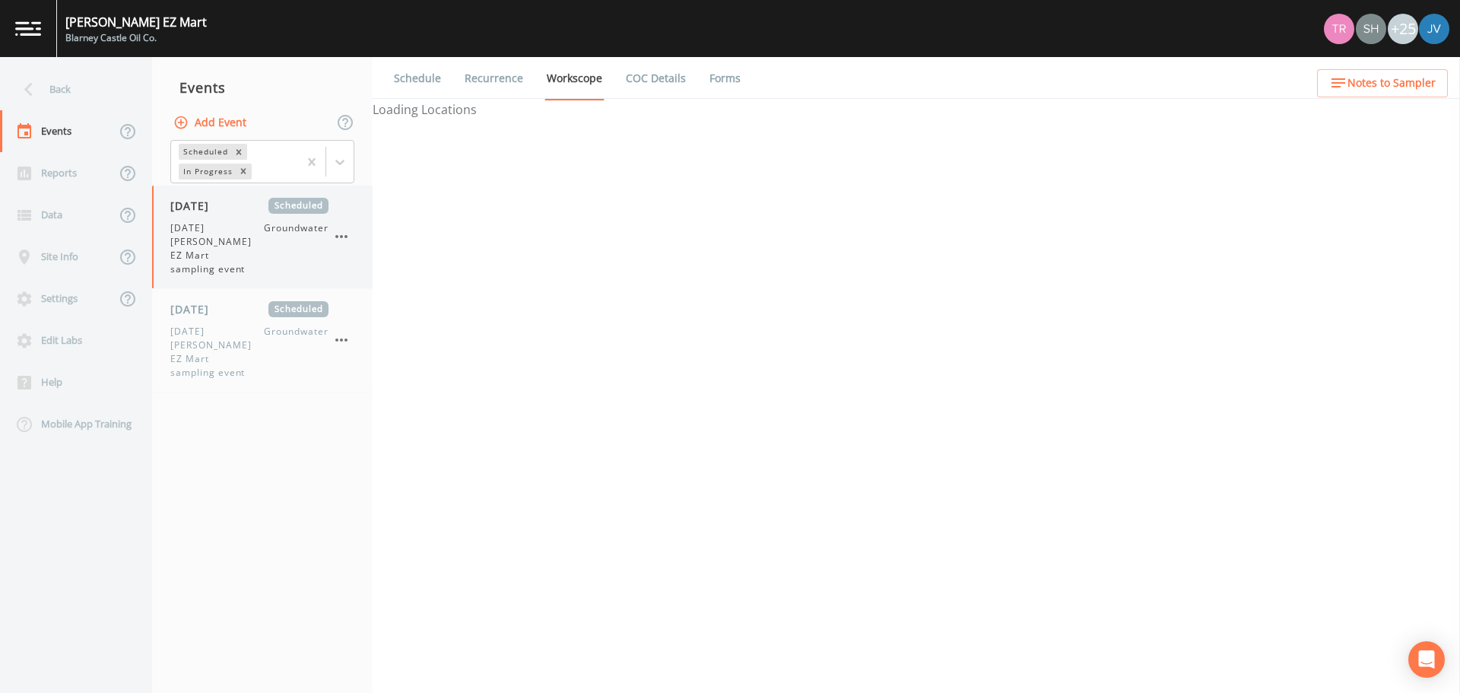
select select "0b1af911-289b-4d7b-9fdf-156f6d27a2cf"
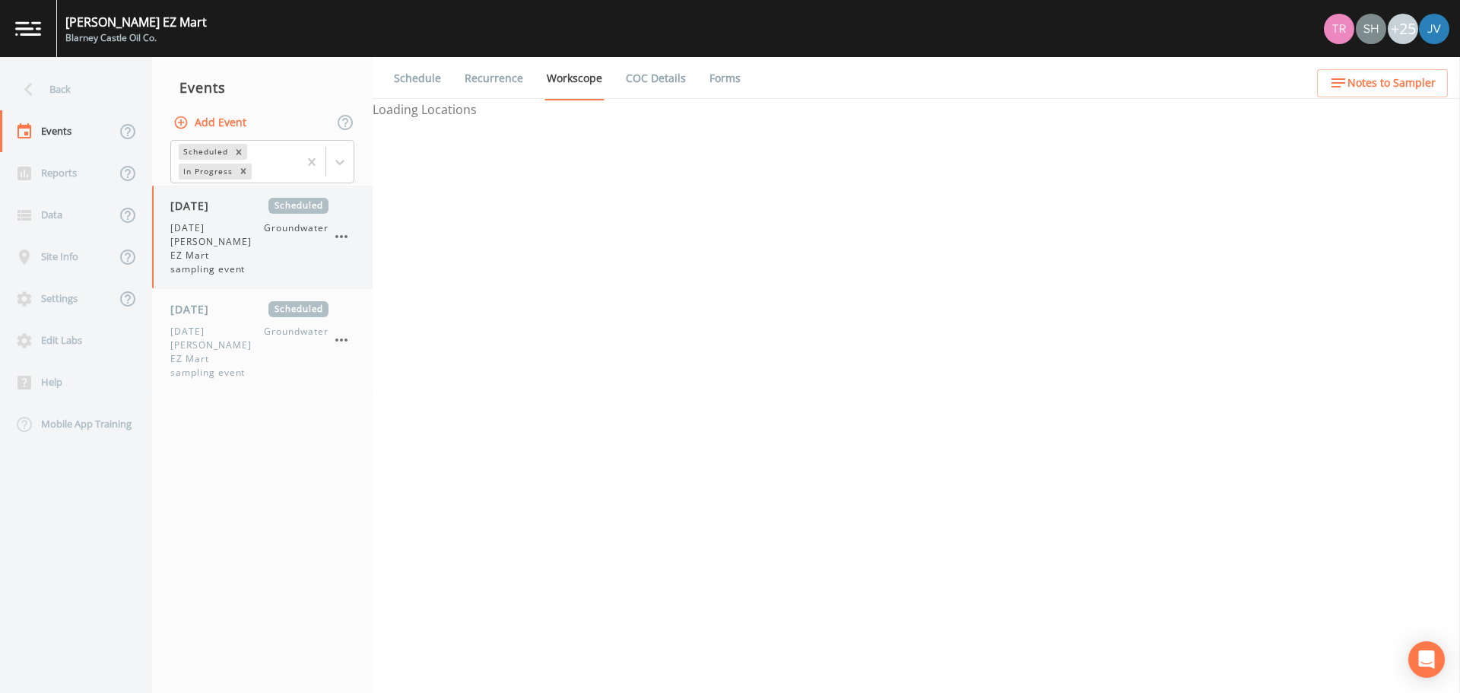
select select "0b1af911-289b-4d7b-9fdf-156f6d27a2cf"
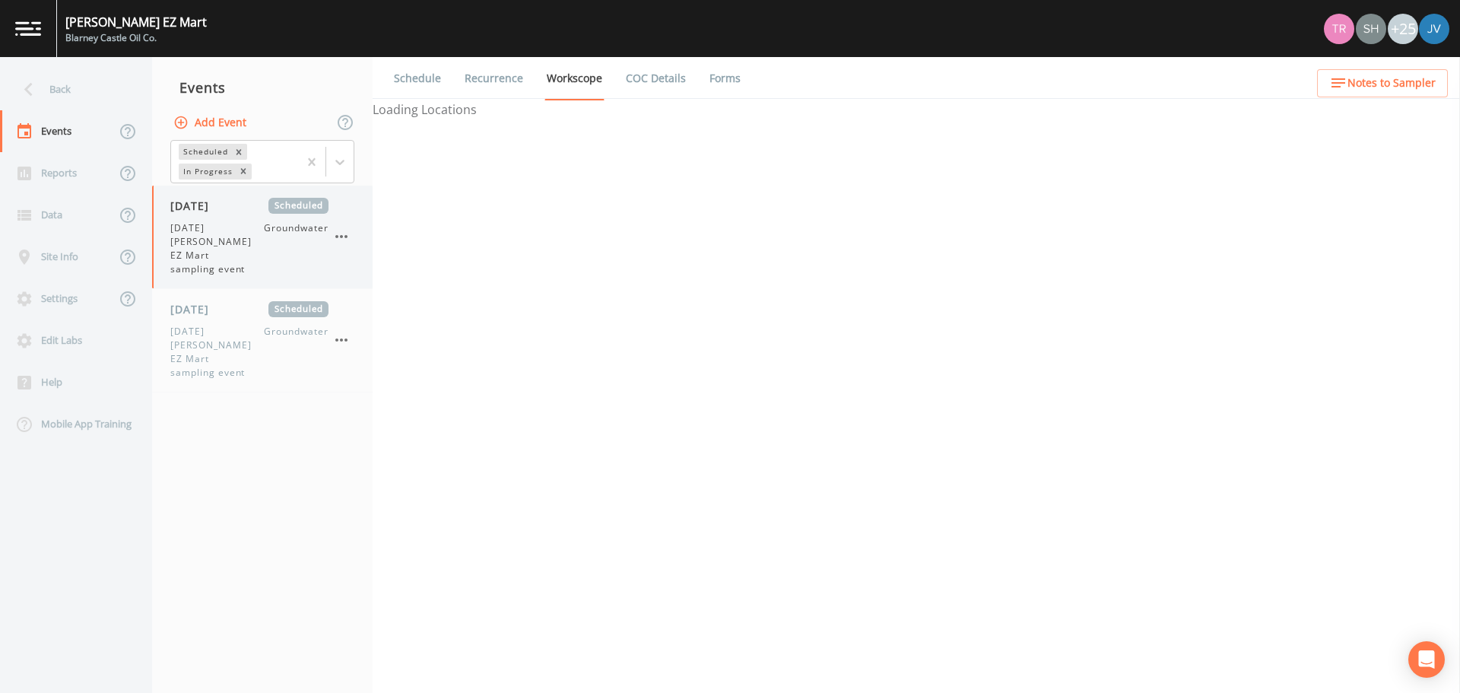
select select "0b1af911-289b-4d7b-9fdf-156f6d27a2cf"
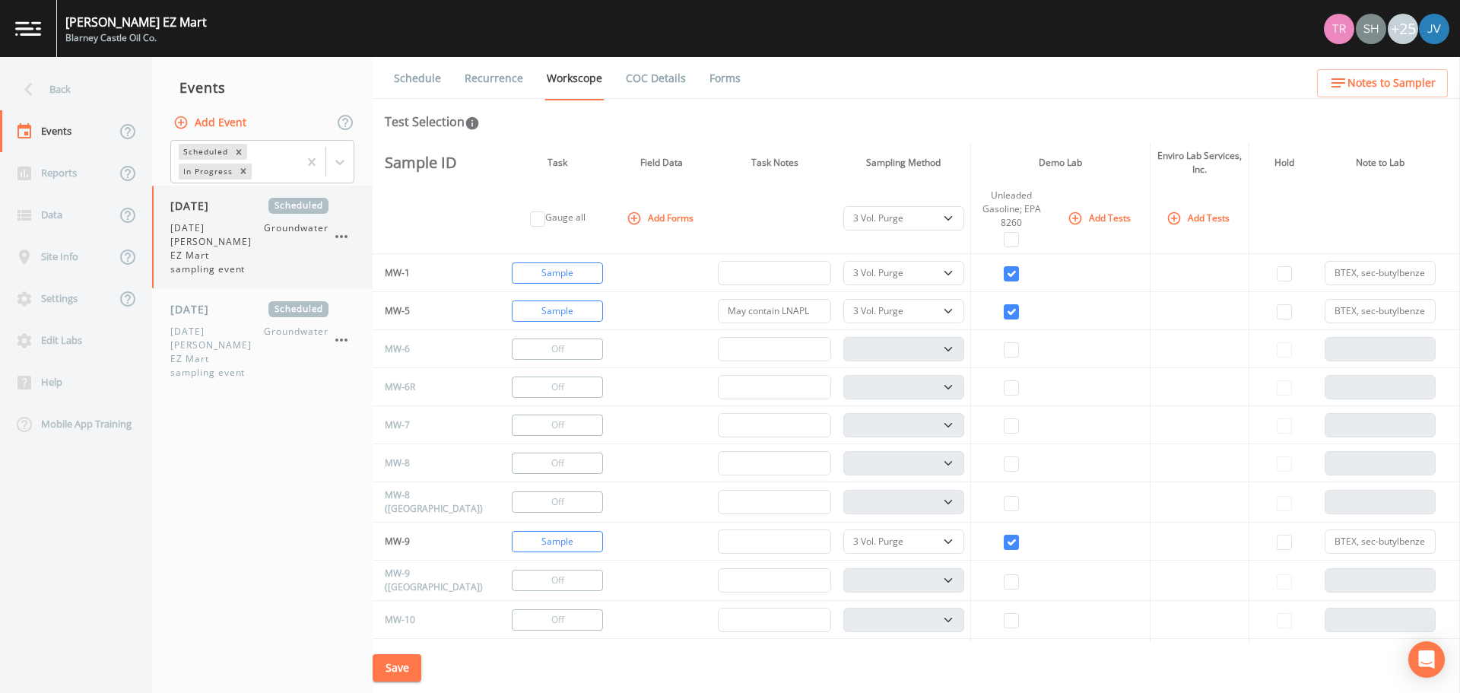
click at [247, 239] on span "September 2025 Coleman EZ Mart sampling event" at bounding box center [217, 248] width 94 height 55
select select "0b1af911-289b-4d7b-9fdf-156f6d27a2cf"
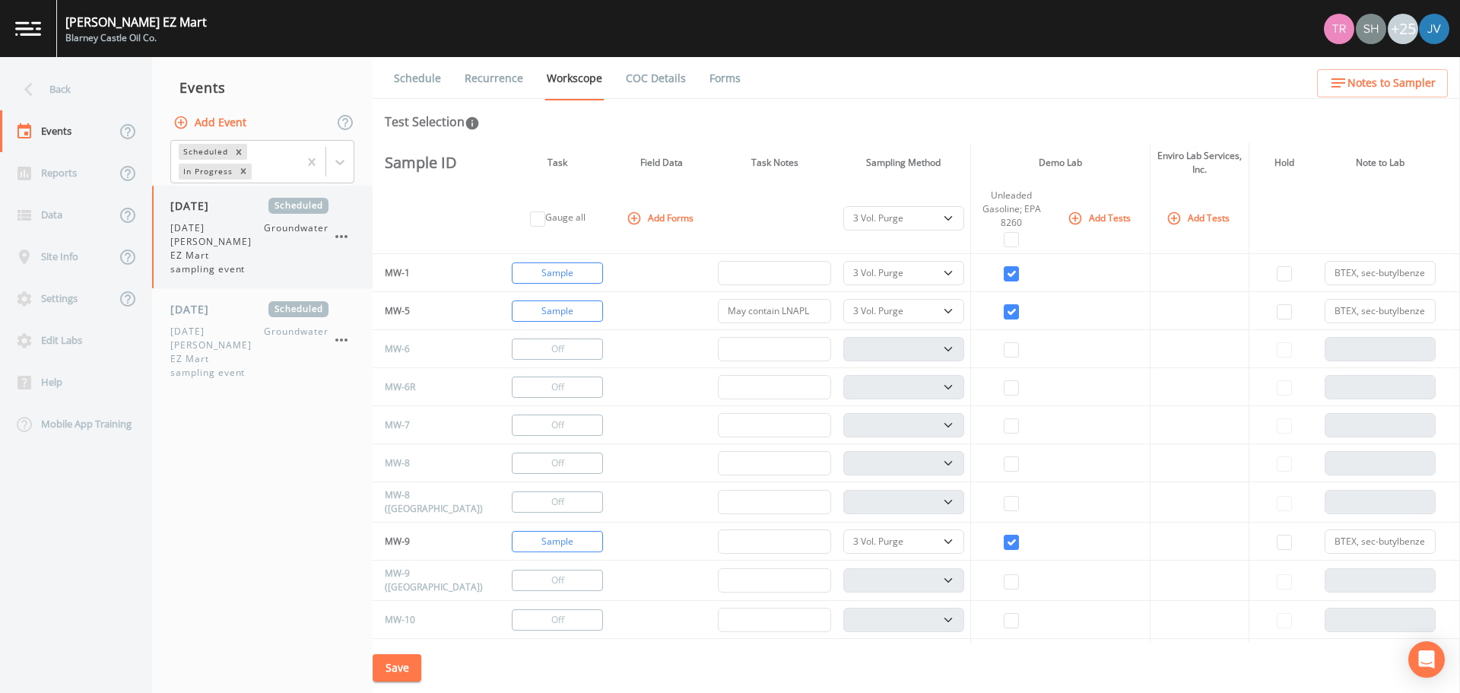
select select "0b1af911-289b-4d7b-9fdf-156f6d27a2cf"
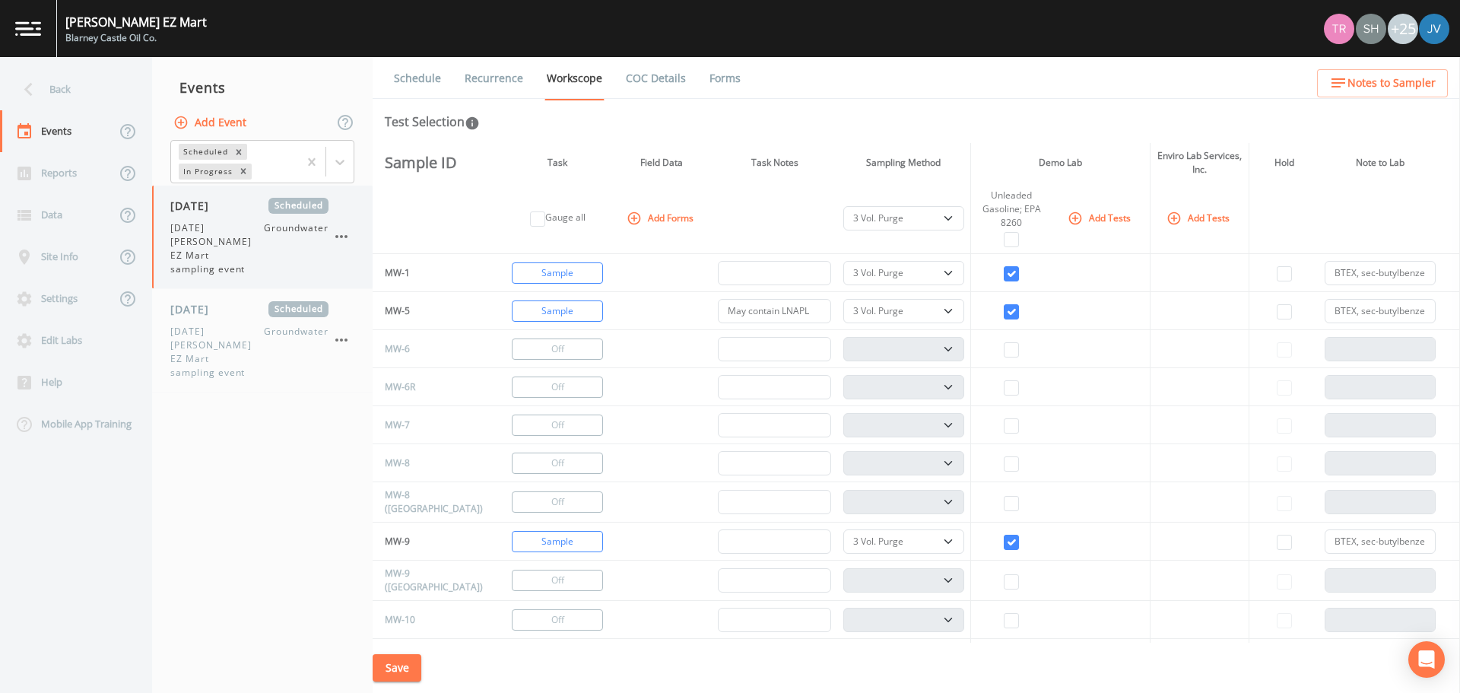
select select "0b1af911-289b-4d7b-9fdf-156f6d27a2cf"
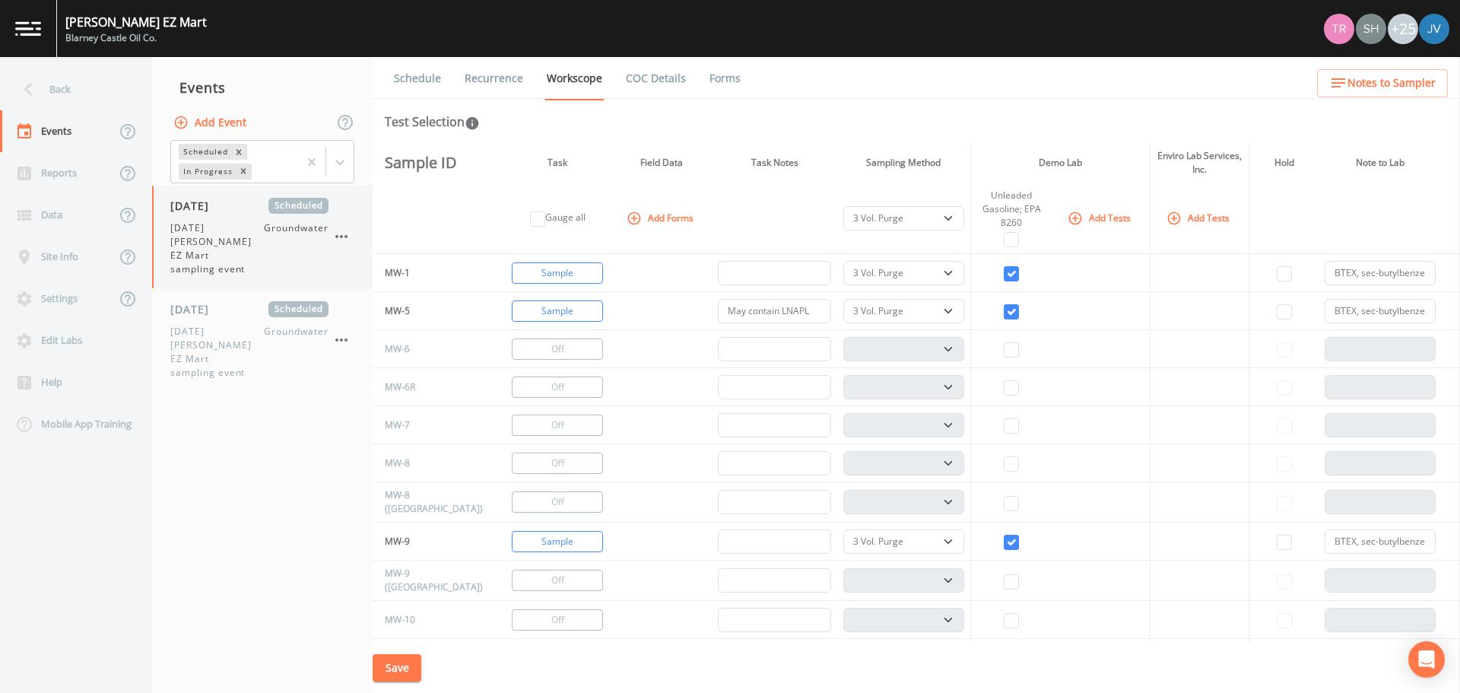
select select "0b1af911-289b-4d7b-9fdf-156f6d27a2cf"
click at [1359, 311] on input "BTEX, sec-butylbenzene, tert- butylbenzene, n-hexane, naphthalene, 2-methylnaph…" at bounding box center [1380, 311] width 111 height 24
